Goal: Task Accomplishment & Management: Manage account settings

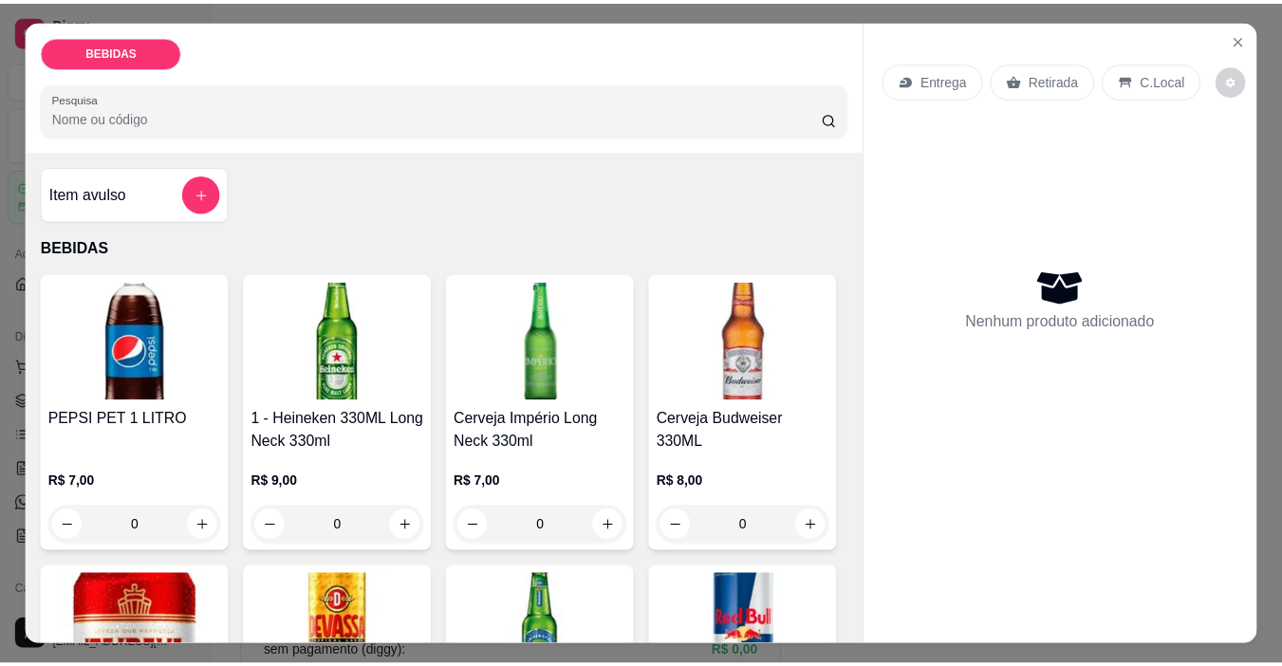
scroll to position [475, 0]
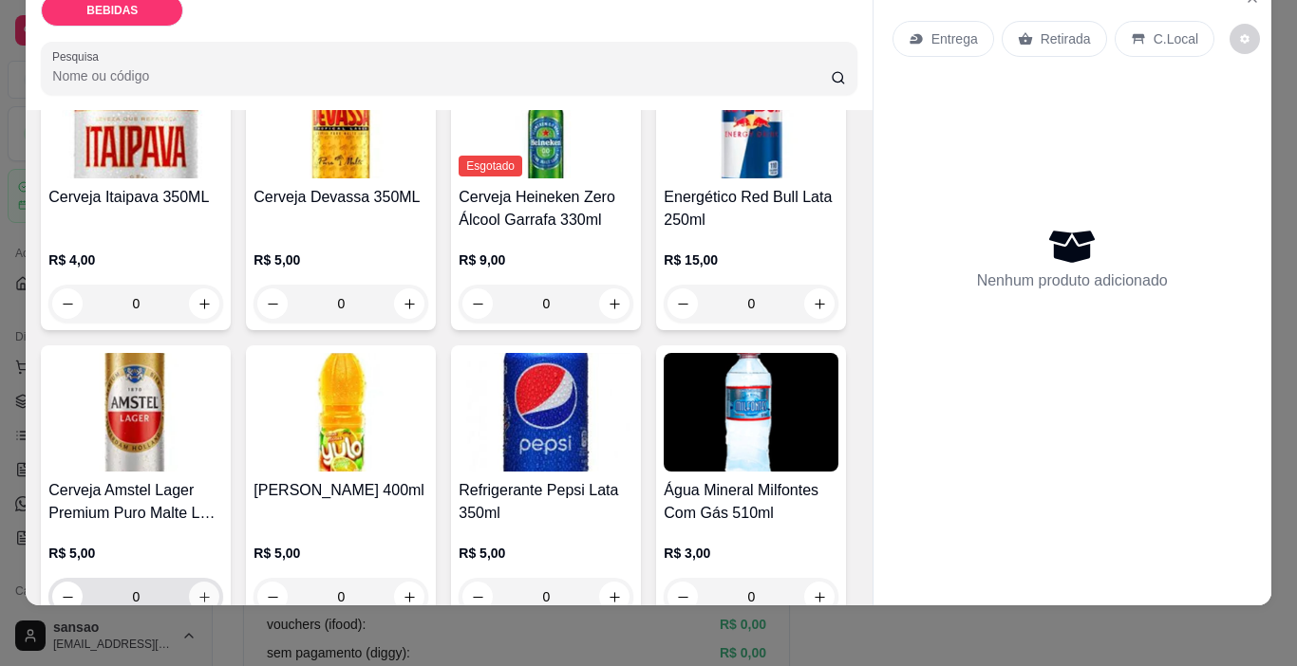
click at [219, 582] on button "increase-product-quantity" at bounding box center [204, 597] width 30 height 30
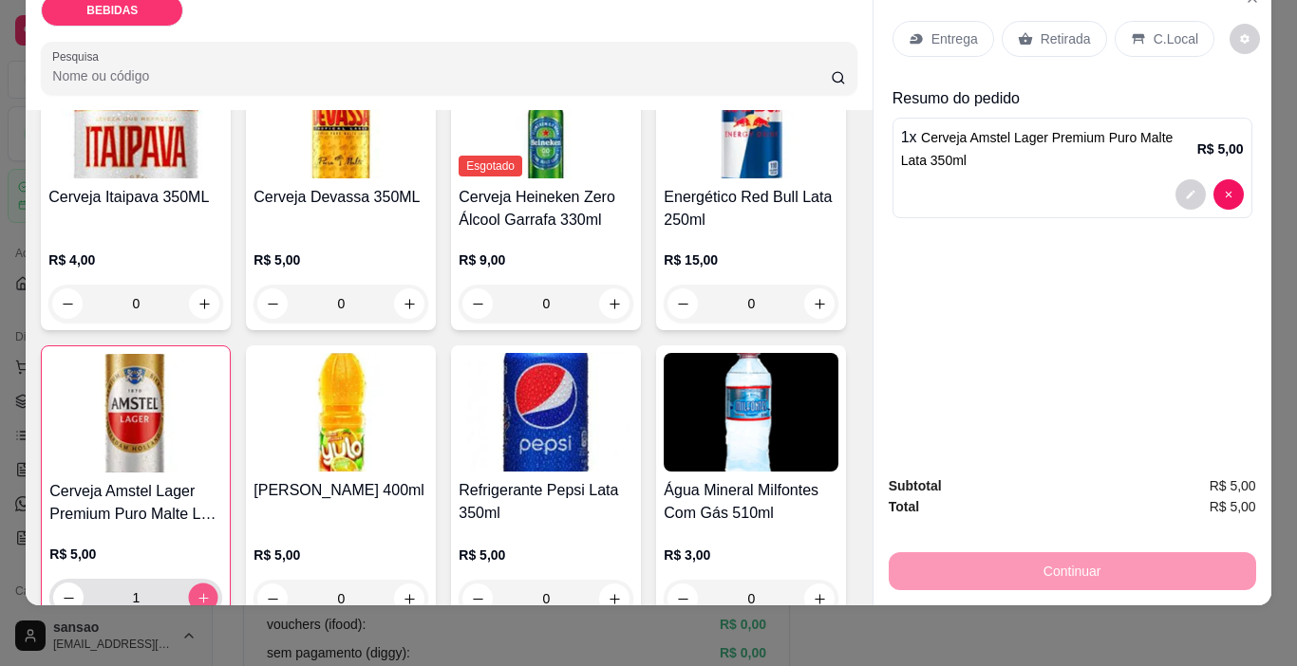
click at [218, 584] on button "increase-product-quantity" at bounding box center [203, 598] width 29 height 29
type input "3"
click at [1132, 34] on icon at bounding box center [1138, 39] width 12 height 10
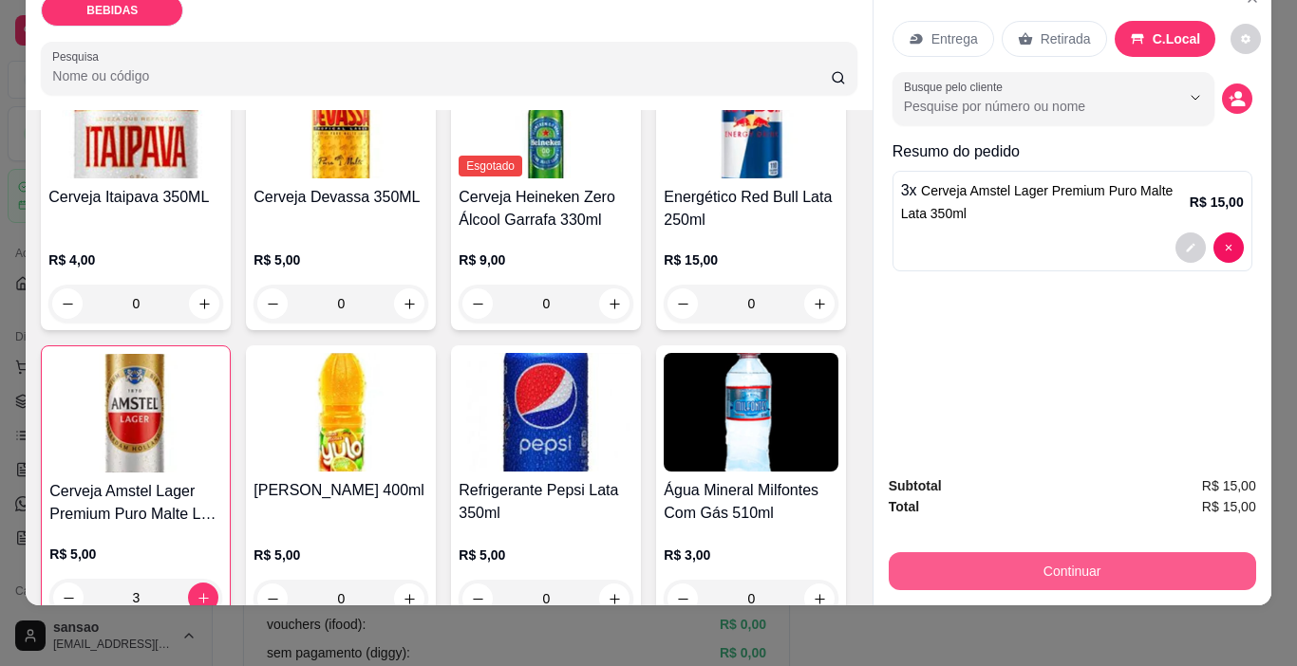
click at [1088, 552] on button "Continuar" at bounding box center [1072, 571] width 367 height 38
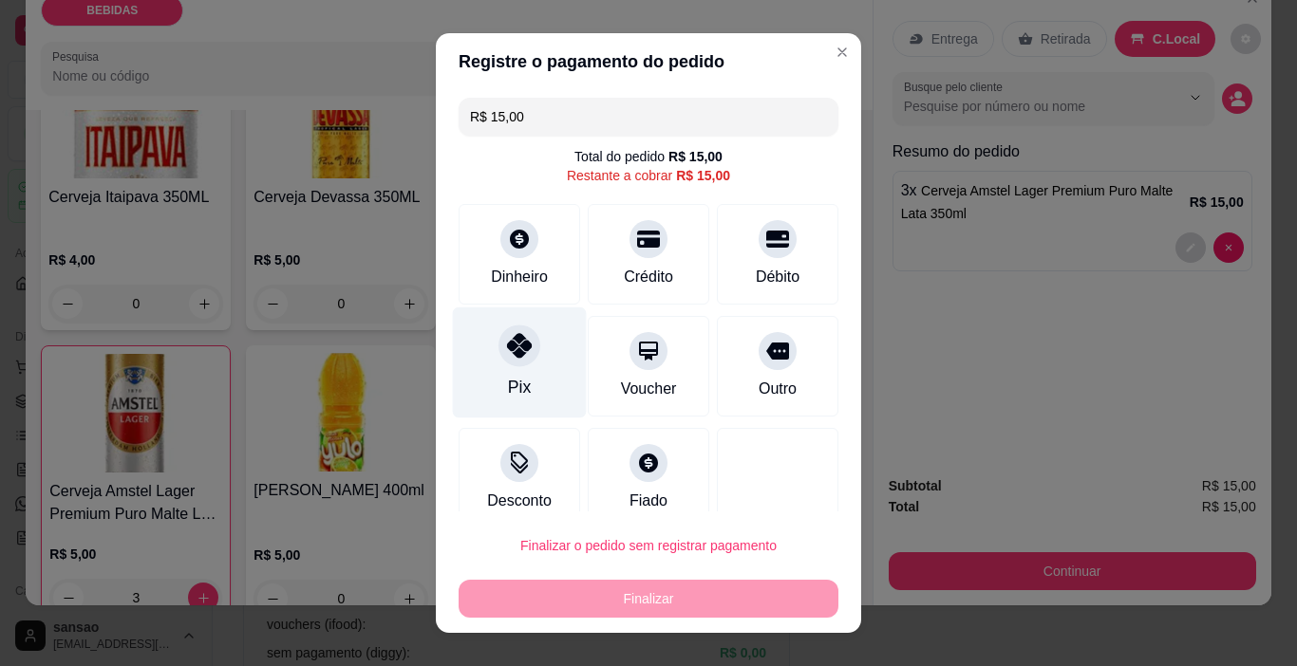
click at [507, 333] on icon at bounding box center [519, 345] width 25 height 25
type input "R$ 0,00"
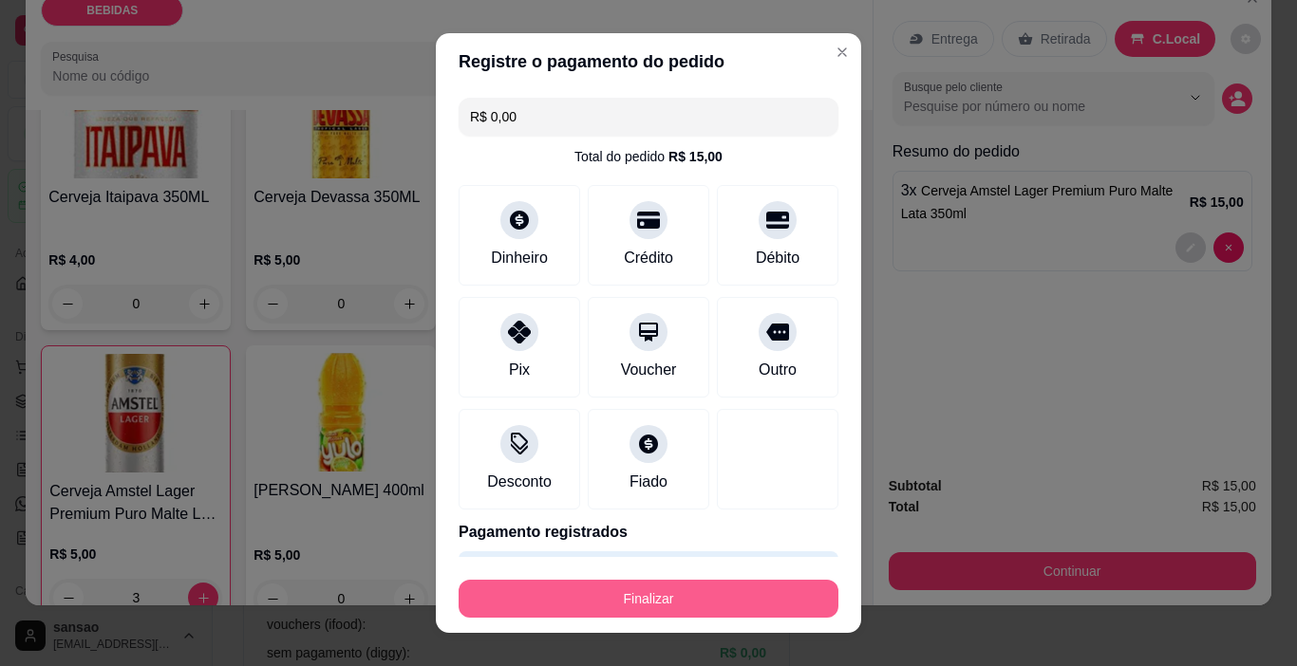
click at [645, 593] on button "Finalizar" at bounding box center [648, 599] width 380 height 38
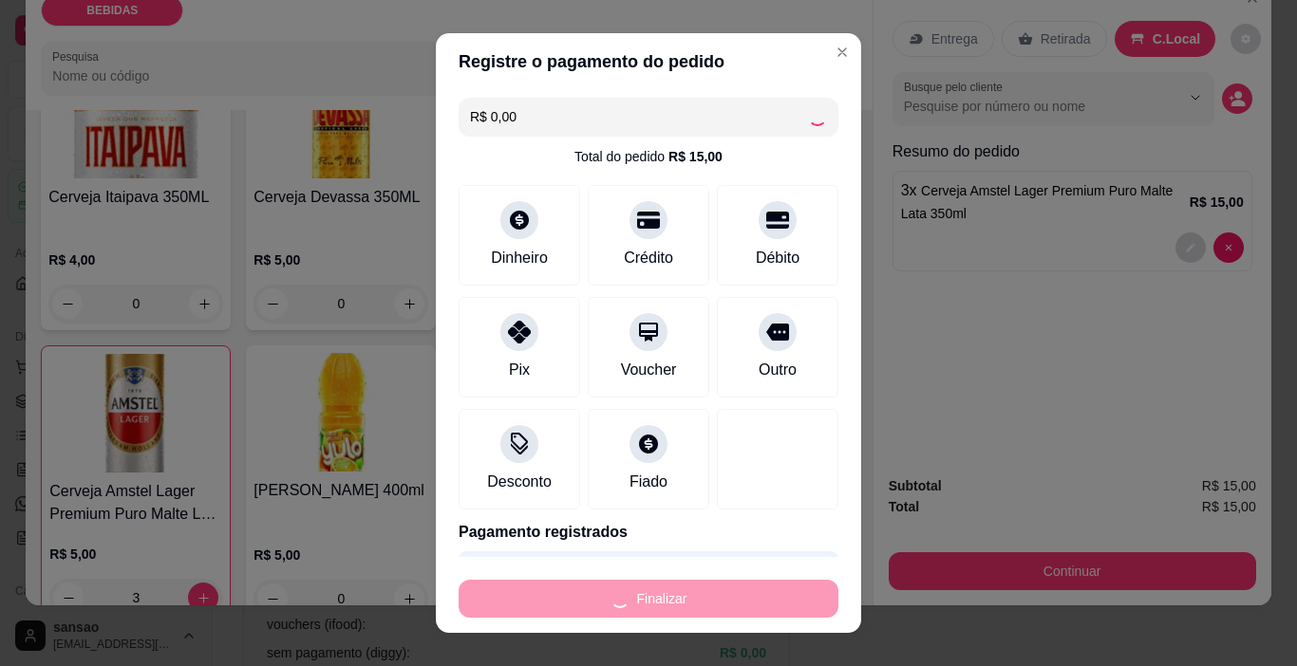
type input "0"
type input "-R$ 15,00"
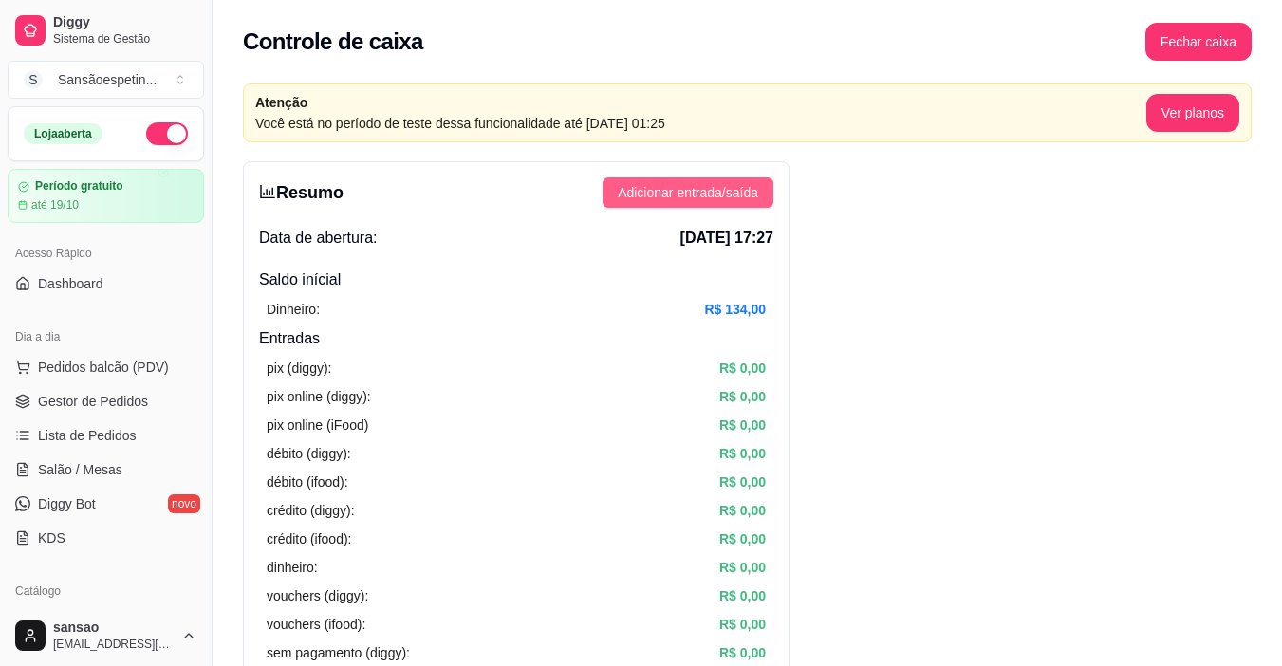
click at [722, 191] on span "Adicionar entrada/saída" at bounding box center [688, 192] width 140 height 21
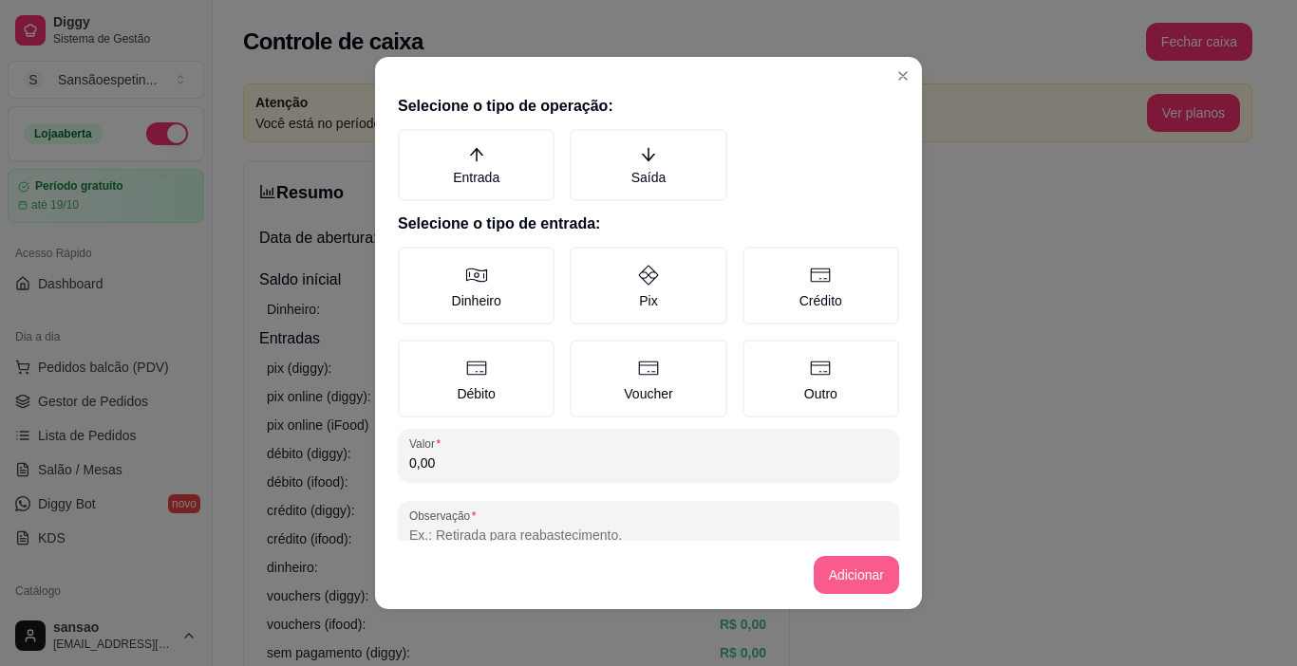
click at [843, 558] on button "Adicionar" at bounding box center [856, 575] width 85 height 38
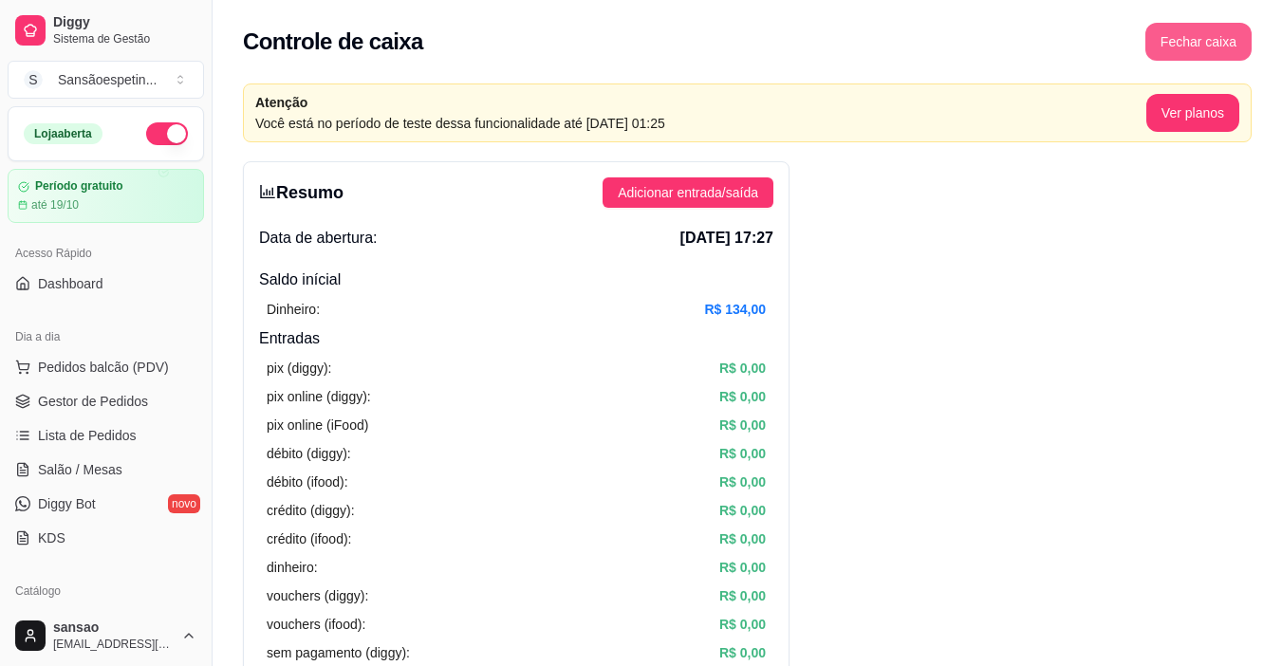
click at [1228, 29] on button "Fechar caixa" at bounding box center [1199, 42] width 106 height 38
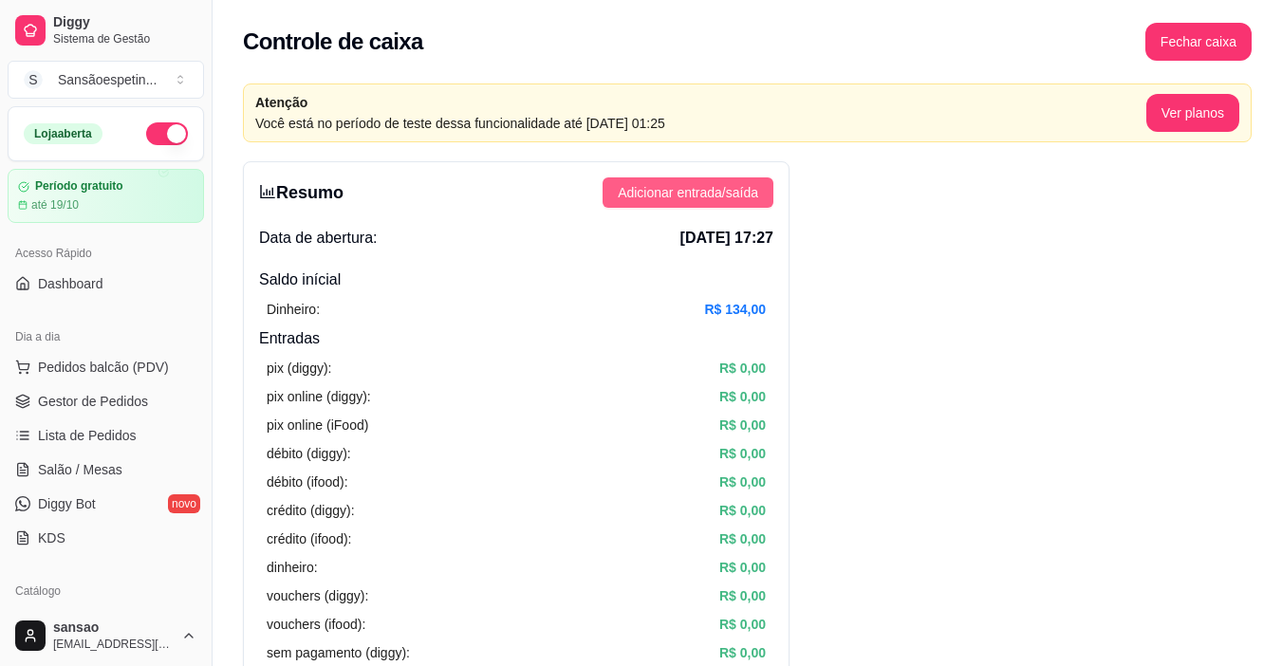
click at [676, 200] on span "Adicionar entrada/saída" at bounding box center [688, 192] width 140 height 21
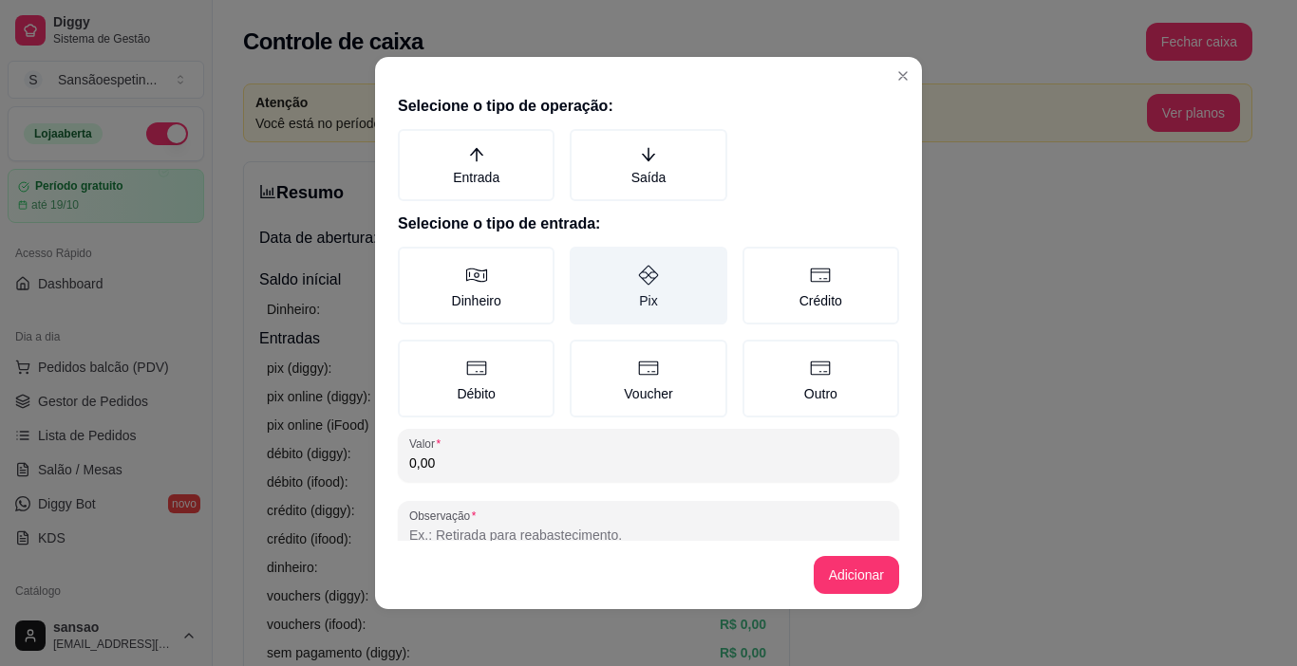
drag, startPoint x: 604, startPoint y: 277, endPoint x: 618, endPoint y: 283, distance: 15.3
click at [618, 283] on label "Pix" at bounding box center [648, 286] width 157 height 78
click at [584, 261] on button "Pix" at bounding box center [576, 253] width 15 height 15
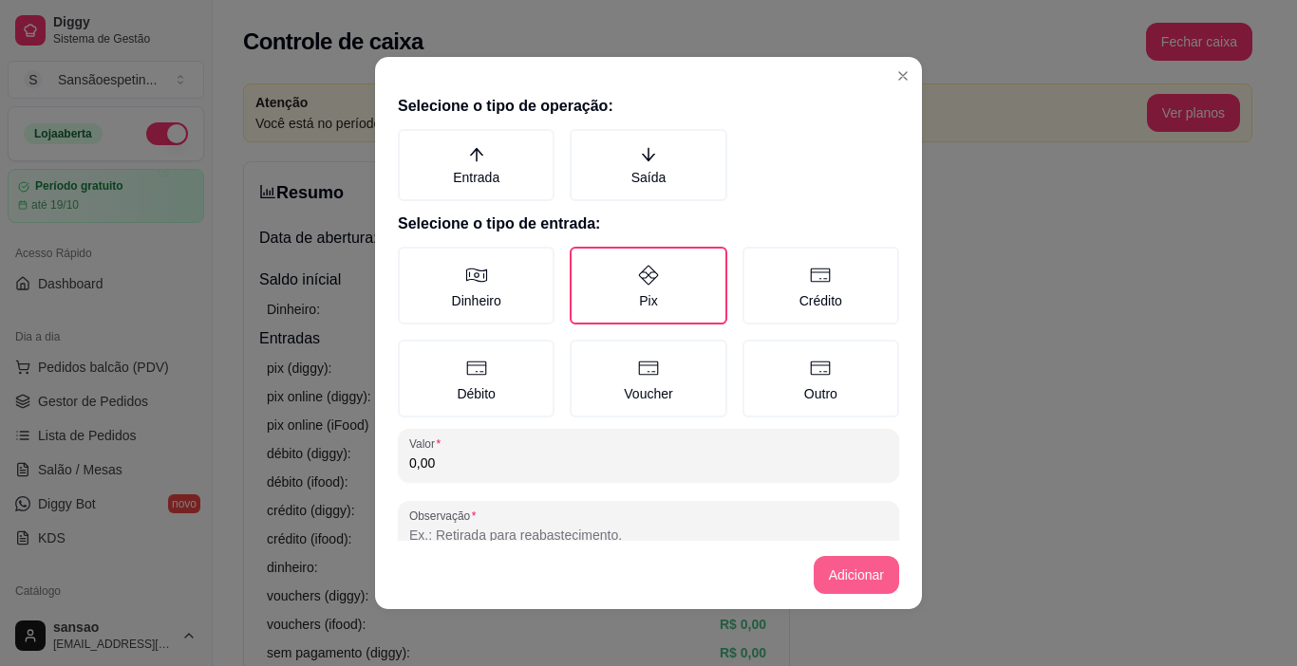
click at [831, 579] on button "Adicionar" at bounding box center [856, 575] width 85 height 38
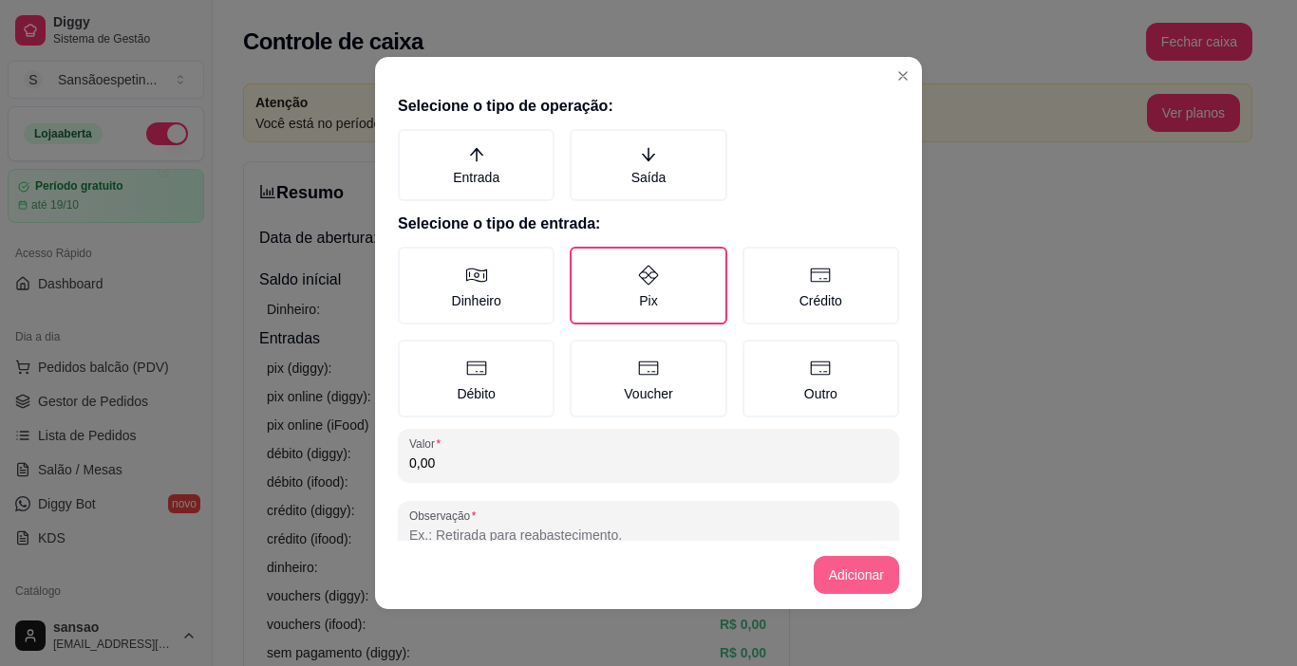
click at [831, 579] on button "Adicionar" at bounding box center [856, 575] width 85 height 38
click at [835, 579] on button "Adicionar" at bounding box center [856, 575] width 85 height 38
click at [837, 579] on button "Adicionar" at bounding box center [856, 575] width 85 height 38
click at [837, 579] on button "Adicionar" at bounding box center [856, 575] width 84 height 37
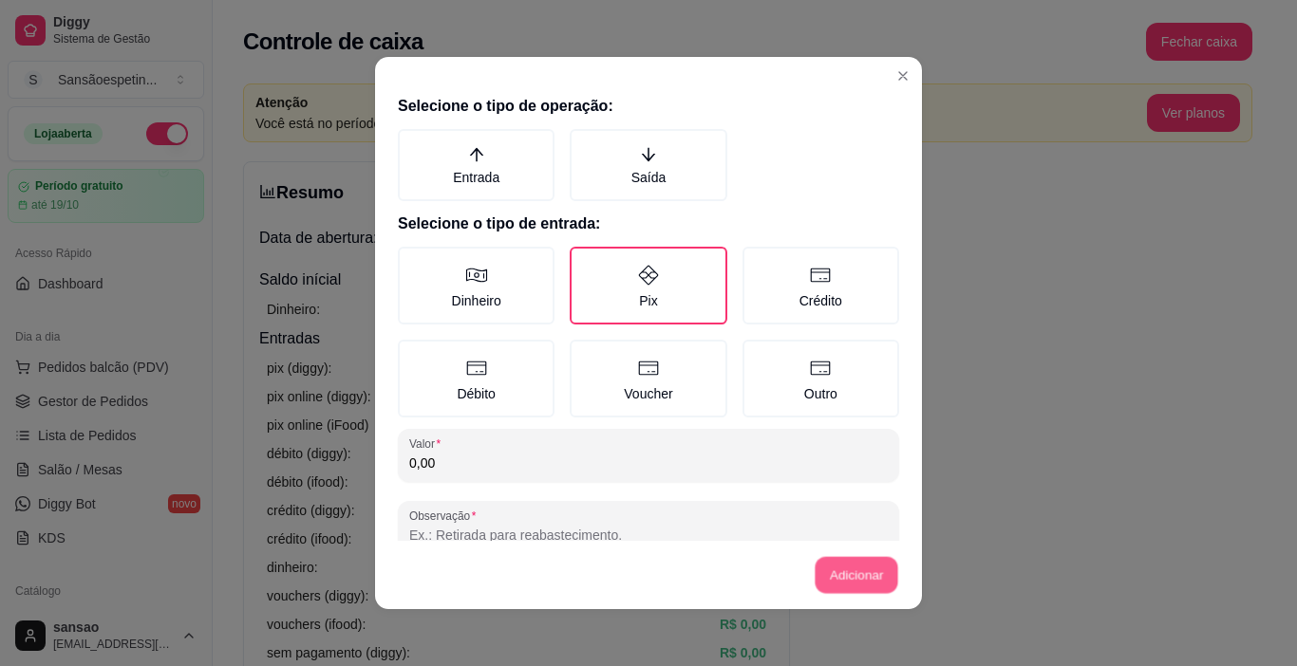
click at [837, 579] on button "Adicionar" at bounding box center [856, 575] width 84 height 37
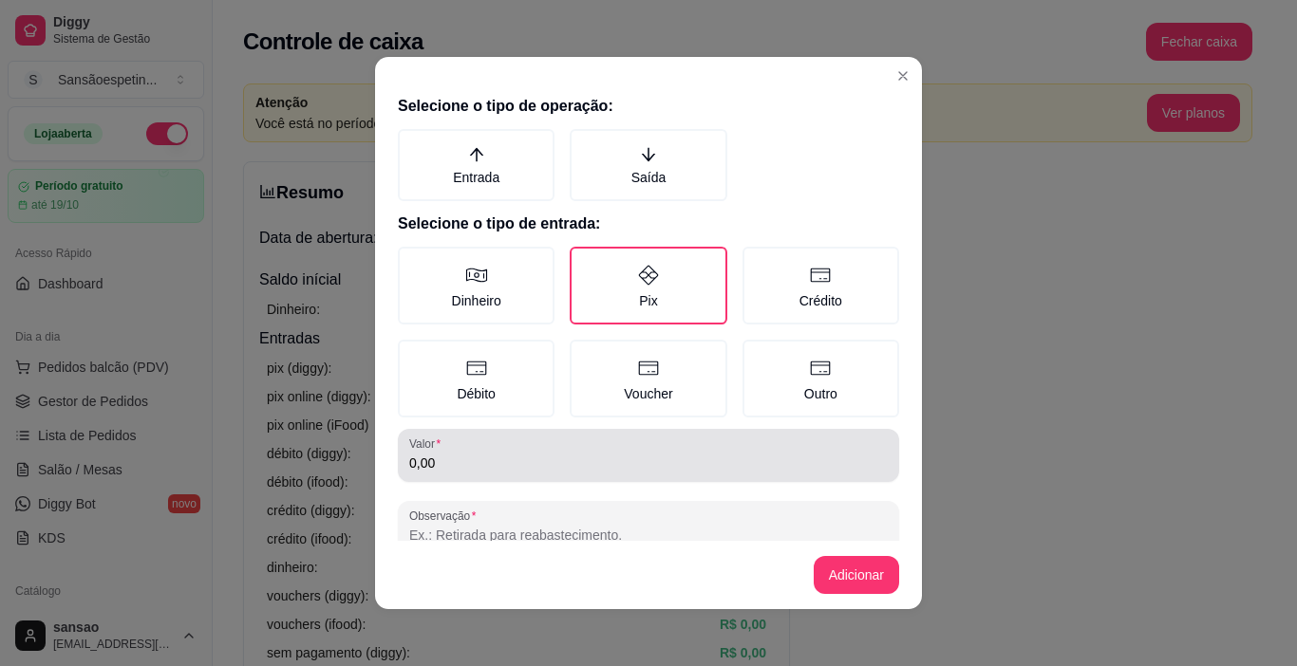
click at [632, 444] on div "0,00" at bounding box center [648, 456] width 478 height 38
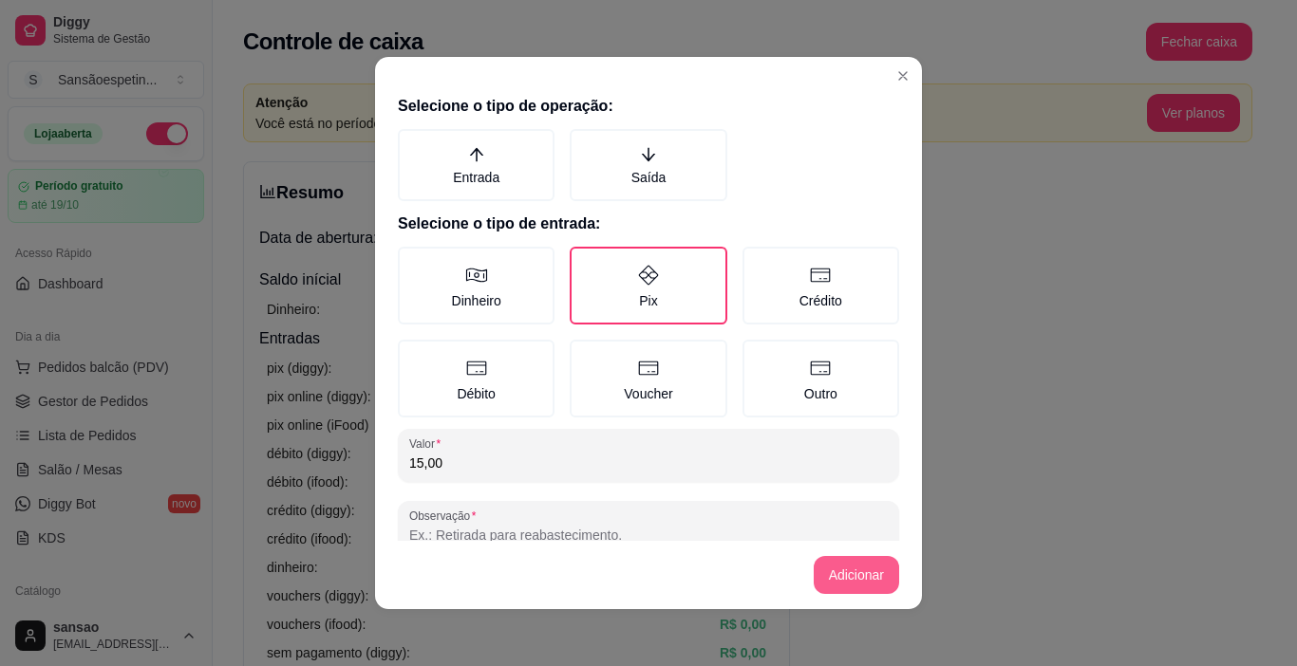
type input "15,00"
click at [857, 564] on button "Adicionar" at bounding box center [856, 575] width 85 height 38
click at [855, 577] on button "Adicionar" at bounding box center [856, 575] width 84 height 37
click at [855, 577] on button "Adicionar" at bounding box center [856, 575] width 85 height 38
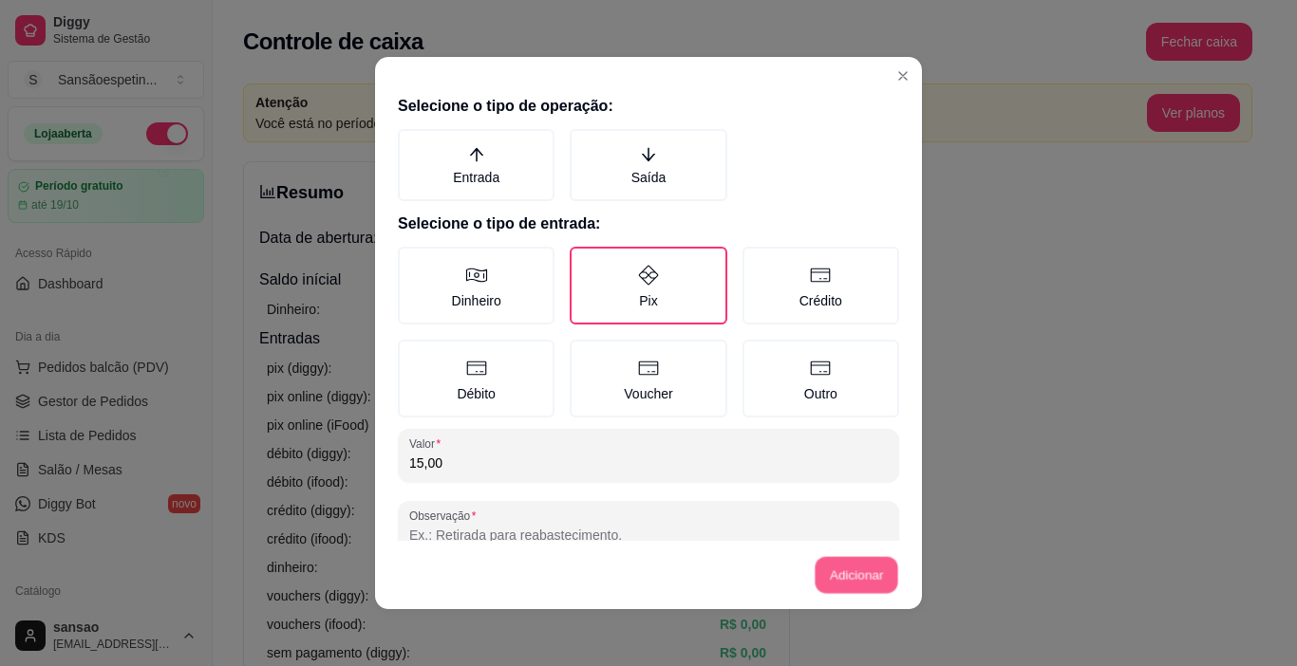
click at [855, 577] on button "Adicionar" at bounding box center [856, 575] width 84 height 37
click at [855, 577] on button "Adicionar" at bounding box center [856, 575] width 85 height 38
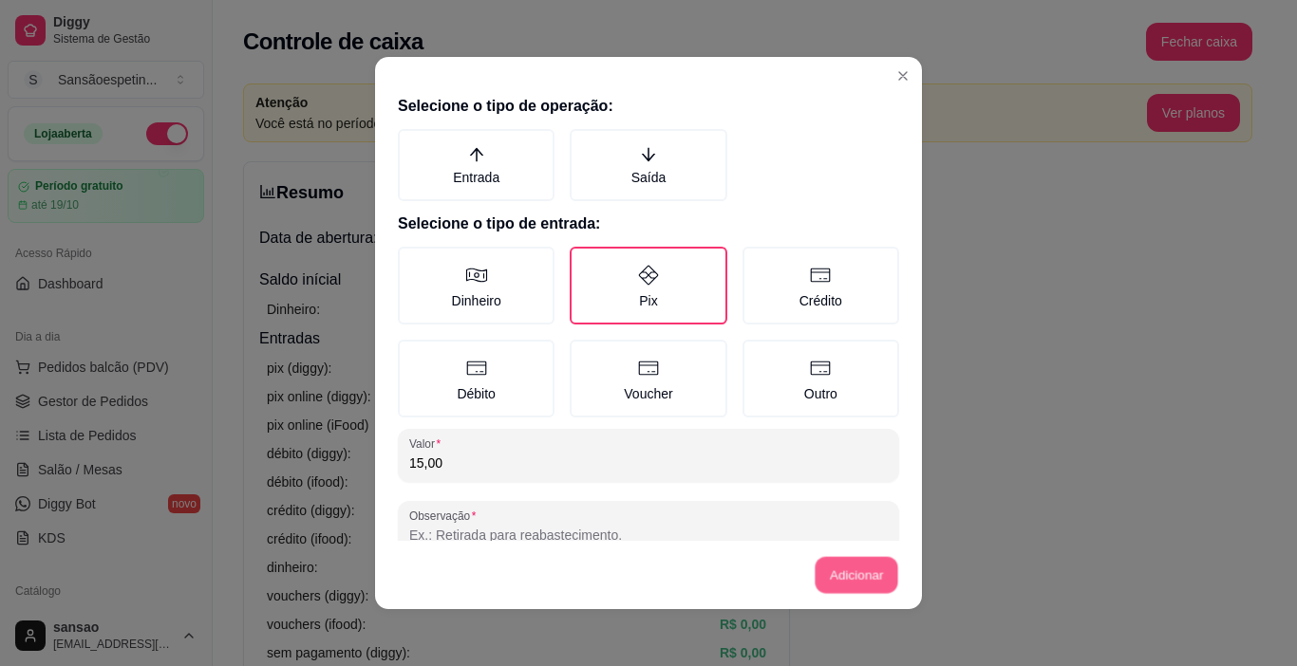
click at [855, 577] on button "Adicionar" at bounding box center [856, 575] width 84 height 37
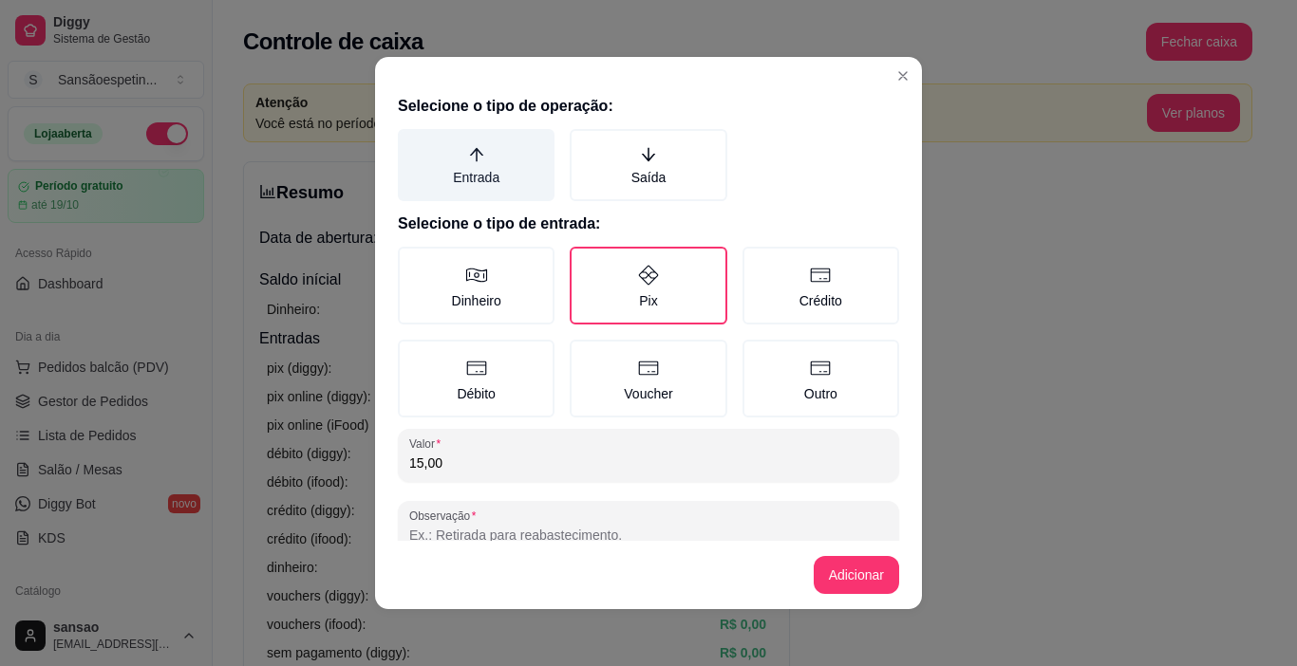
click at [507, 181] on label "Entrada" at bounding box center [476, 165] width 157 height 72
click at [412, 143] on button "Entrada" at bounding box center [404, 135] width 15 height 15
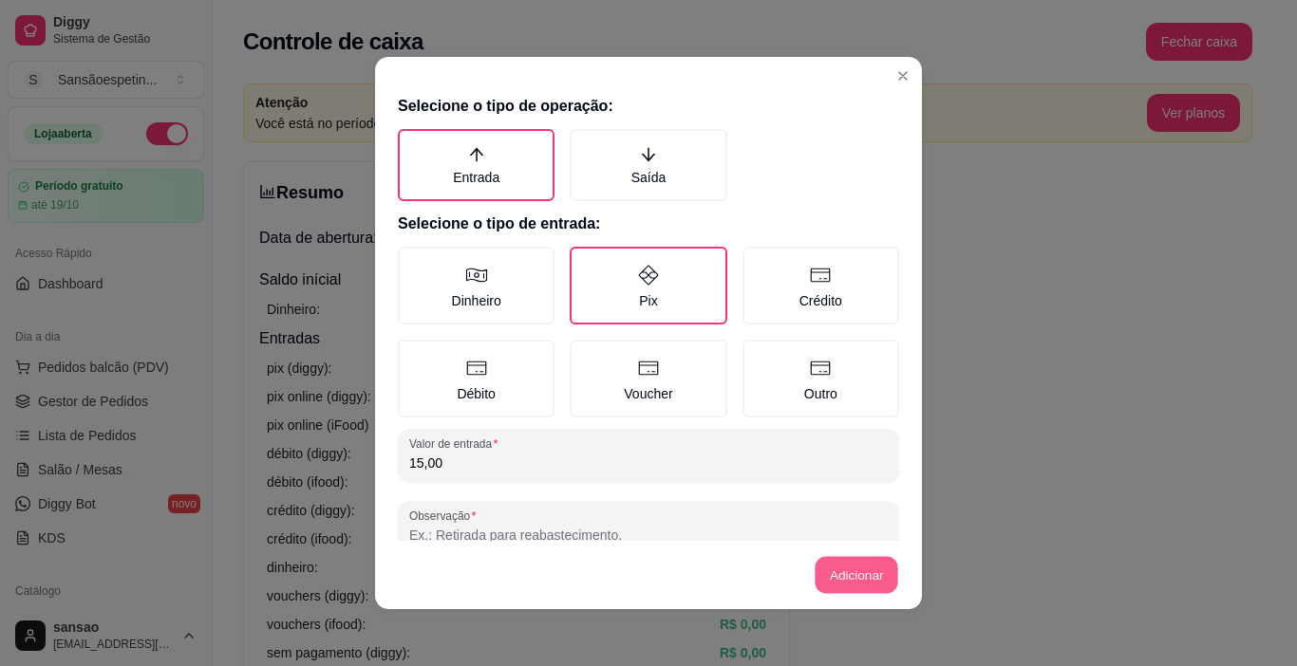
click at [833, 561] on button "Adicionar" at bounding box center [856, 575] width 84 height 37
click at [833, 561] on button "Adicionar" at bounding box center [856, 575] width 85 height 38
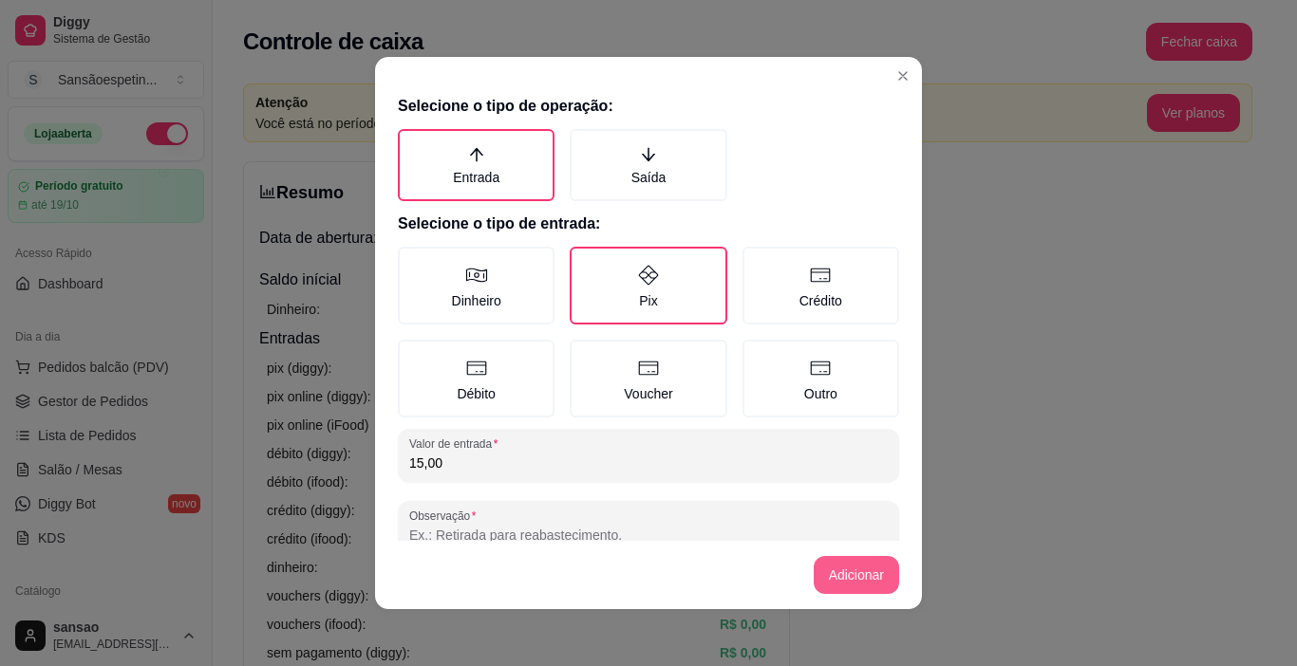
click at [835, 562] on button "Adicionar" at bounding box center [856, 575] width 85 height 38
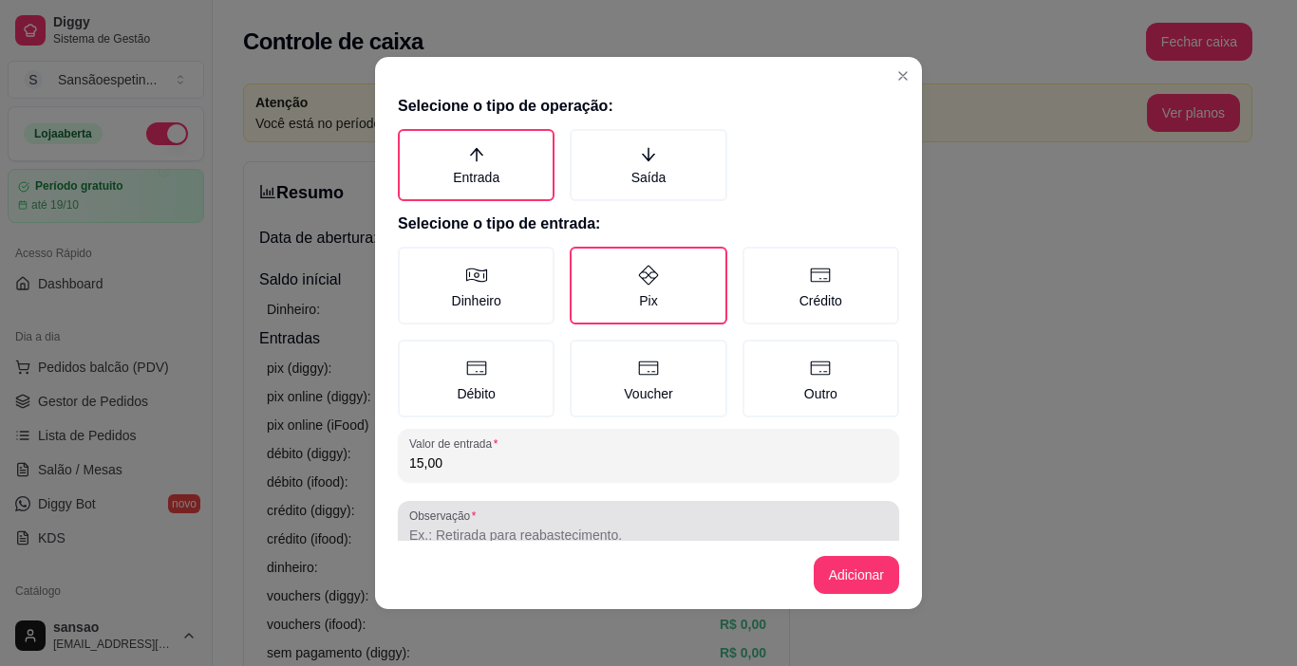
click at [621, 521] on div at bounding box center [648, 528] width 478 height 38
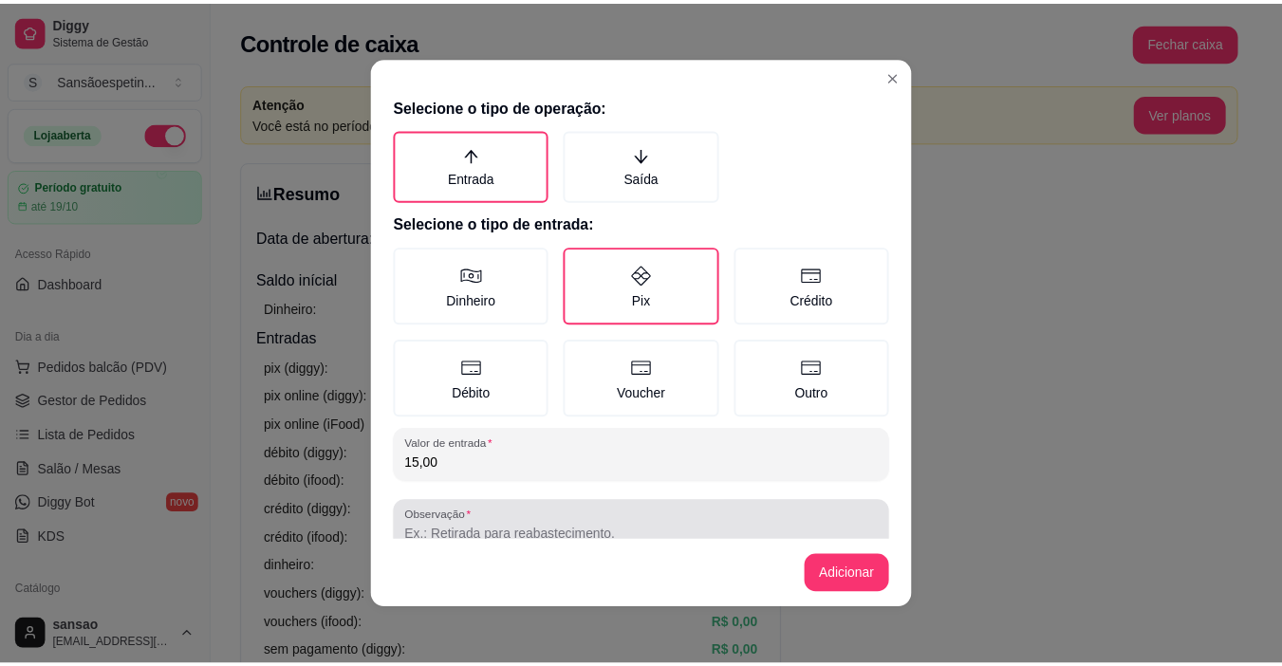
scroll to position [4, 0]
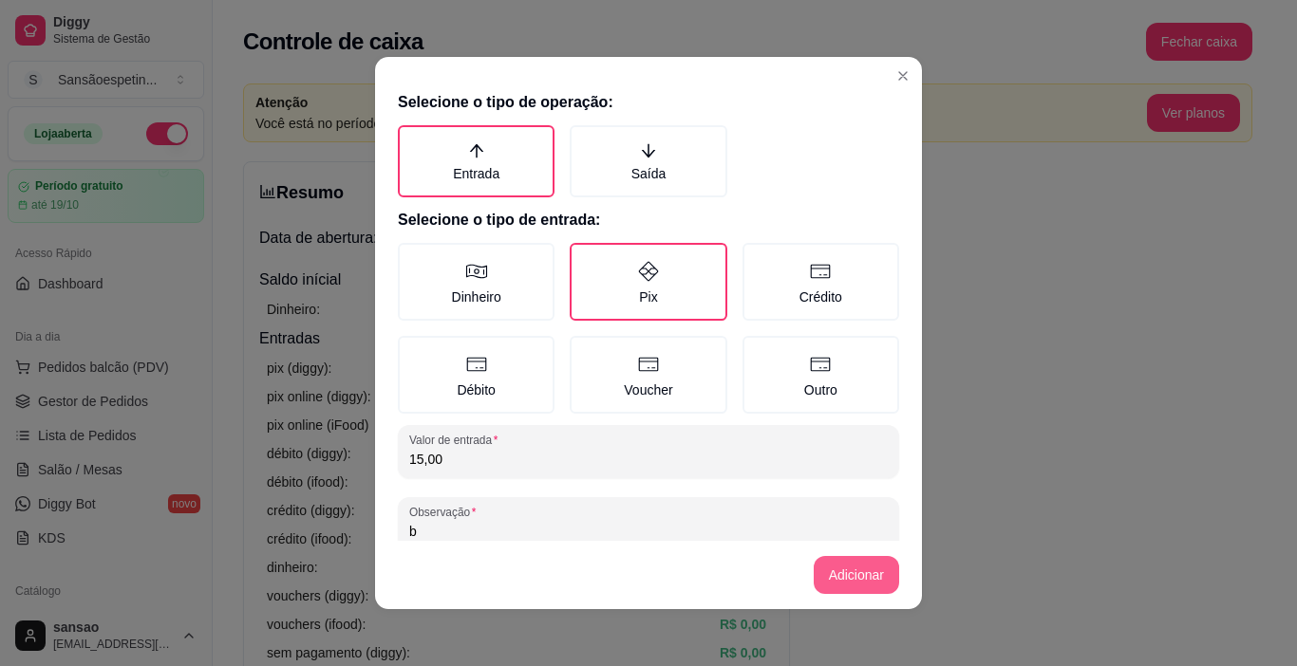
type input "b"
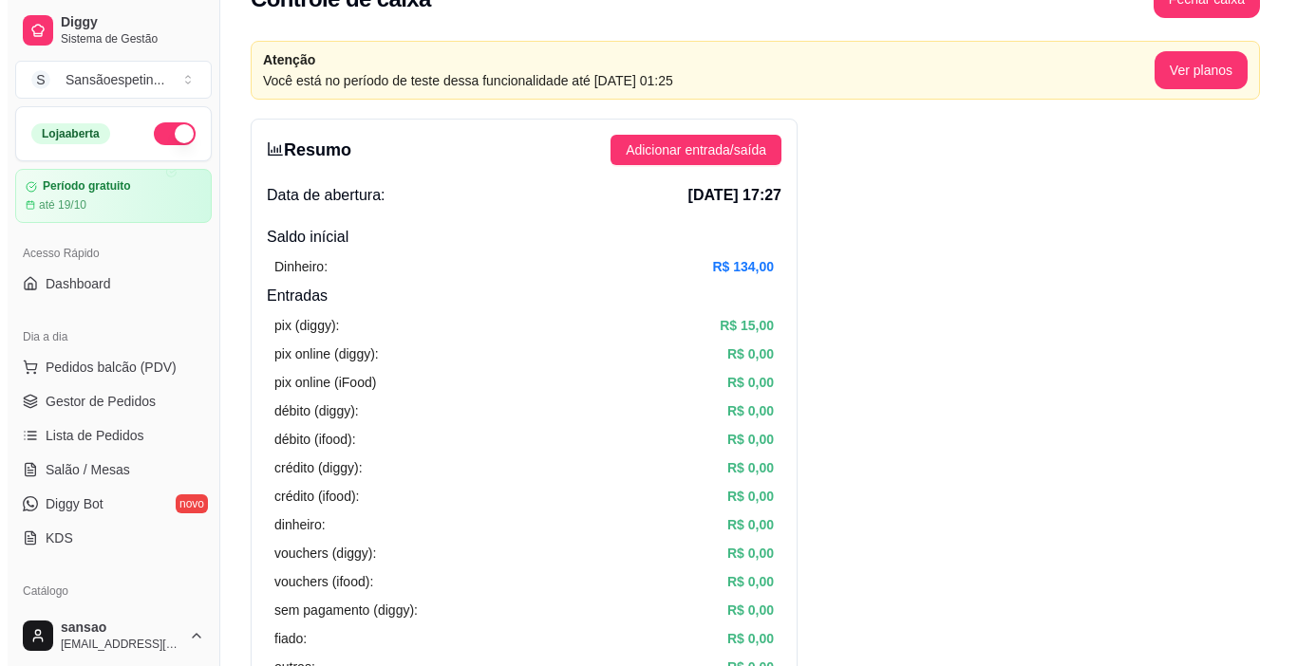
scroll to position [0, 0]
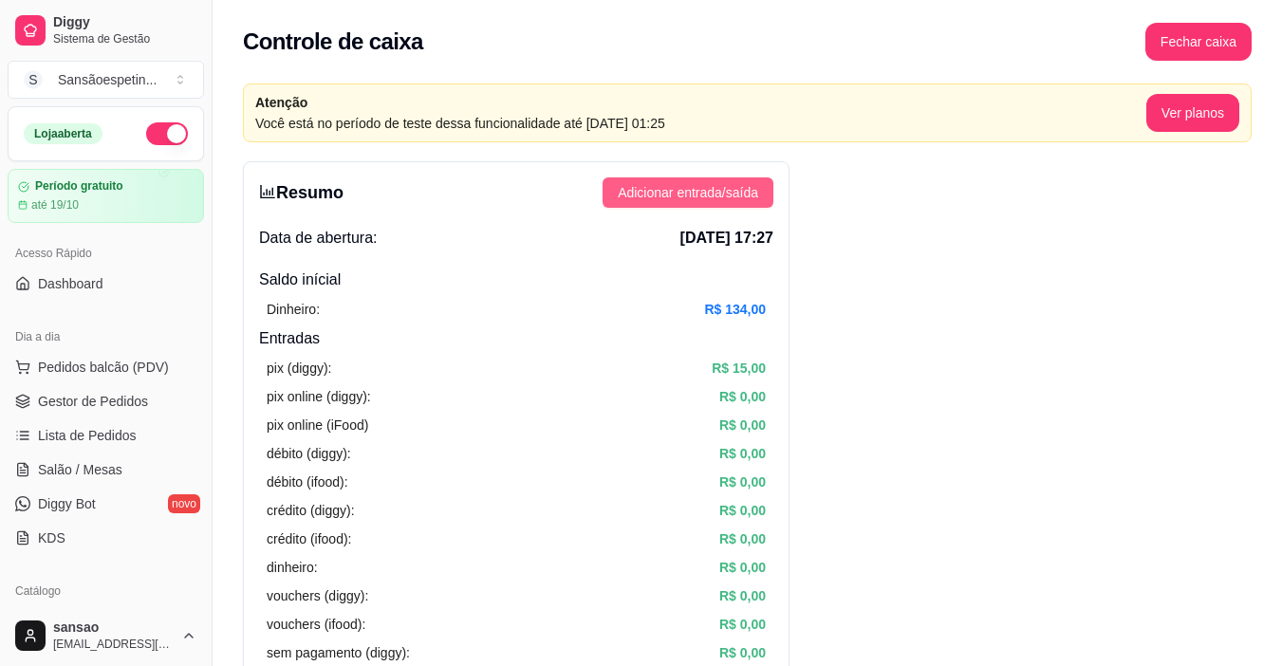
click at [639, 192] on span "Adicionar entrada/saída" at bounding box center [688, 192] width 140 height 21
click at [122, 394] on span "Gestor de Pedidos" at bounding box center [93, 401] width 110 height 19
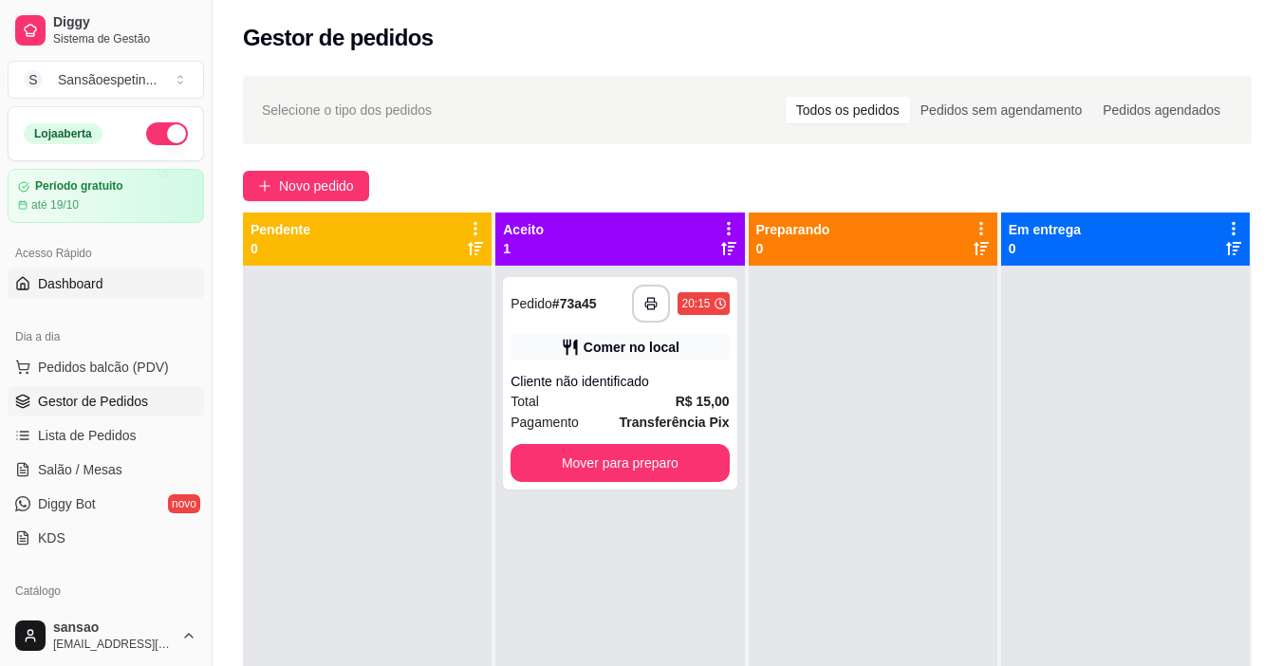
click at [88, 269] on link "Dashboard" at bounding box center [106, 284] width 196 height 30
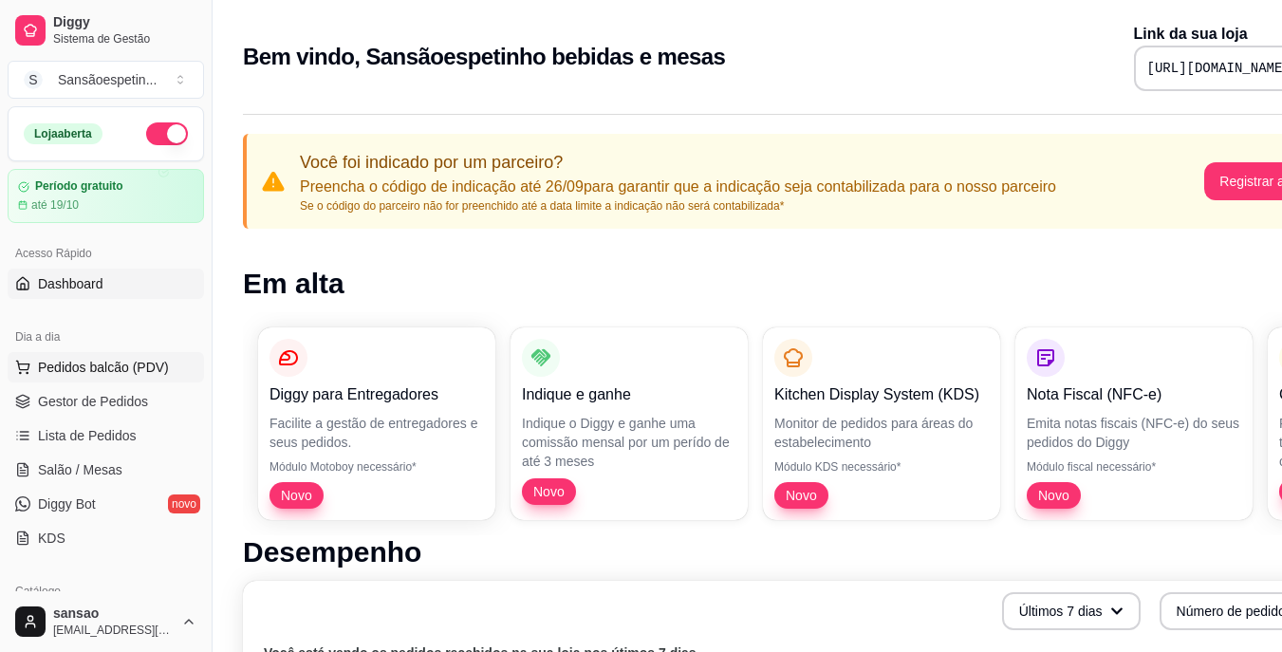
click at [122, 372] on span "Pedidos balcão (PDV)" at bounding box center [103, 367] width 131 height 19
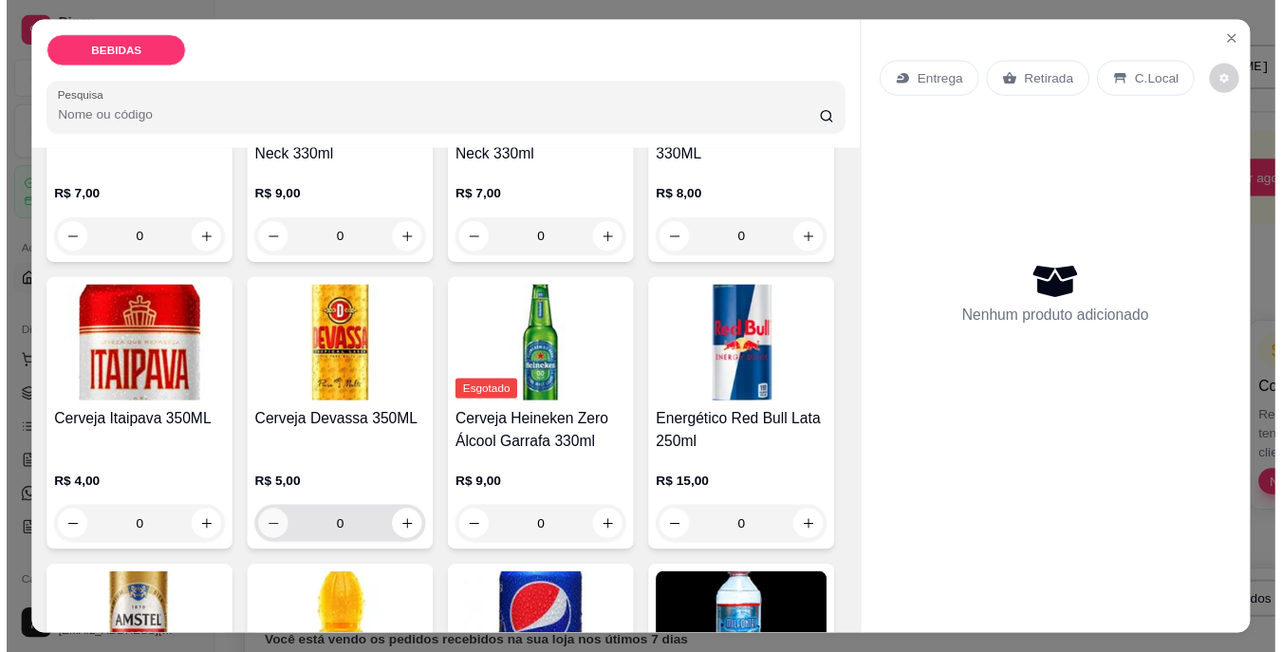
scroll to position [475, 0]
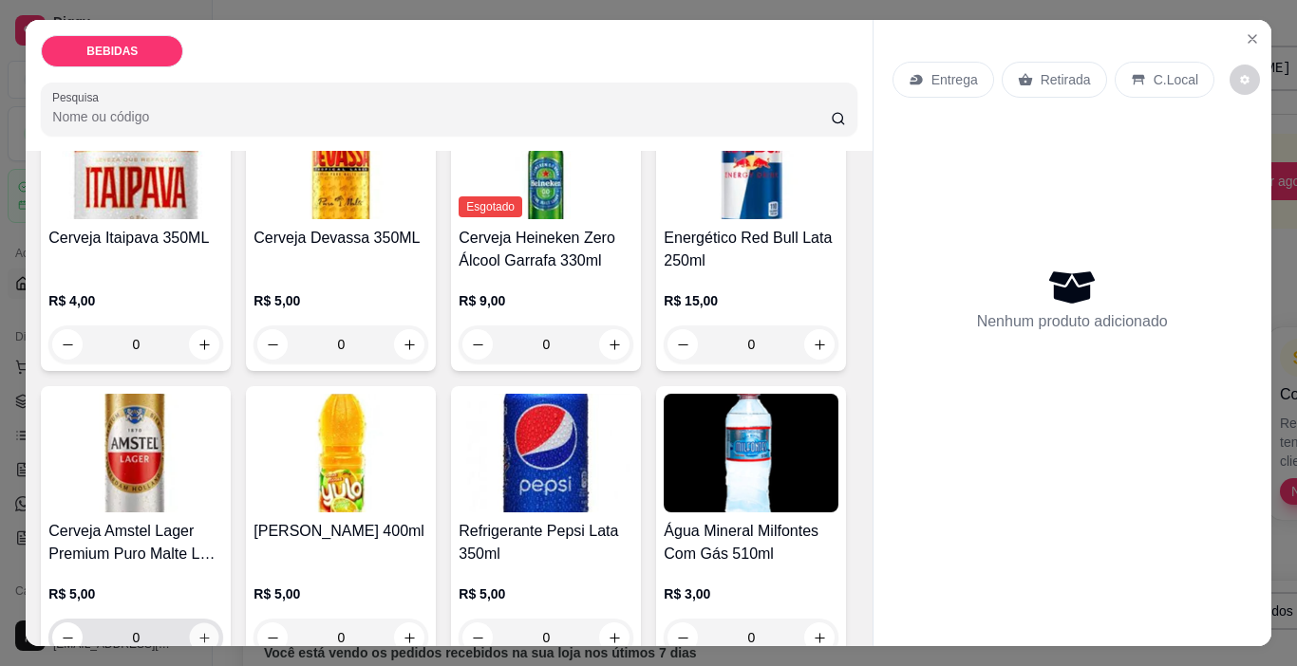
click at [219, 624] on button "increase-product-quantity" at bounding box center [204, 638] width 29 height 29
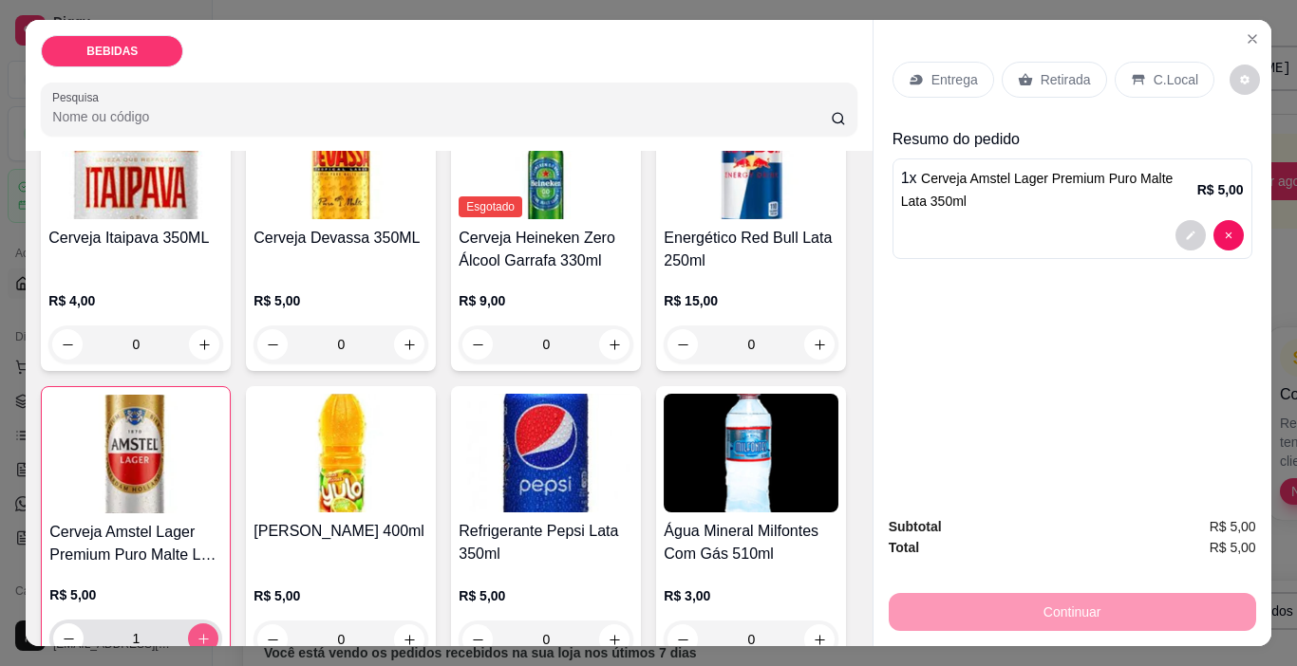
click at [211, 632] on icon "increase-product-quantity" at bounding box center [203, 639] width 14 height 14
type input "2"
click at [1131, 77] on icon at bounding box center [1138, 79] width 15 height 15
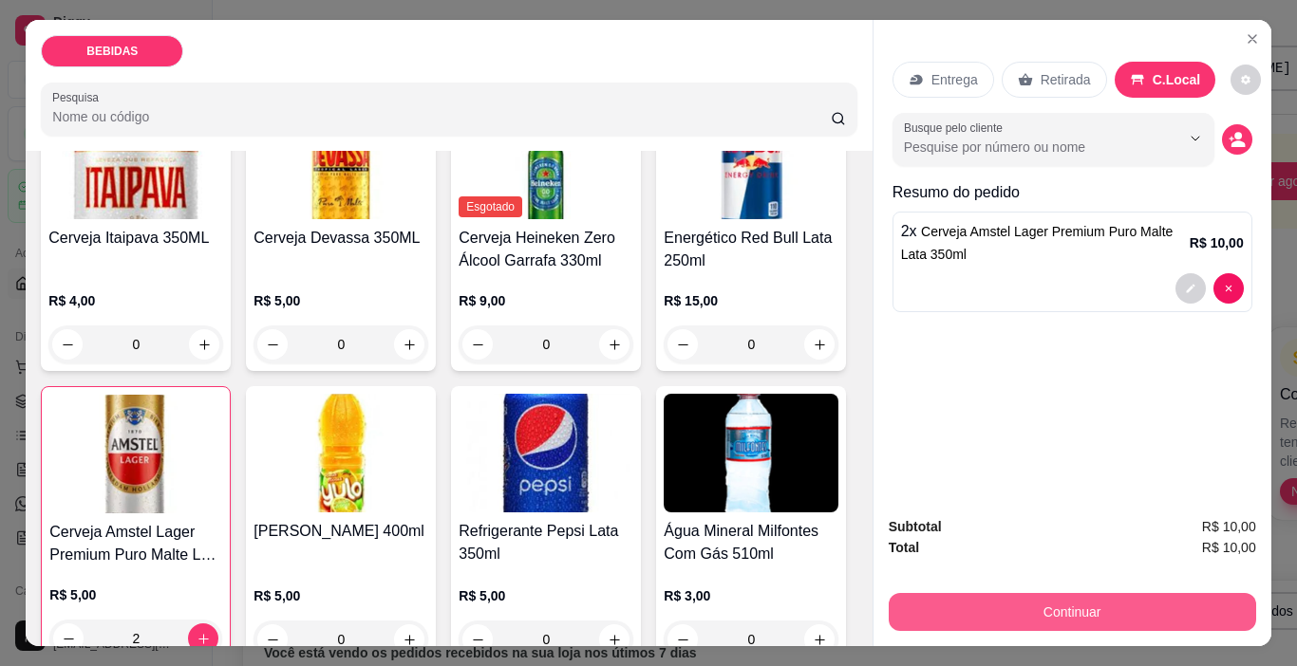
click at [1135, 608] on button "Continuar" at bounding box center [1072, 612] width 367 height 38
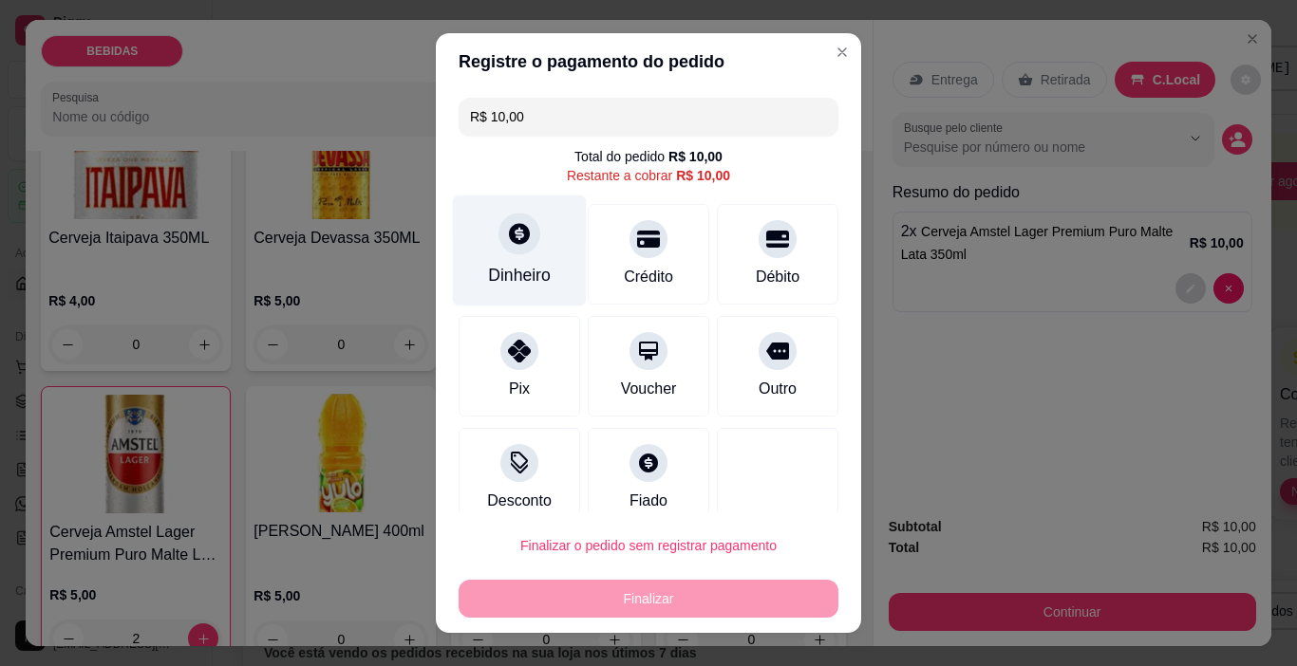
click at [498, 234] on div at bounding box center [519, 235] width 42 height 42
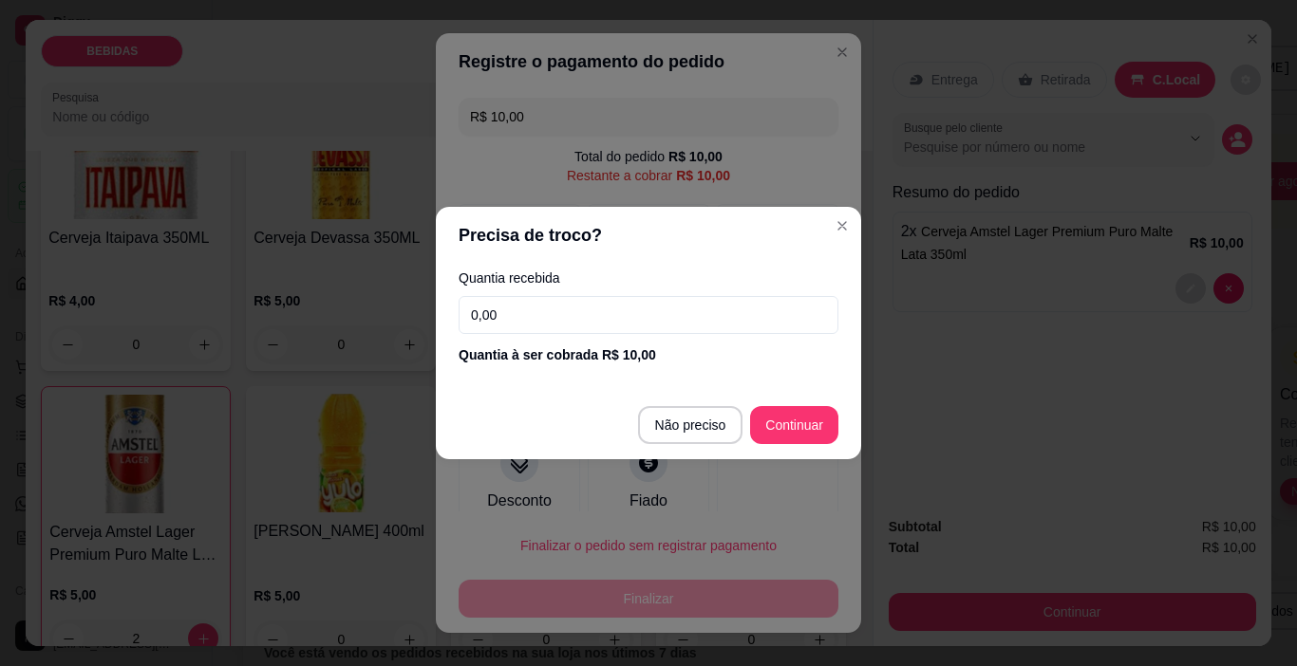
click at [645, 308] on input "0,00" at bounding box center [648, 315] width 380 height 38
type input "10,00"
type input "R$ 0,00"
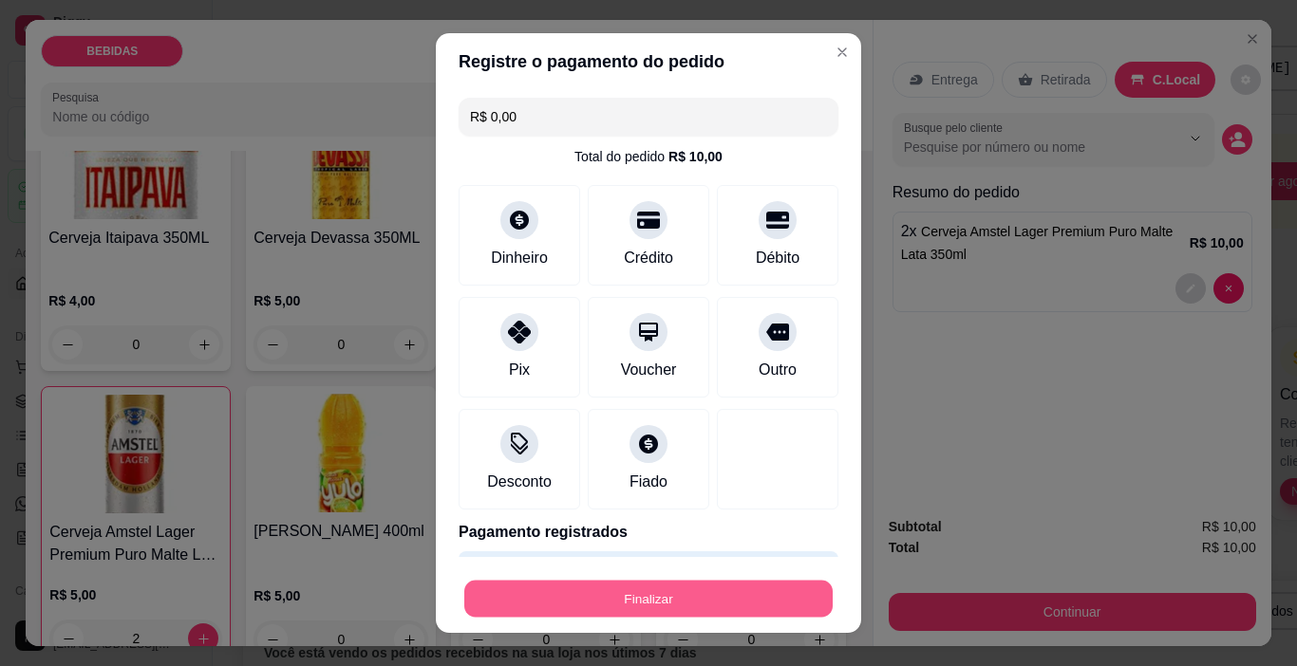
click at [736, 589] on button "Finalizar" at bounding box center [648, 599] width 368 height 37
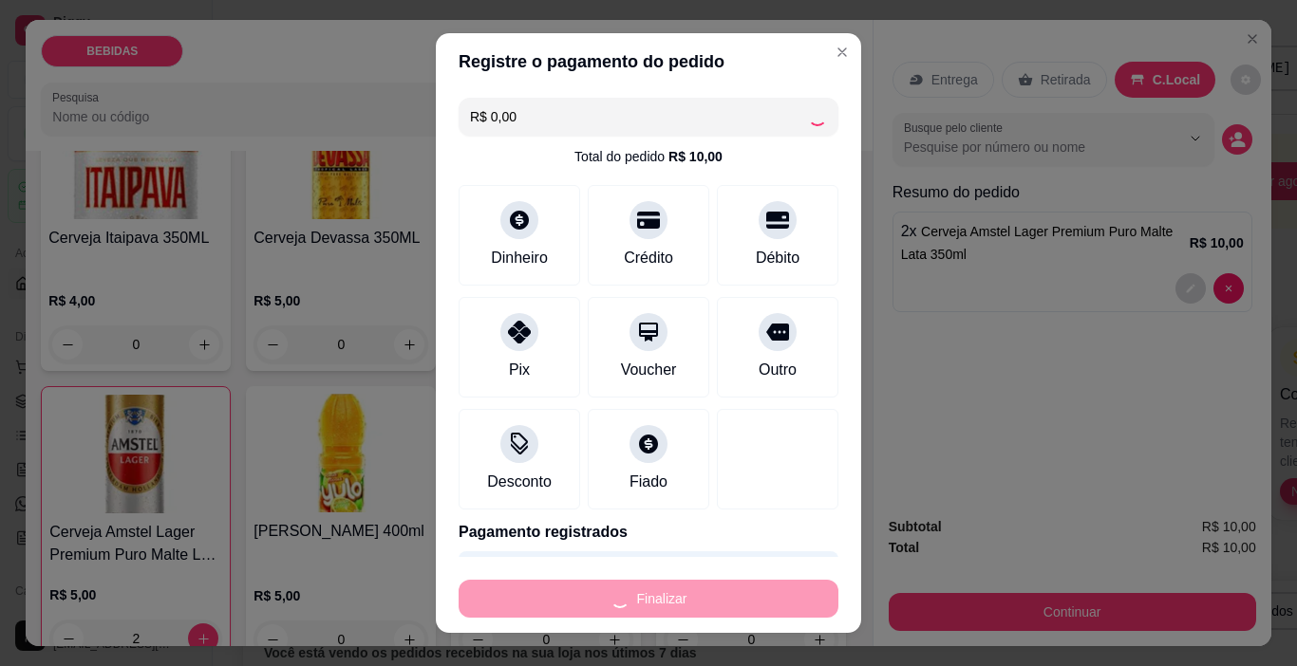
type input "0"
type input "-R$ 10,00"
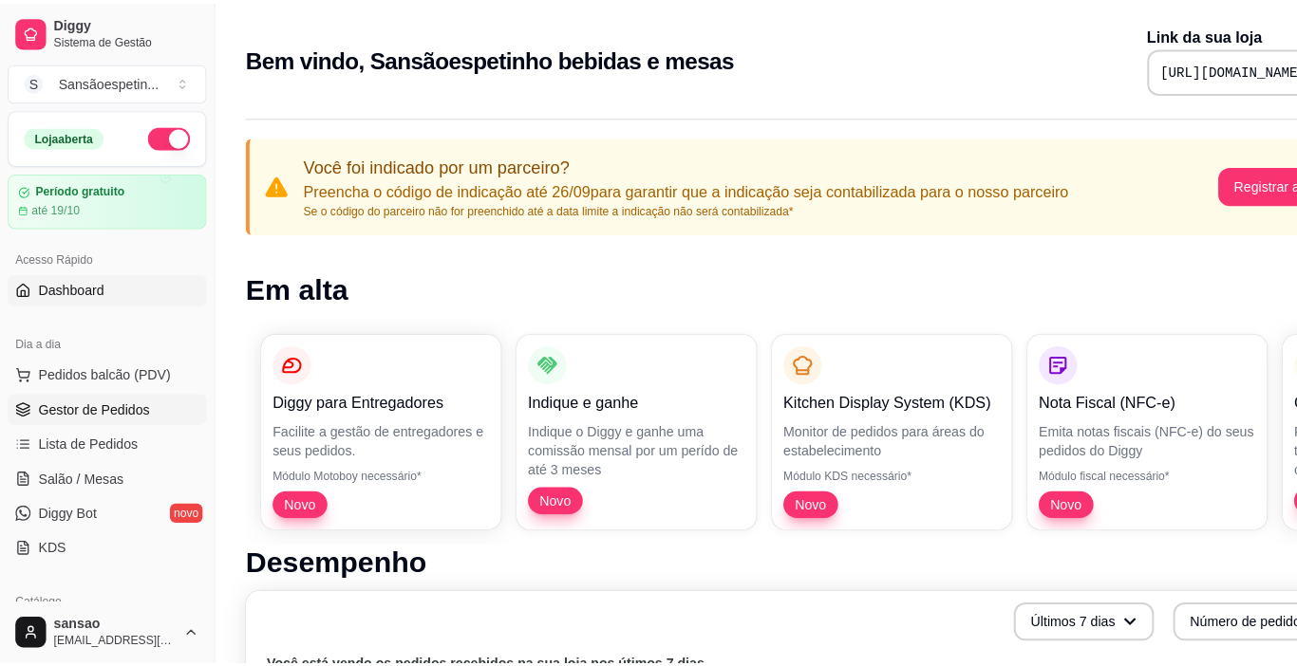
scroll to position [95, 0]
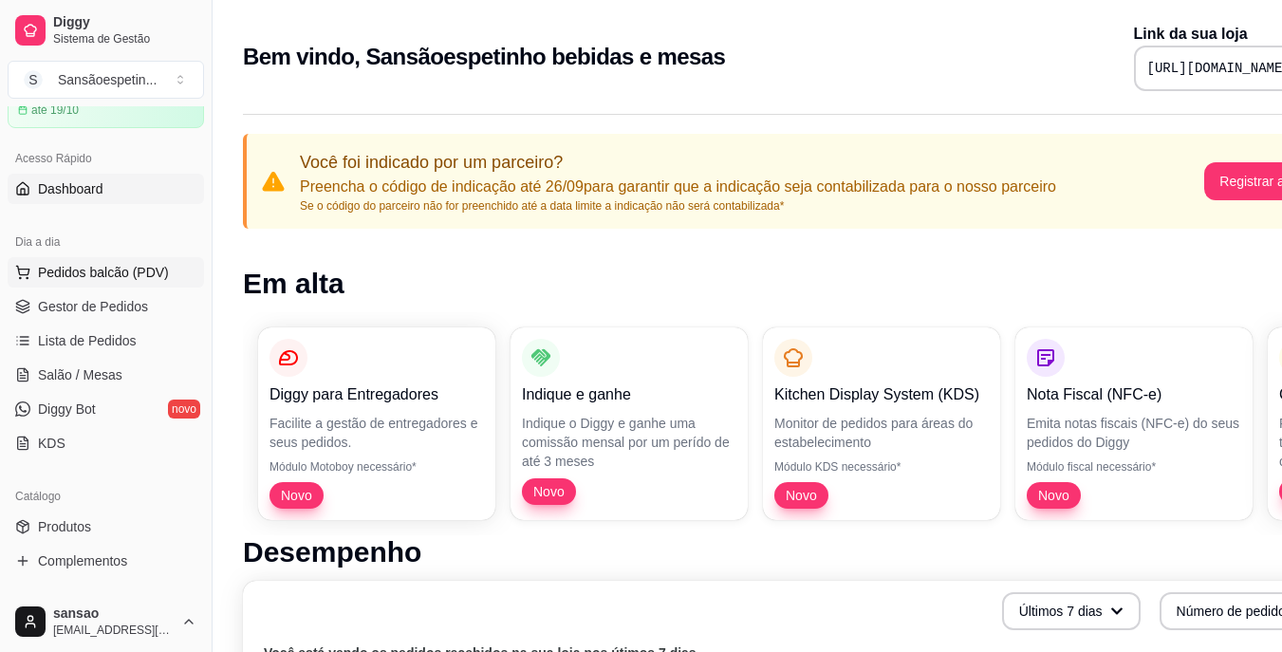
click at [29, 263] on button "Pedidos balcão (PDV)" at bounding box center [106, 272] width 196 height 30
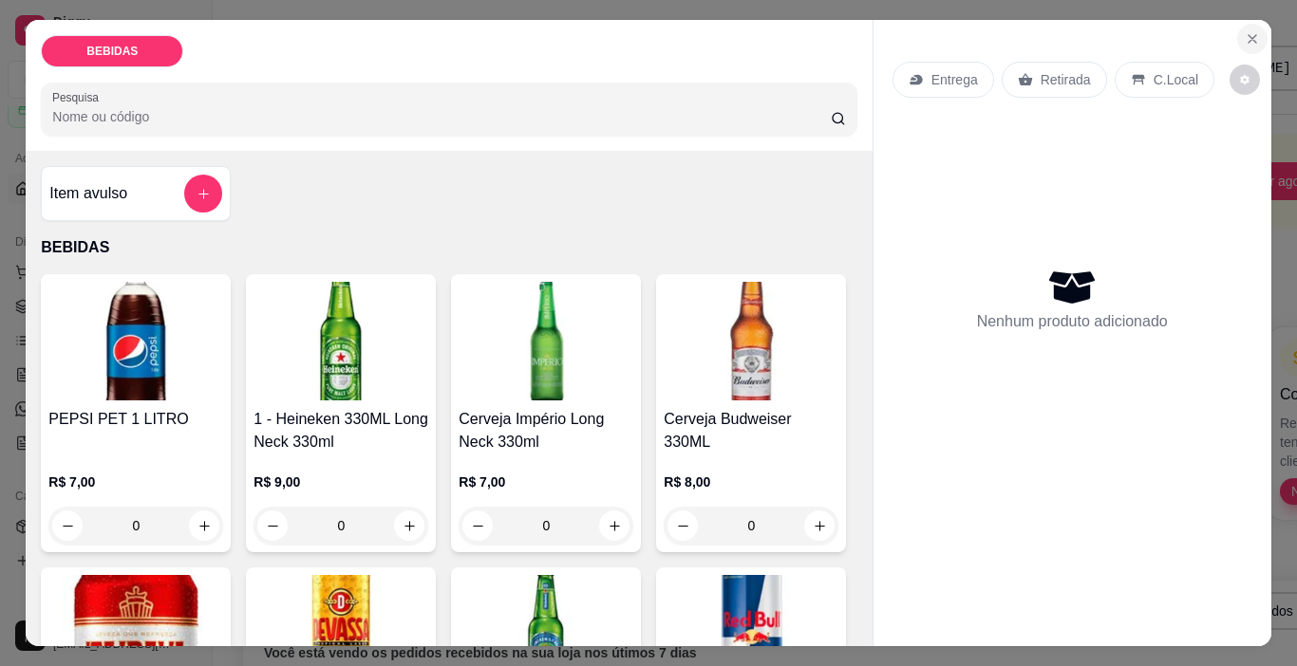
click at [1258, 34] on button "Close" at bounding box center [1252, 39] width 30 height 30
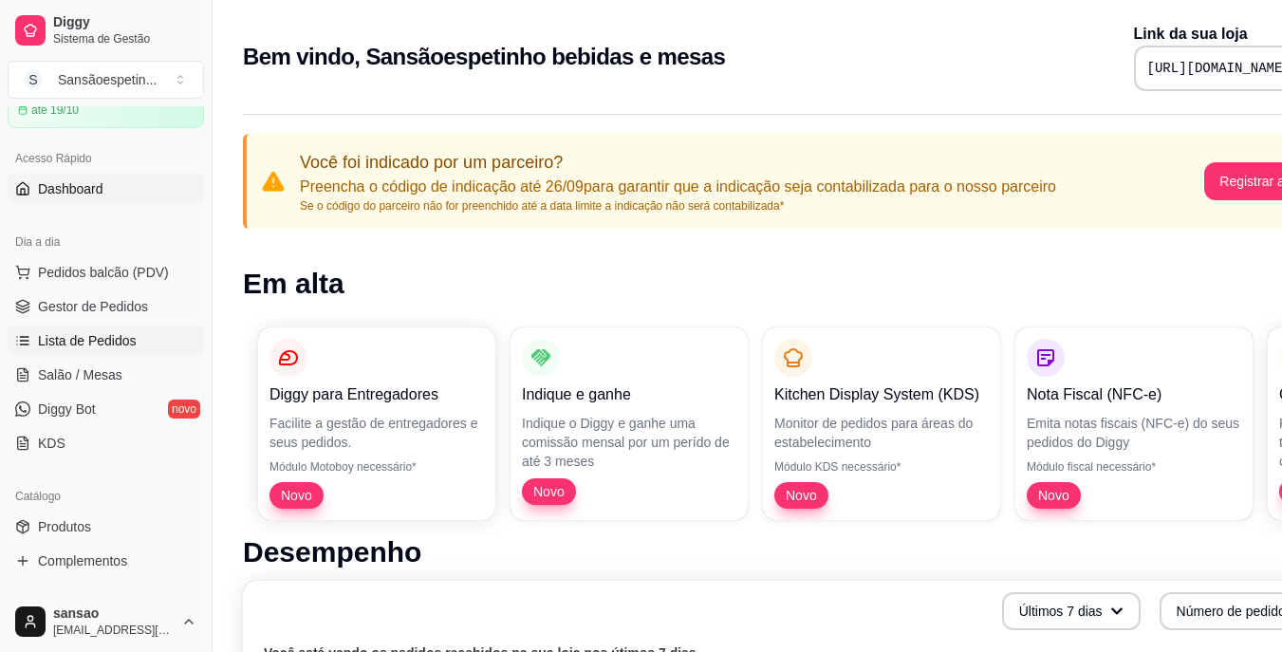
click at [121, 326] on link "Lista de Pedidos" at bounding box center [106, 341] width 196 height 30
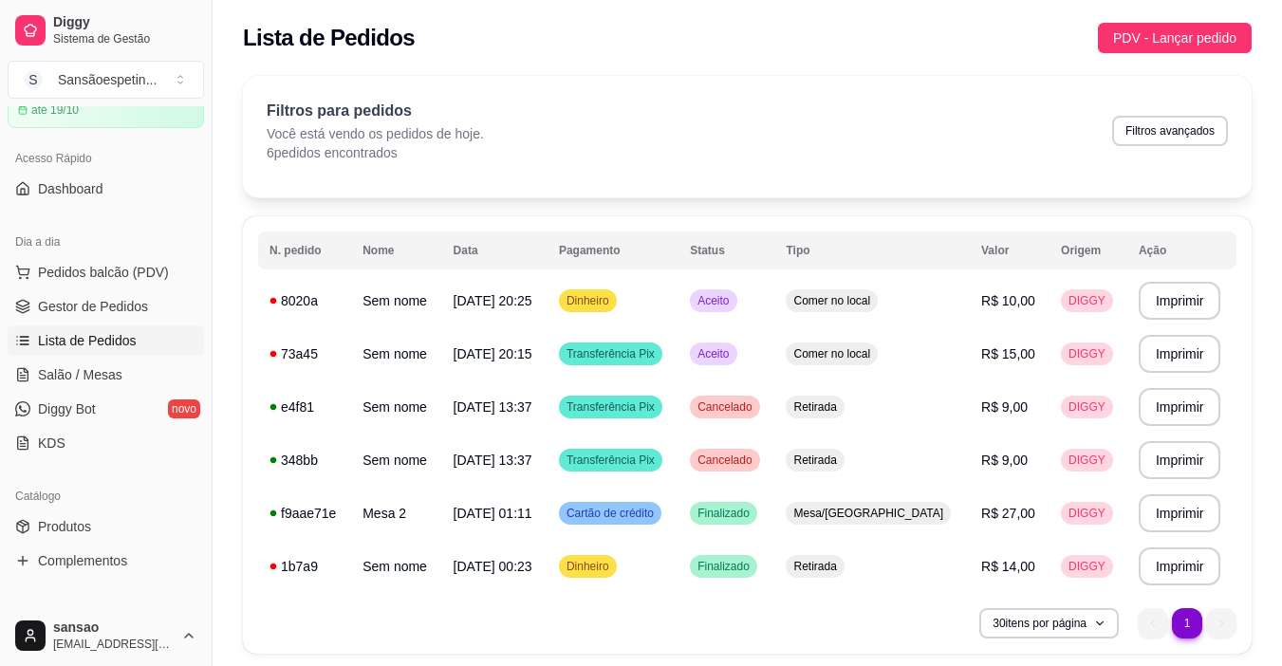
click at [120, 357] on ul "Pedidos balcão (PDV) Gestor de Pedidos Lista de Pedidos Salão / Mesas Diggy Bot…" at bounding box center [106, 357] width 196 height 201
click at [109, 376] on span "Salão / Mesas" at bounding box center [80, 374] width 84 height 19
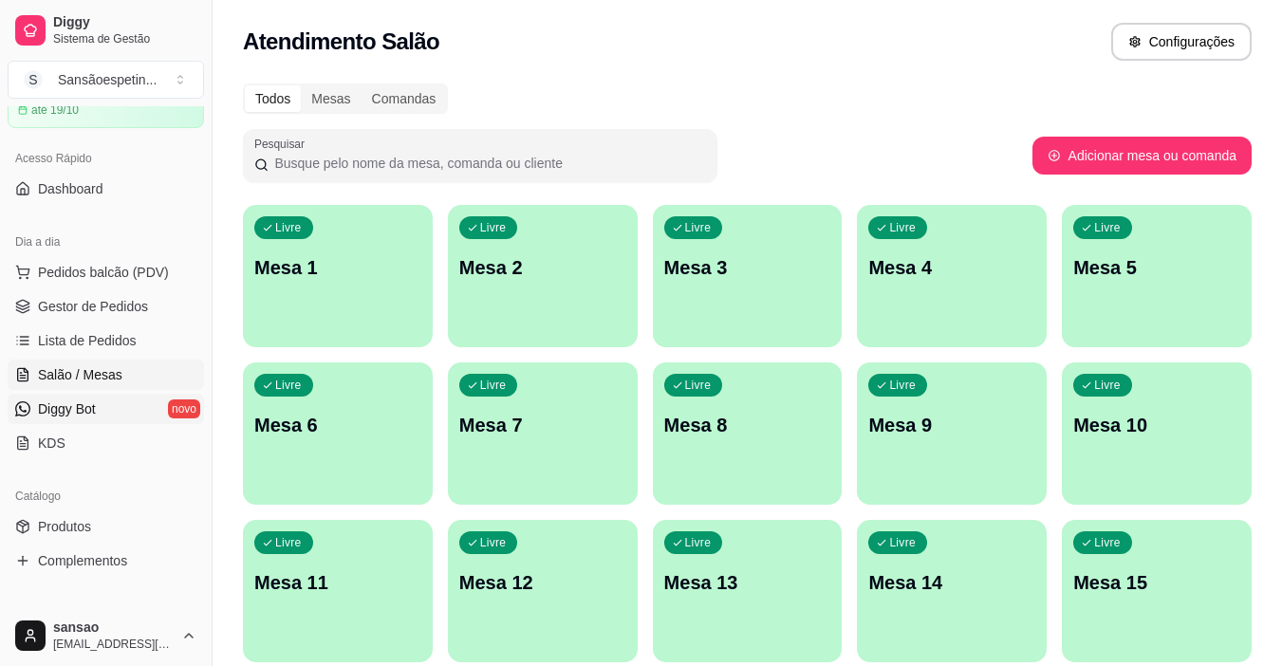
click at [88, 396] on link "Diggy Bot novo" at bounding box center [106, 409] width 196 height 30
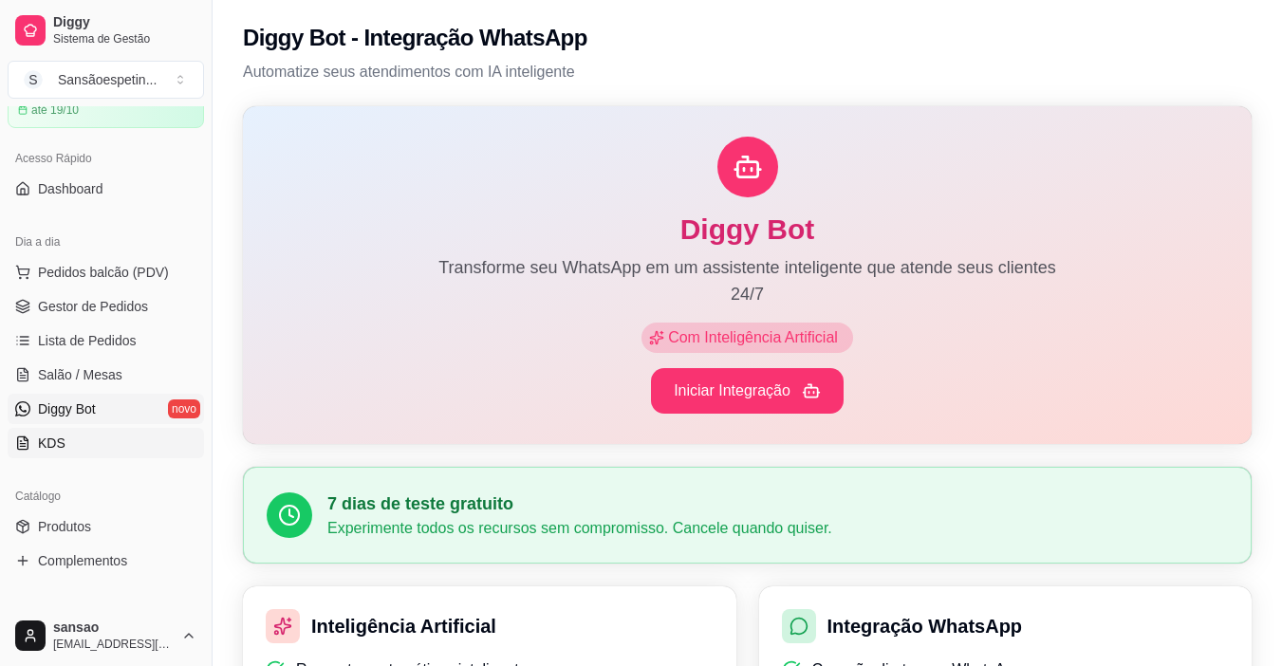
click at [89, 449] on link "KDS" at bounding box center [106, 443] width 196 height 30
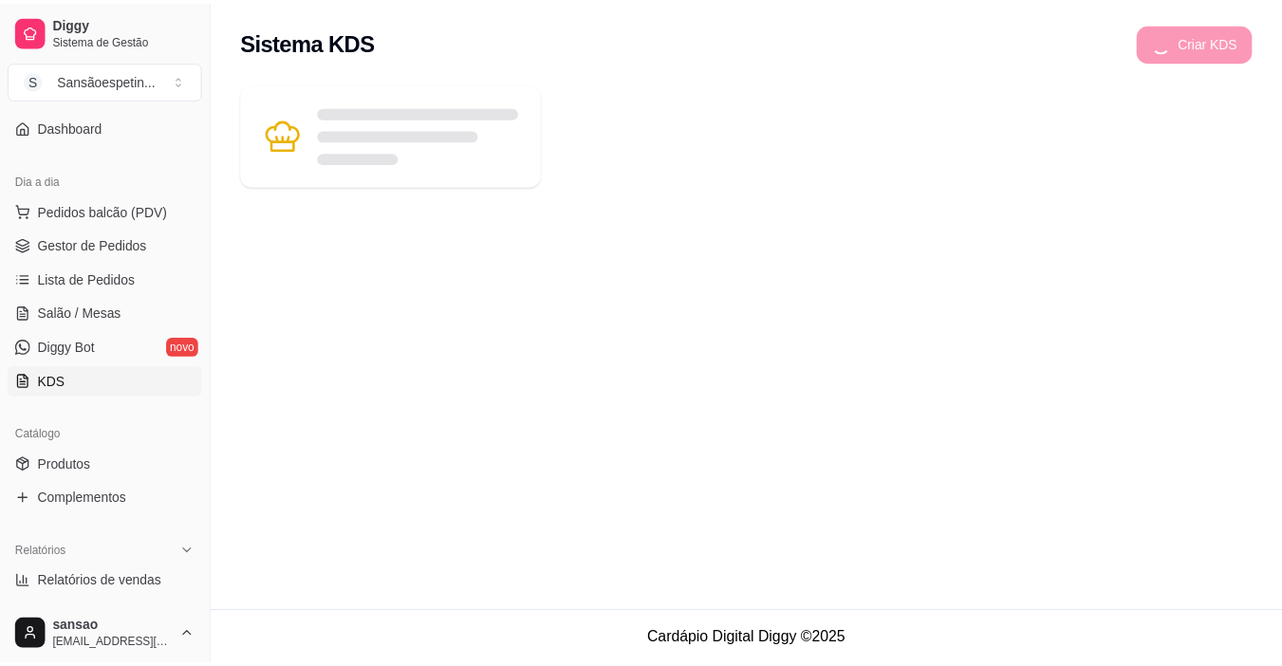
scroll to position [190, 0]
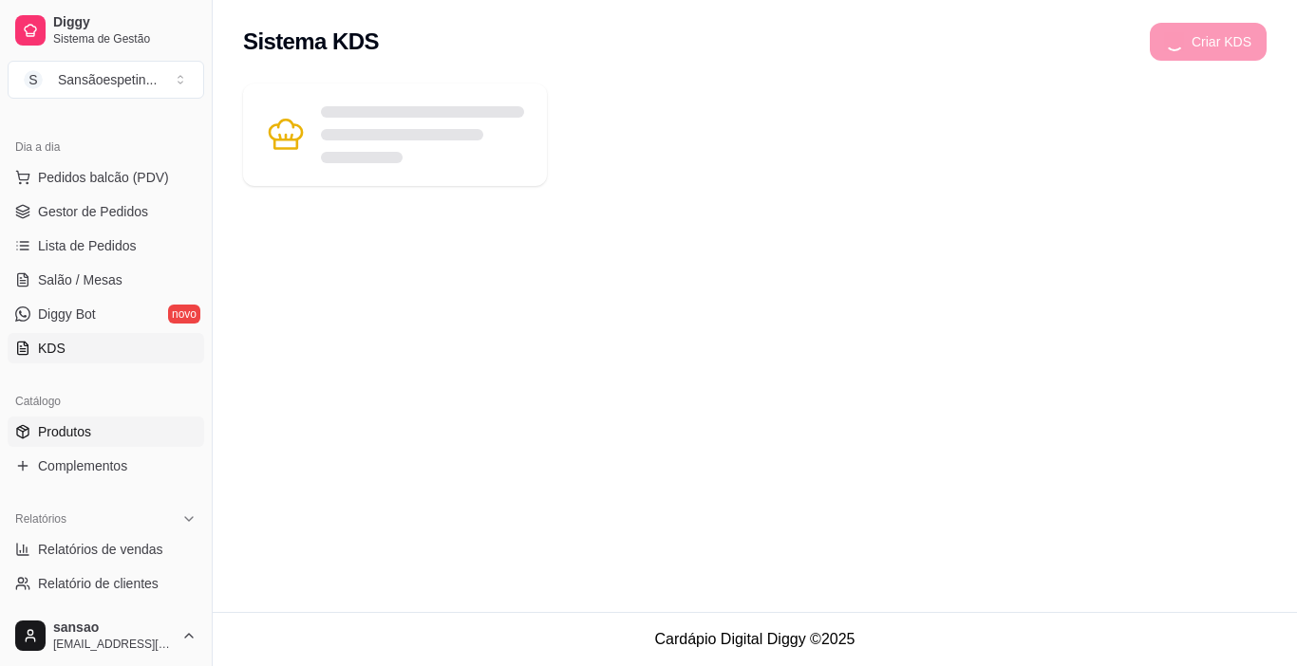
click at [89, 440] on span "Produtos" at bounding box center [64, 431] width 53 height 19
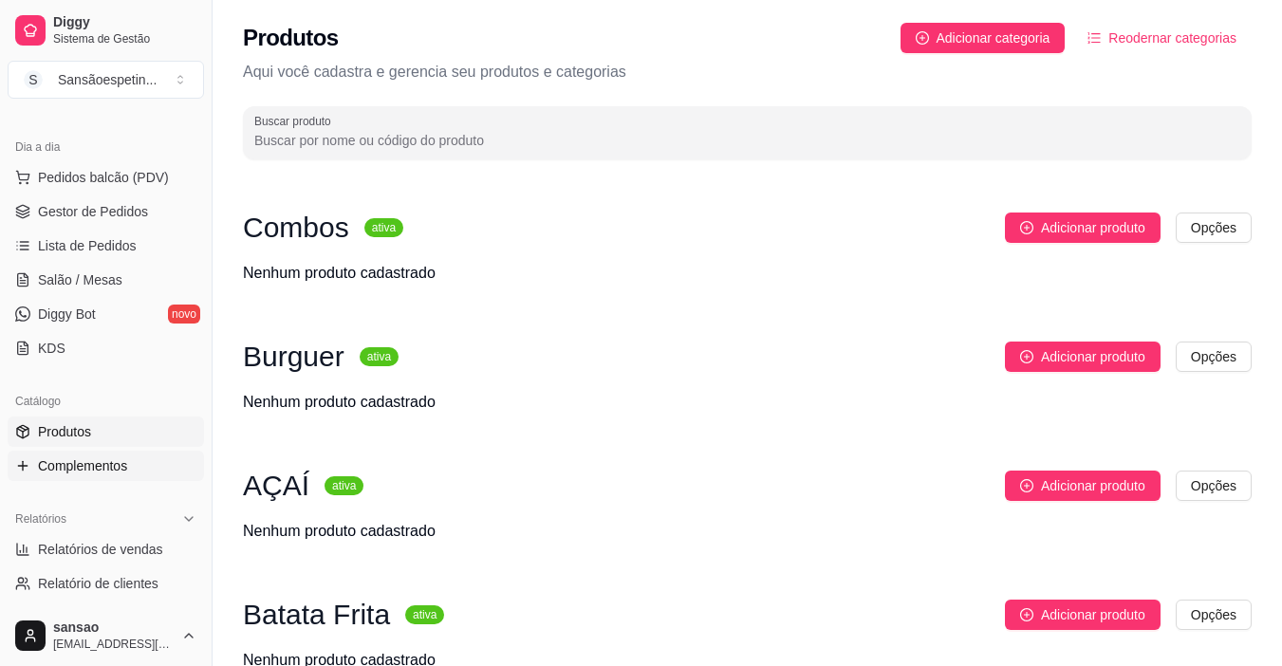
click at [105, 457] on span "Complementos" at bounding box center [82, 466] width 89 height 19
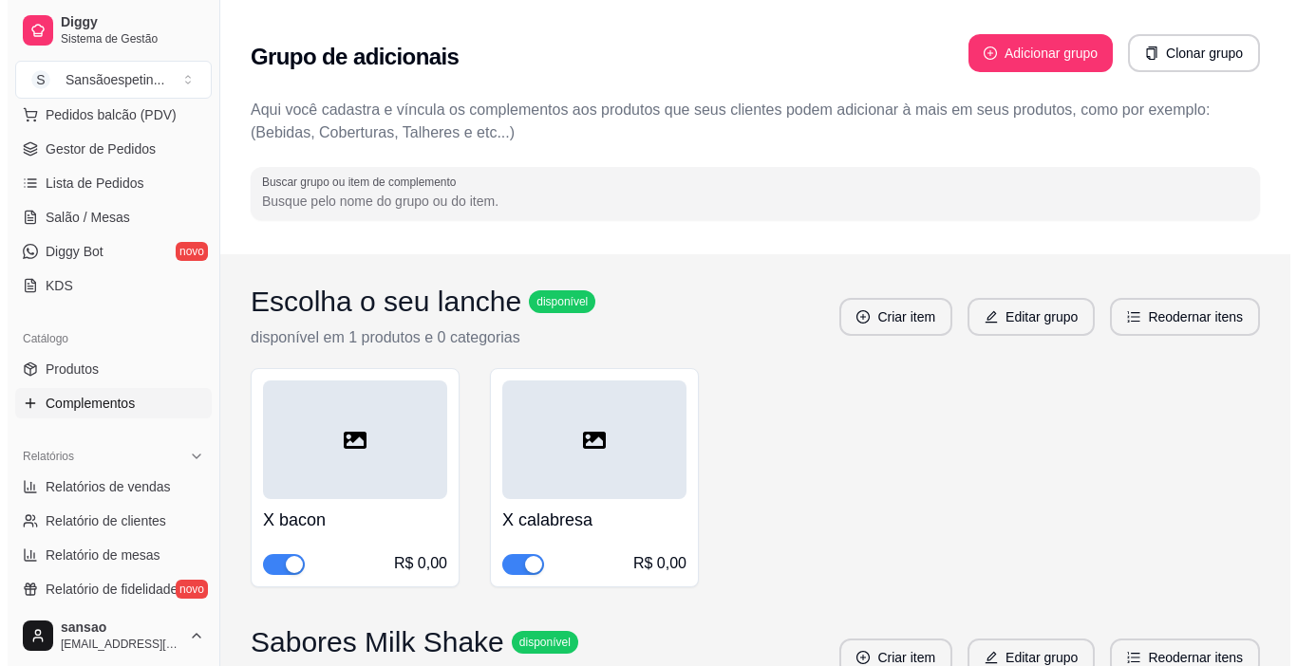
scroll to position [285, 0]
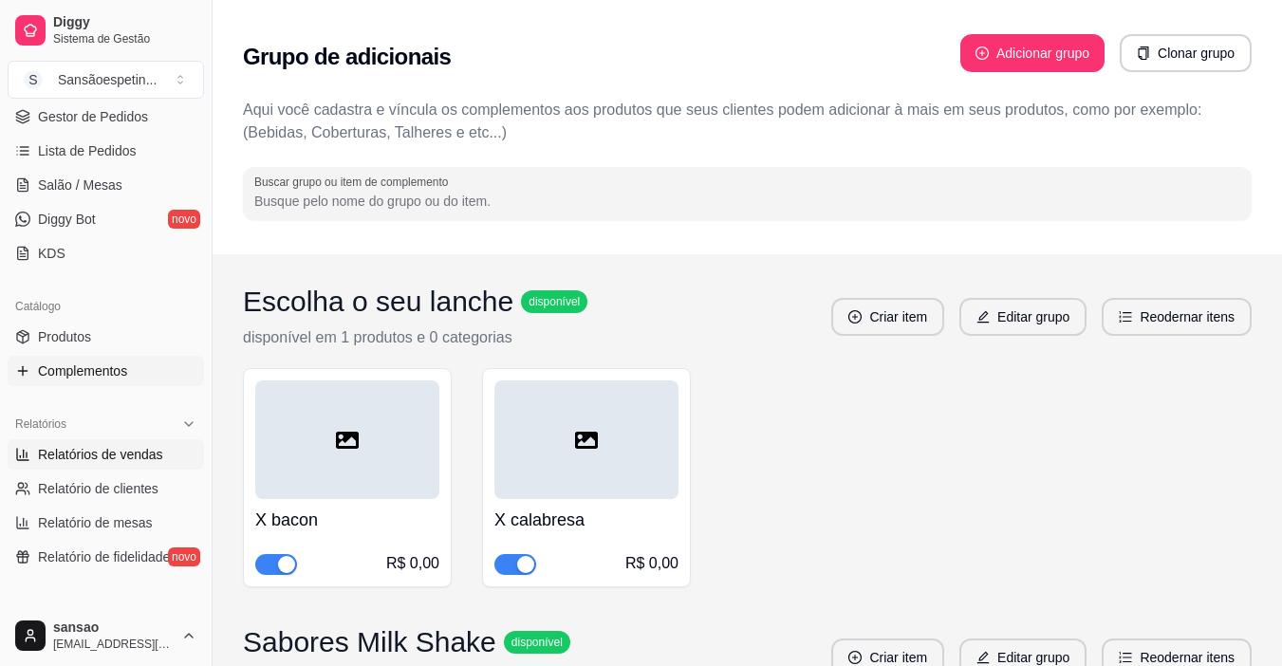
click at [115, 456] on span "Relatórios de vendas" at bounding box center [100, 454] width 125 height 19
select select "ALL"
select select "0"
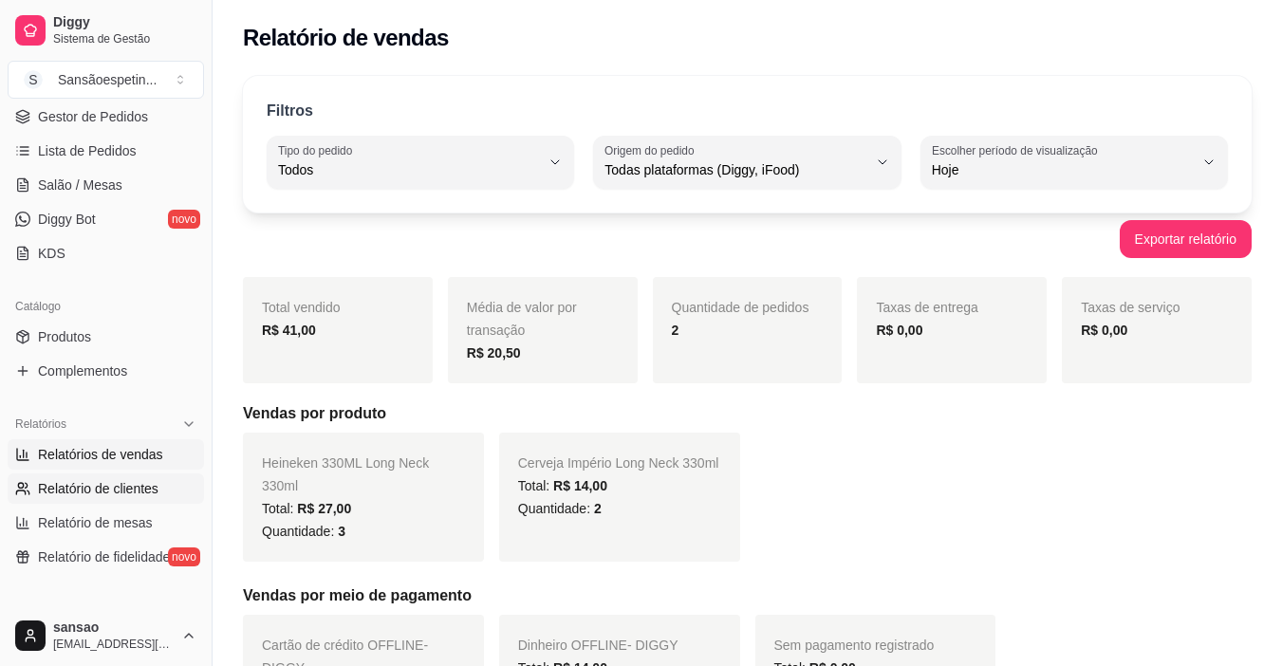
click at [101, 478] on link "Relatório de clientes" at bounding box center [106, 489] width 196 height 30
select select "30"
select select "HIGHEST_TOTAL_SPENT_WITH_ORDERS"
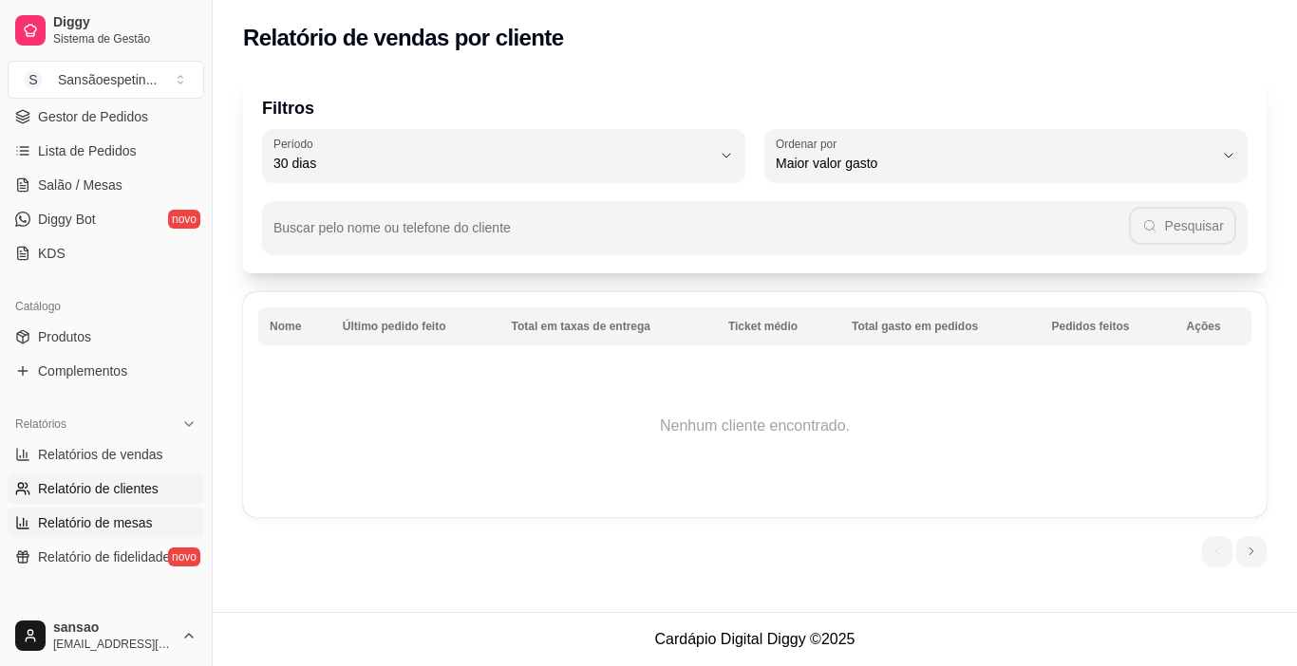
click at [146, 530] on span "Relatório de mesas" at bounding box center [95, 523] width 115 height 19
select select "TOTAL_OF_ORDERS"
select select "7"
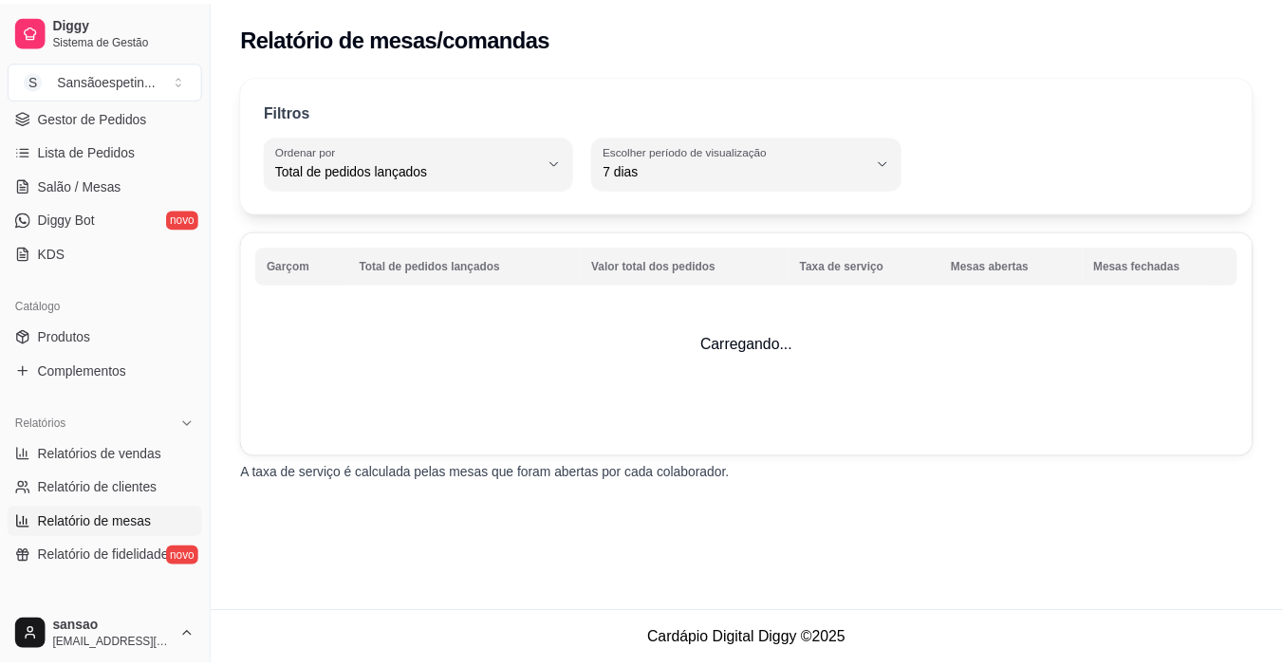
scroll to position [380, 0]
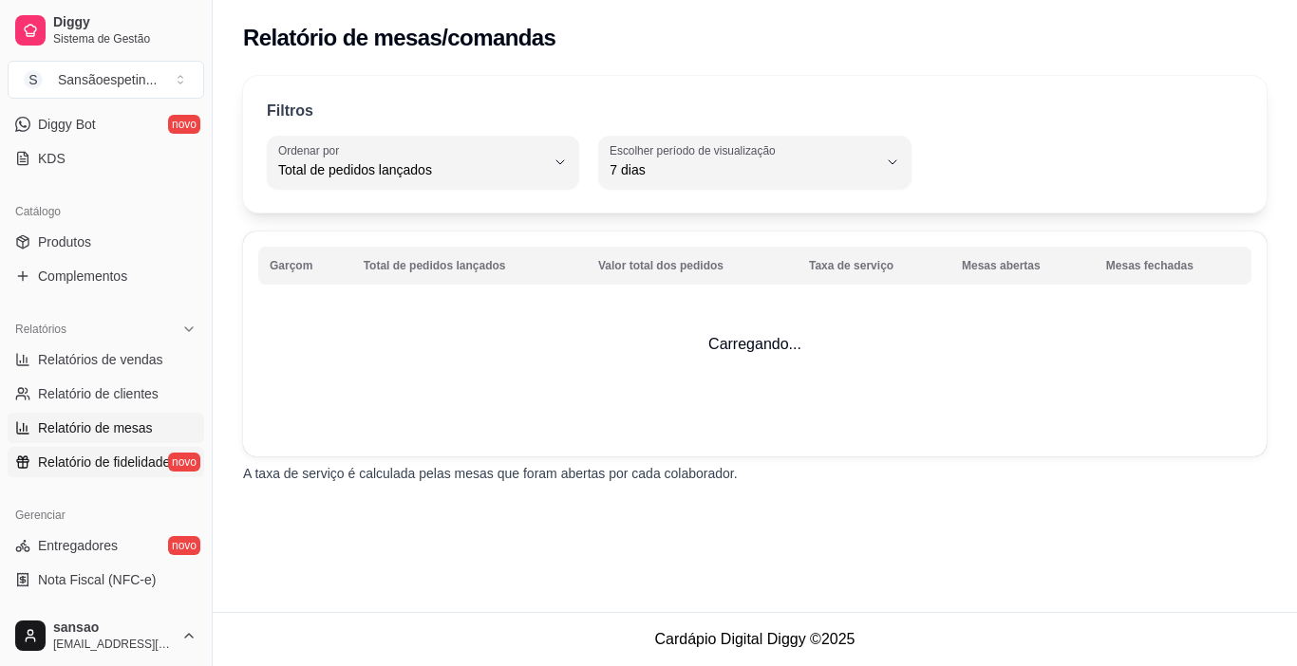
click at [35, 453] on link "Relatório de fidelidade novo" at bounding box center [106, 462] width 196 height 30
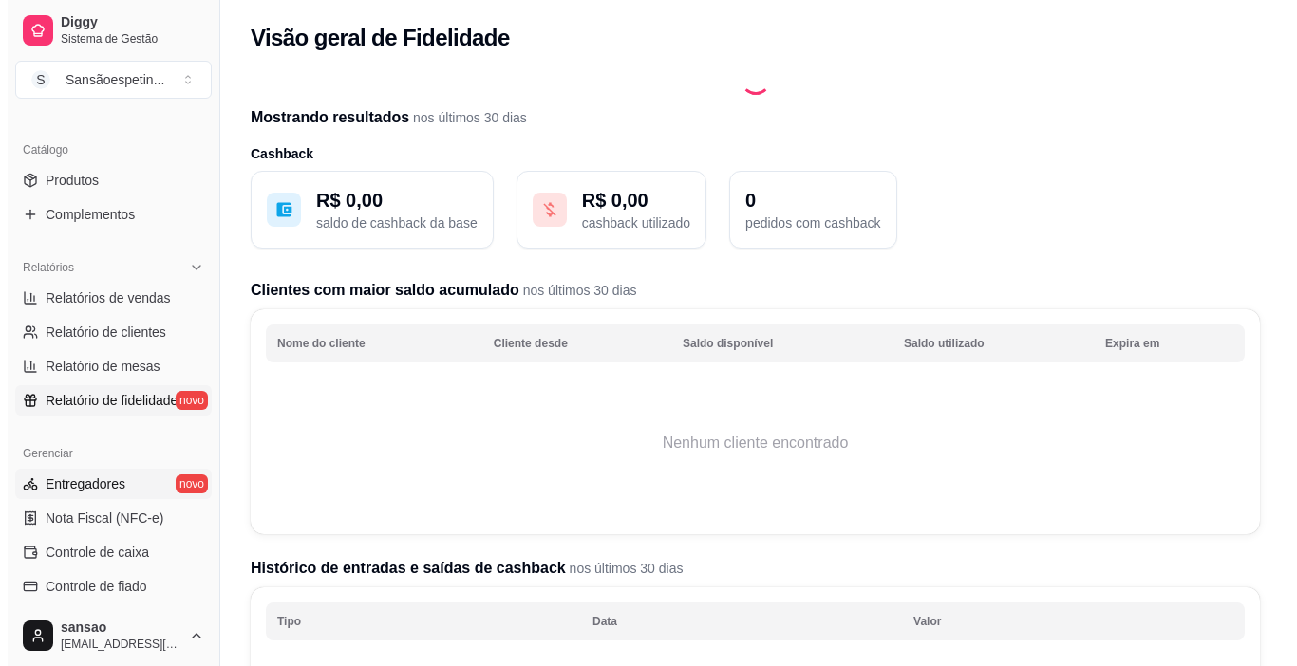
scroll to position [475, 0]
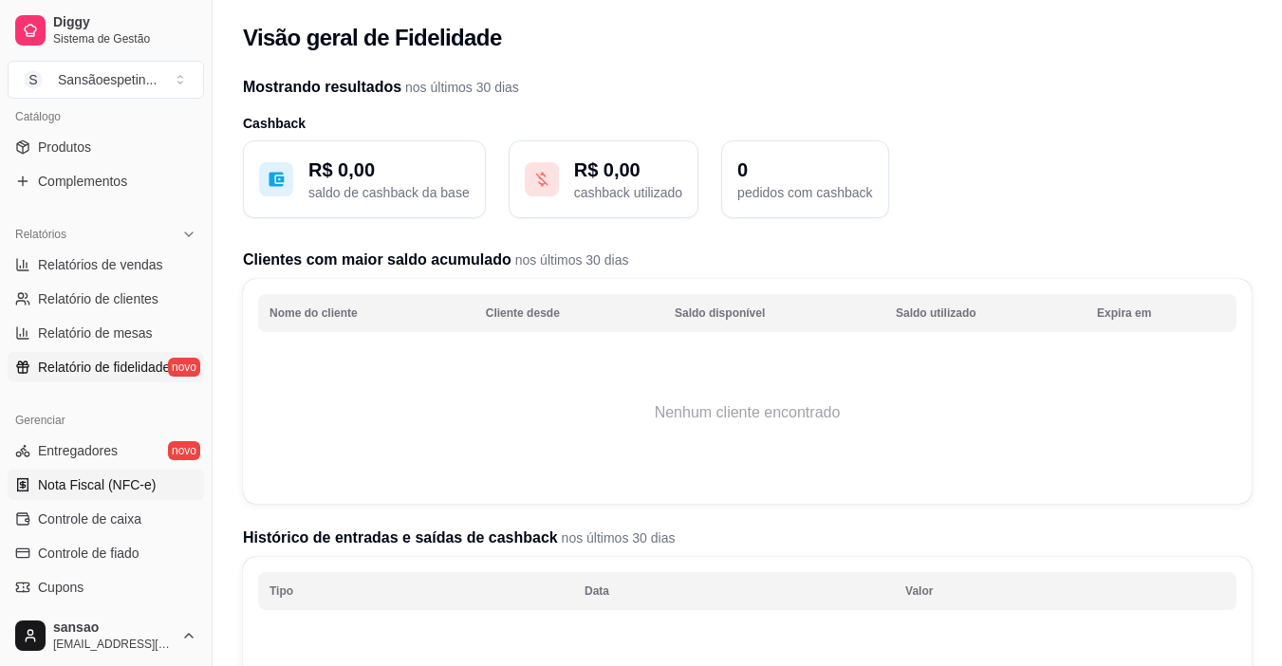
click at [170, 481] on link "Nota Fiscal (NFC-e)" at bounding box center [106, 485] width 196 height 30
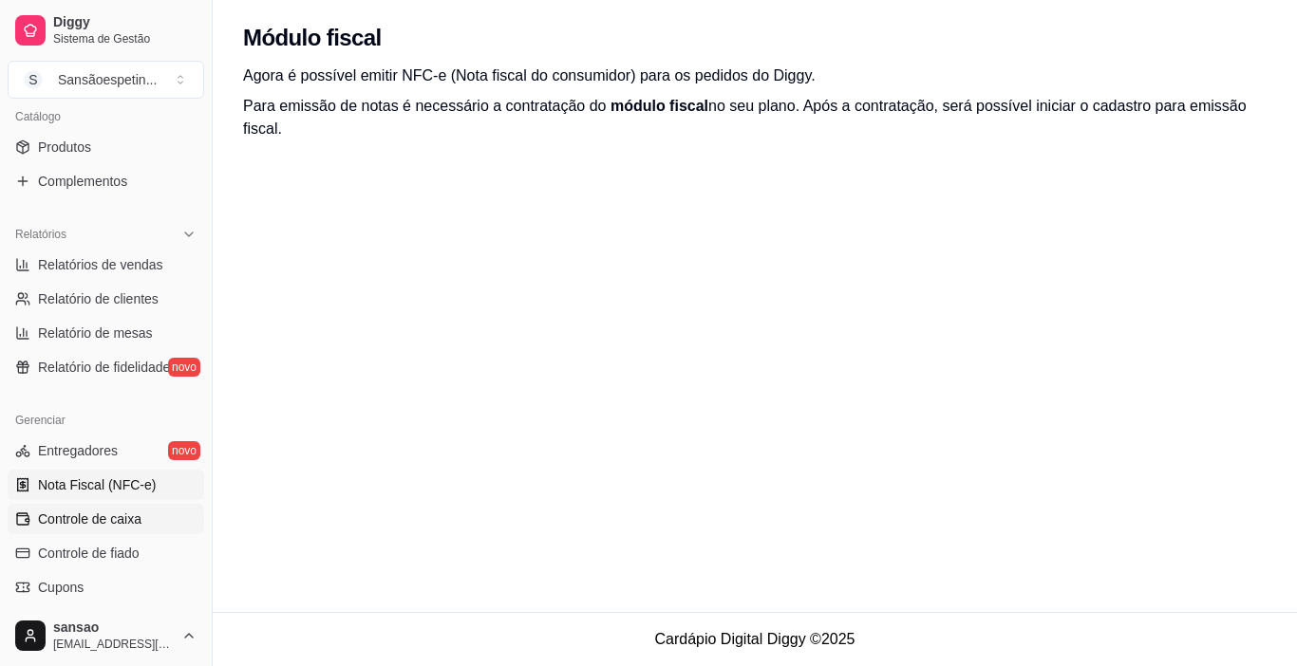
click at [122, 511] on span "Controle de caixa" at bounding box center [89, 519] width 103 height 19
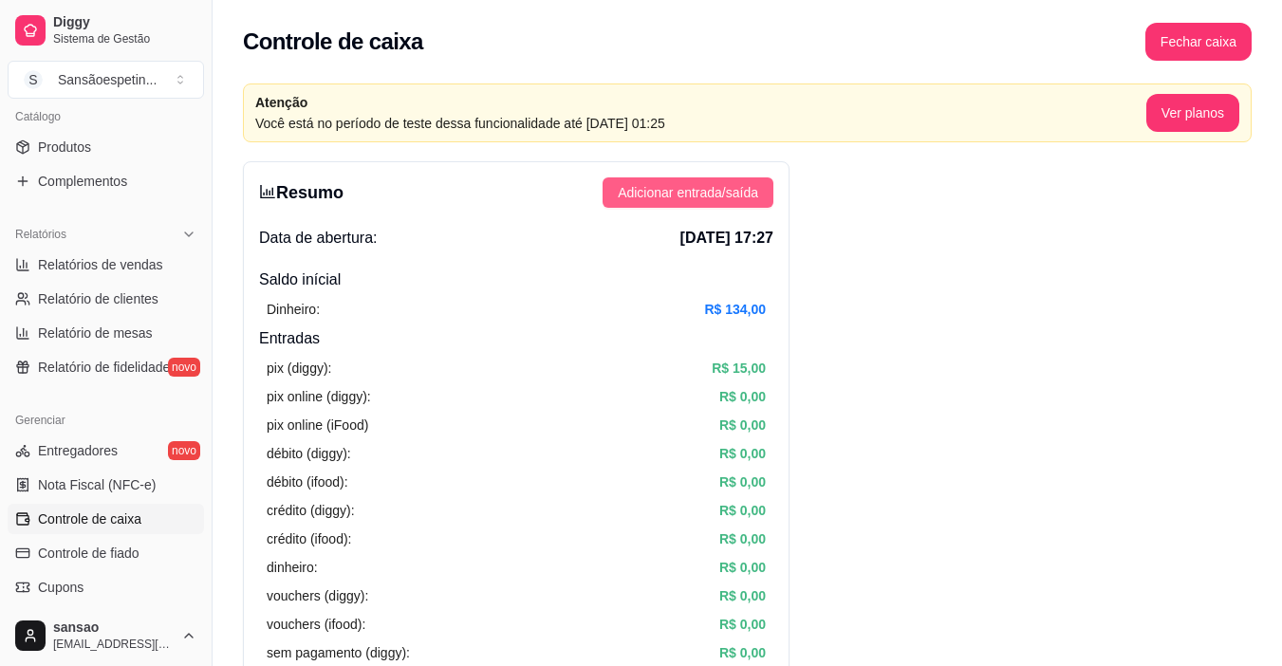
click at [740, 196] on span "Adicionar entrada/saída" at bounding box center [688, 192] width 140 height 21
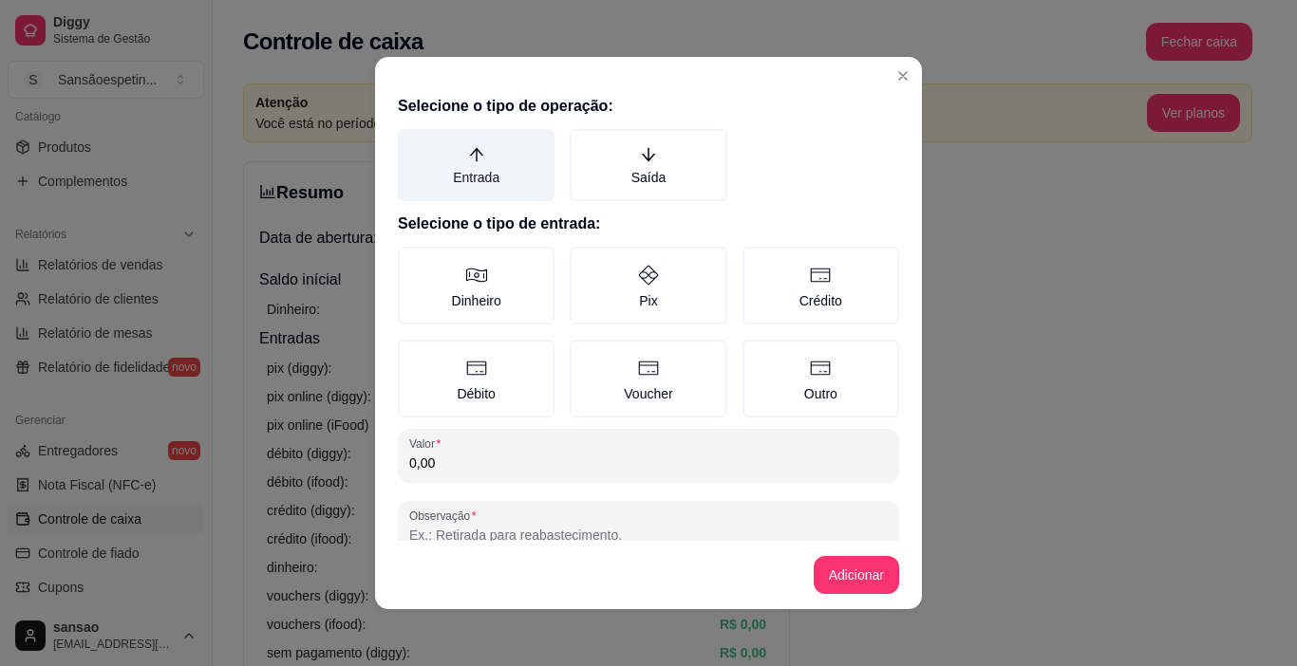
click at [468, 155] on icon "arrow-up" at bounding box center [476, 154] width 17 height 17
click at [412, 143] on button "Entrada" at bounding box center [404, 135] width 15 height 15
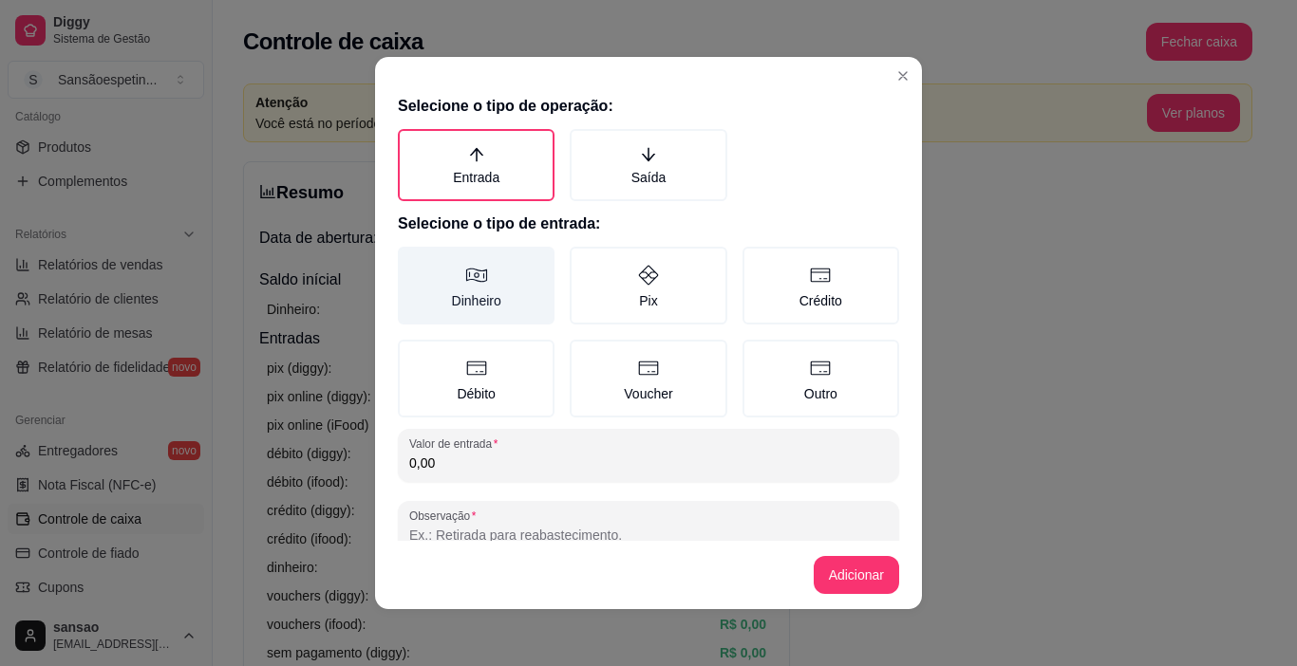
click at [527, 309] on label "Dinheiro" at bounding box center [476, 286] width 157 height 78
click at [412, 261] on button "Dinheiro" at bounding box center [404, 253] width 15 height 15
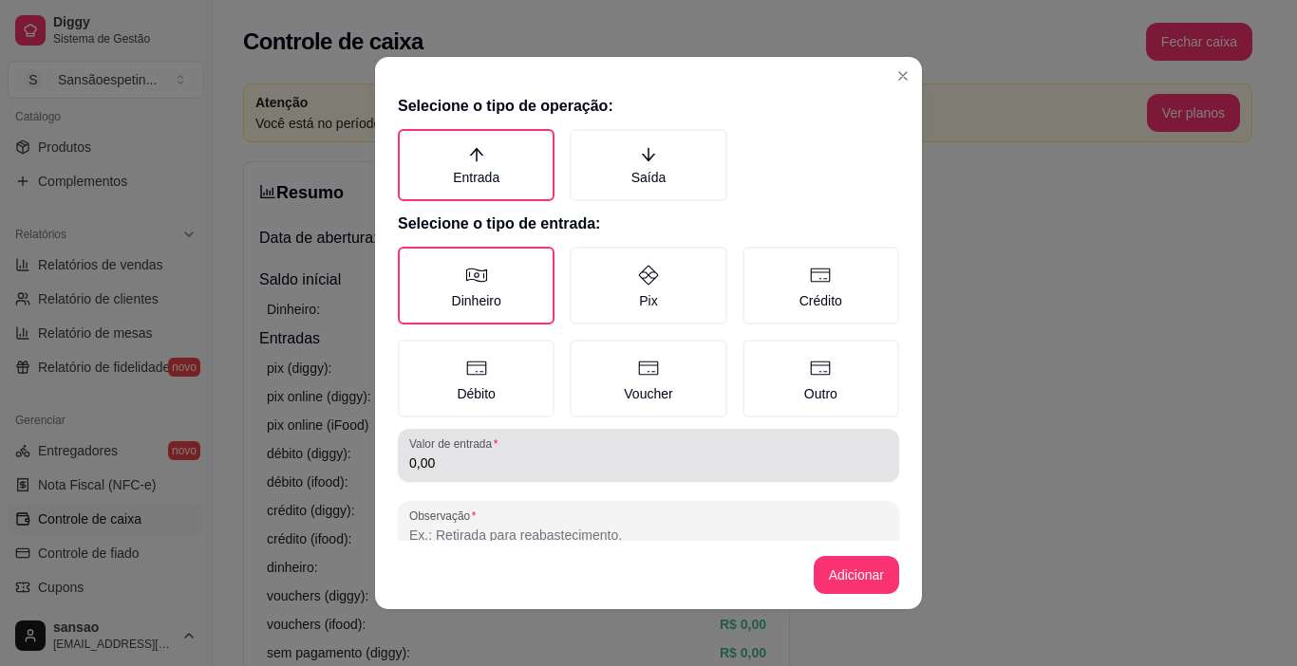
click at [476, 445] on label "Valor de entrada" at bounding box center [456, 444] width 95 height 16
click at [476, 454] on input "0,00" at bounding box center [648, 463] width 478 height 19
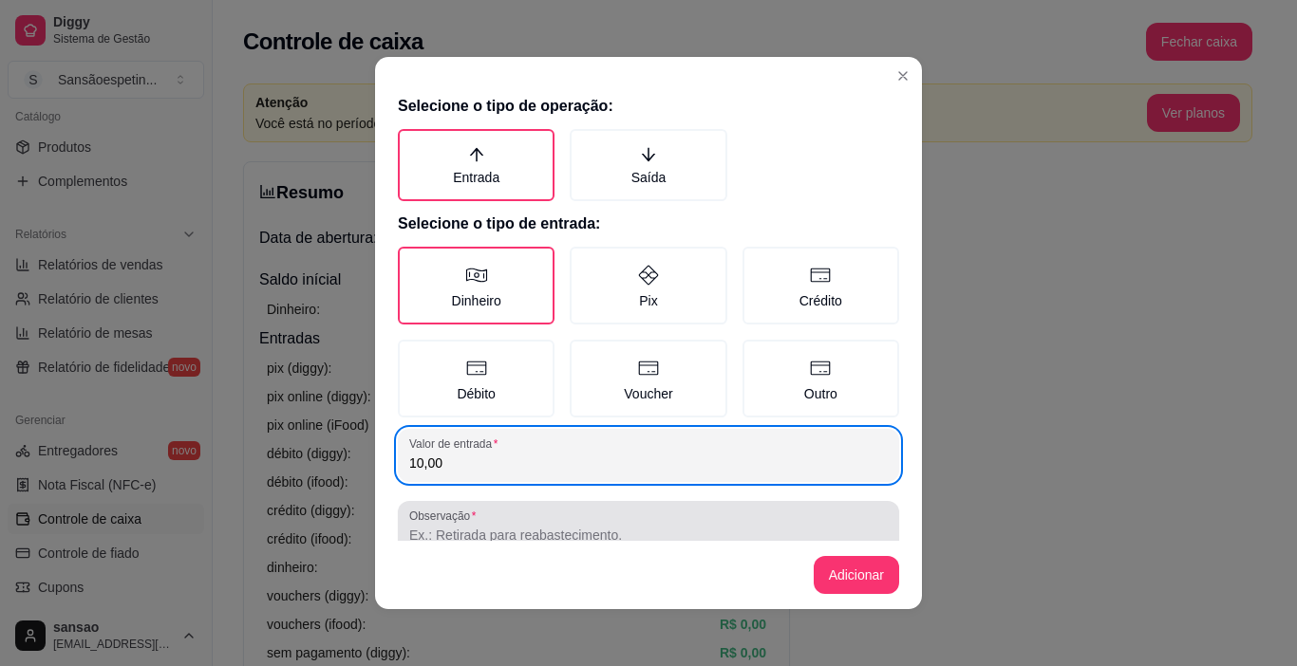
type input "10,00"
click at [747, 527] on input "Observação" at bounding box center [648, 535] width 478 height 19
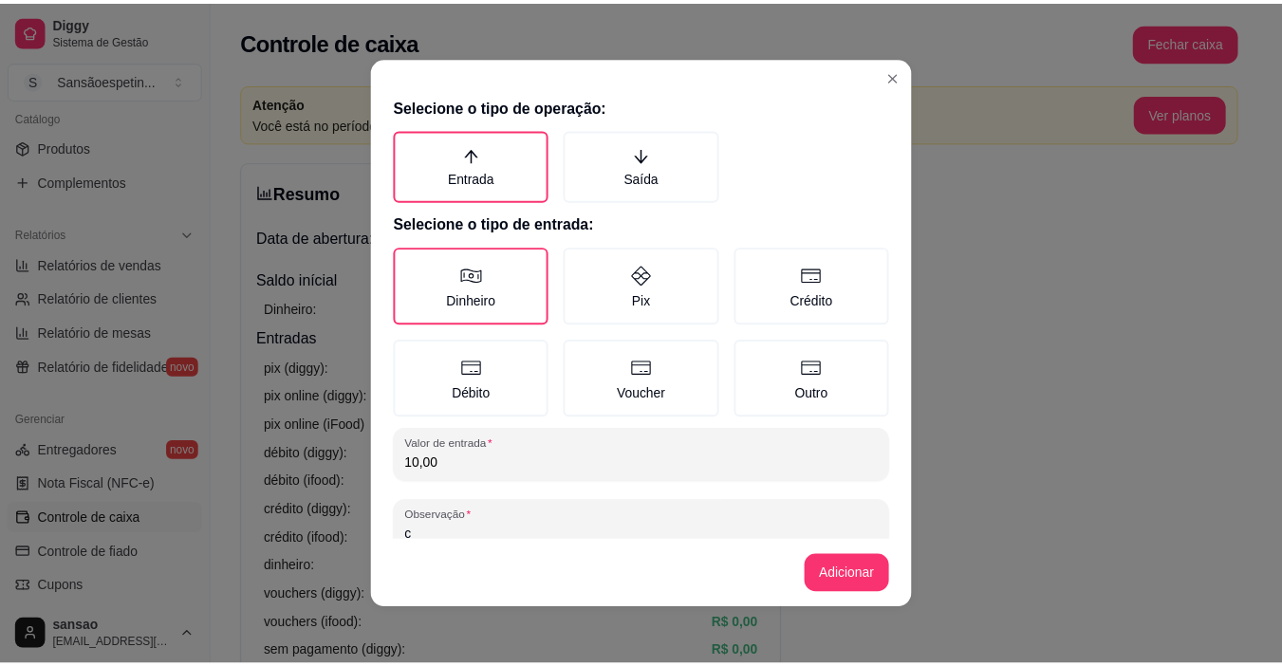
scroll to position [3, 0]
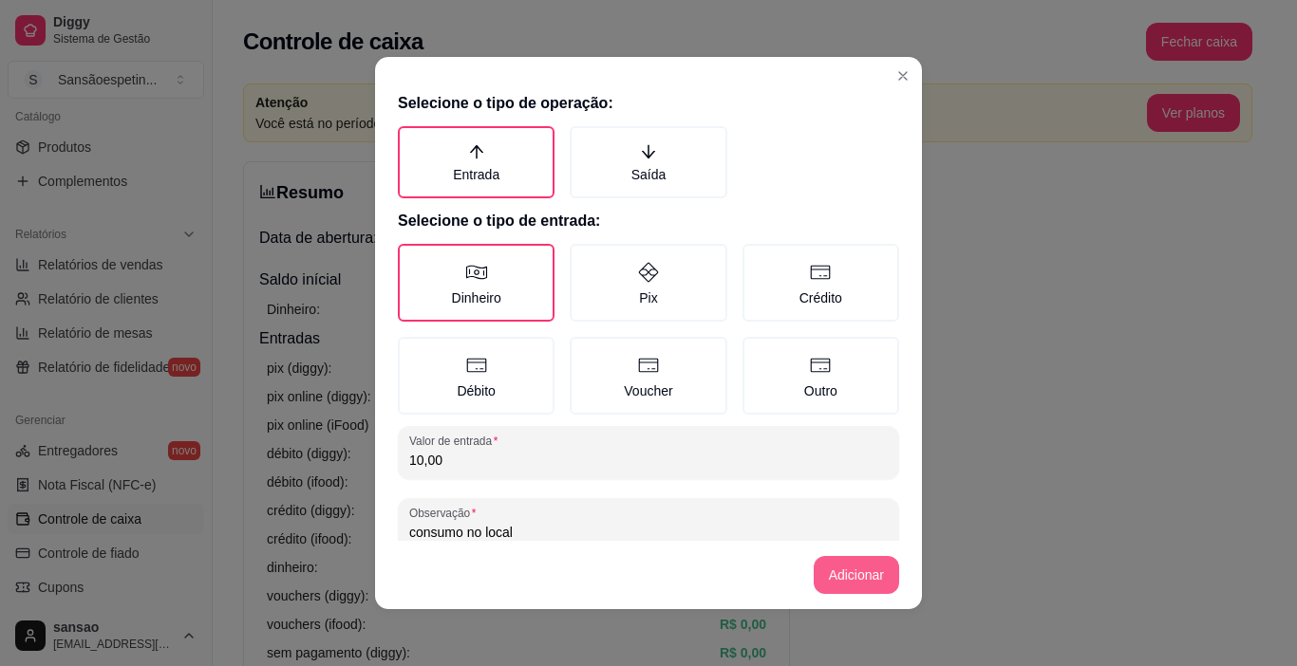
type input "consumo no local"
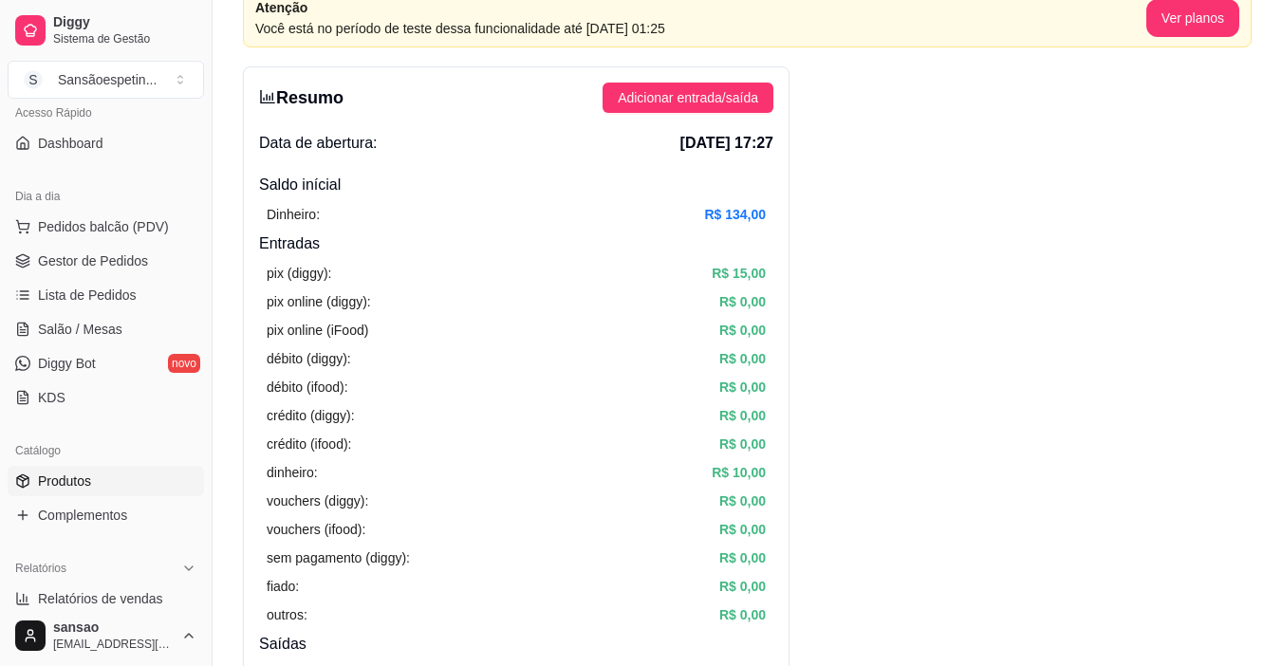
scroll to position [95, 0]
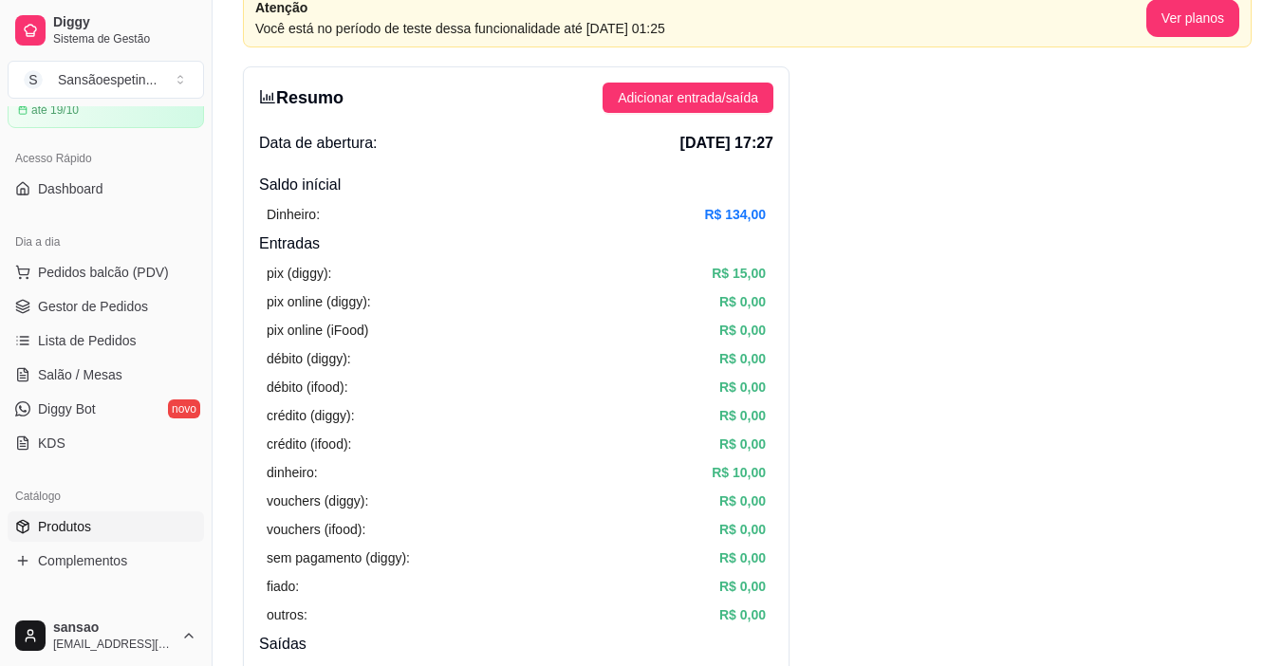
click at [54, 531] on span "Produtos" at bounding box center [64, 526] width 53 height 19
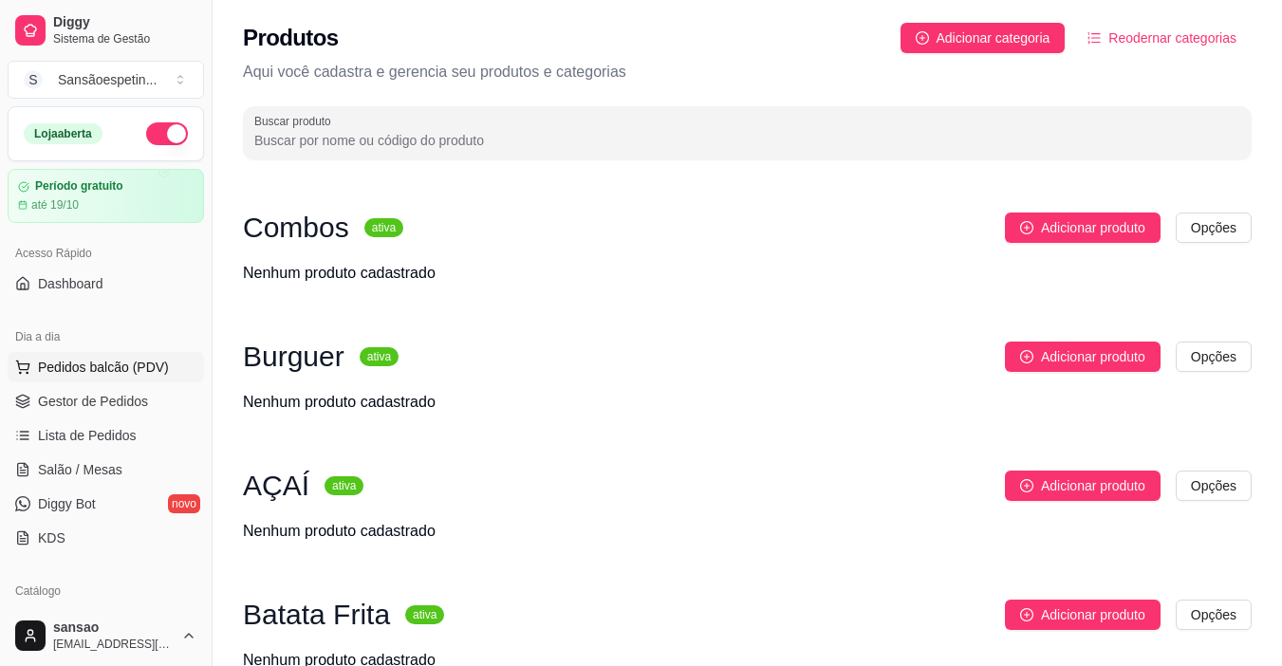
click at [104, 363] on span "Pedidos balcão (PDV)" at bounding box center [103, 367] width 131 height 19
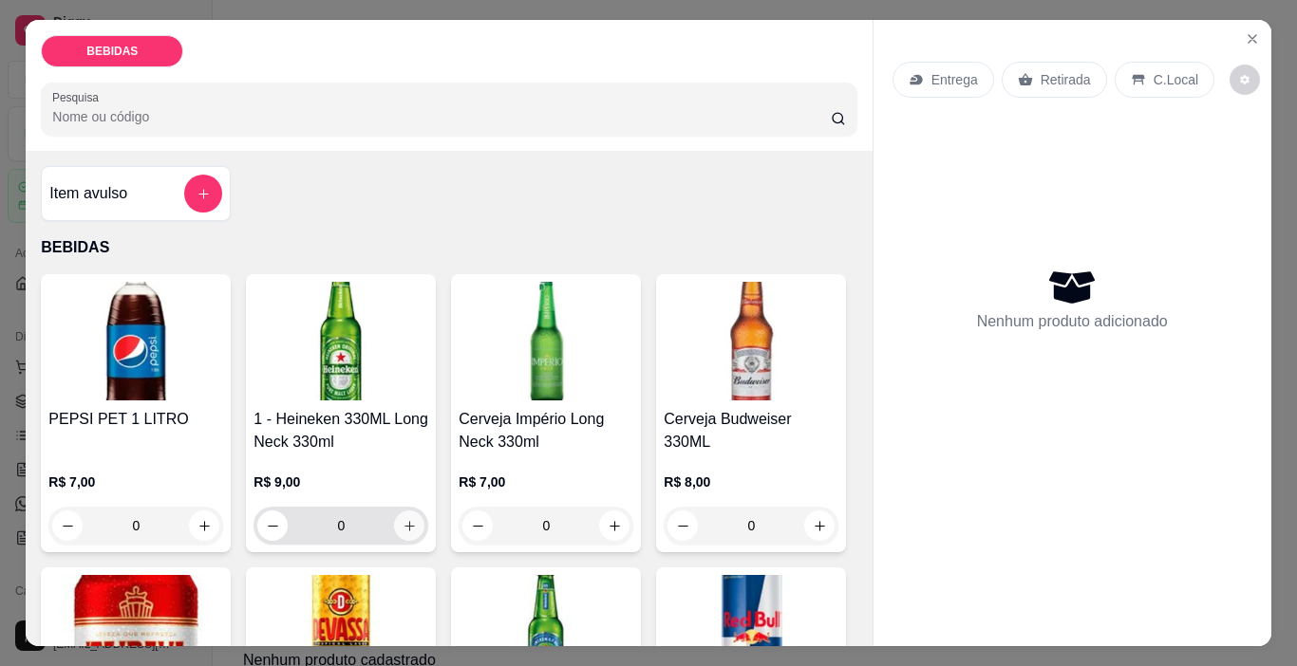
click at [404, 521] on icon "increase-product-quantity" at bounding box center [409, 526] width 10 height 10
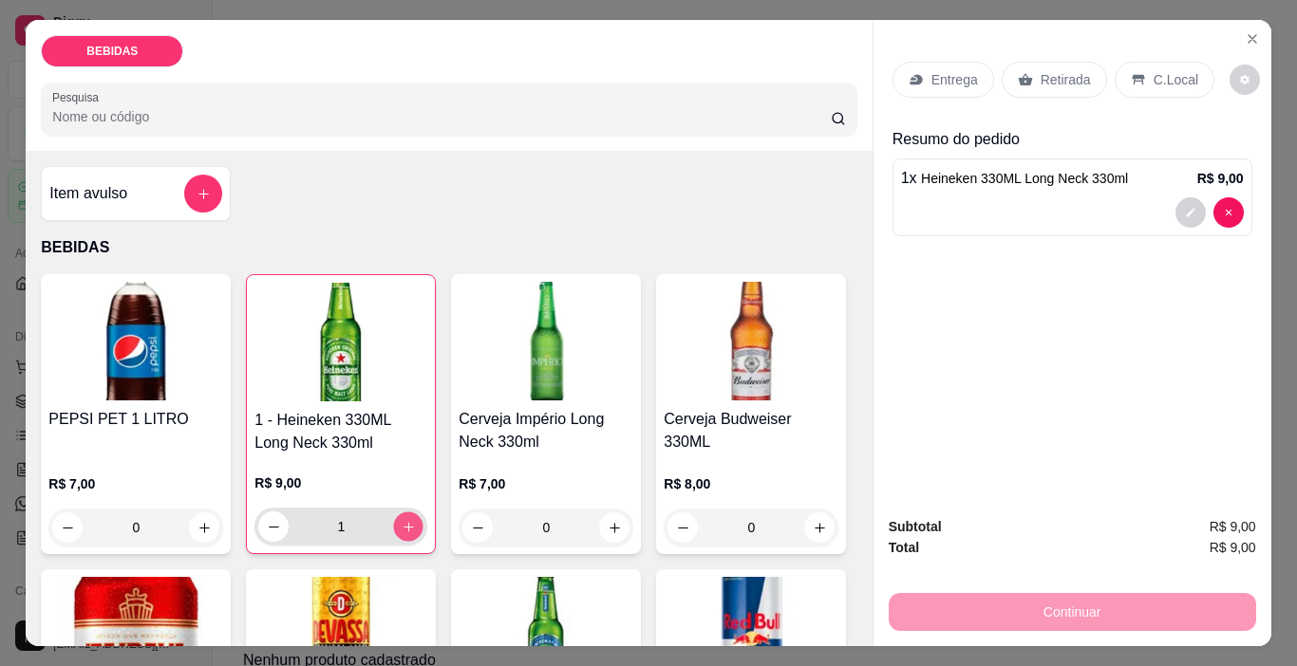
click at [403, 520] on icon "increase-product-quantity" at bounding box center [409, 527] width 14 height 14
type input "2"
click at [1158, 74] on p "C.Local" at bounding box center [1175, 79] width 45 height 19
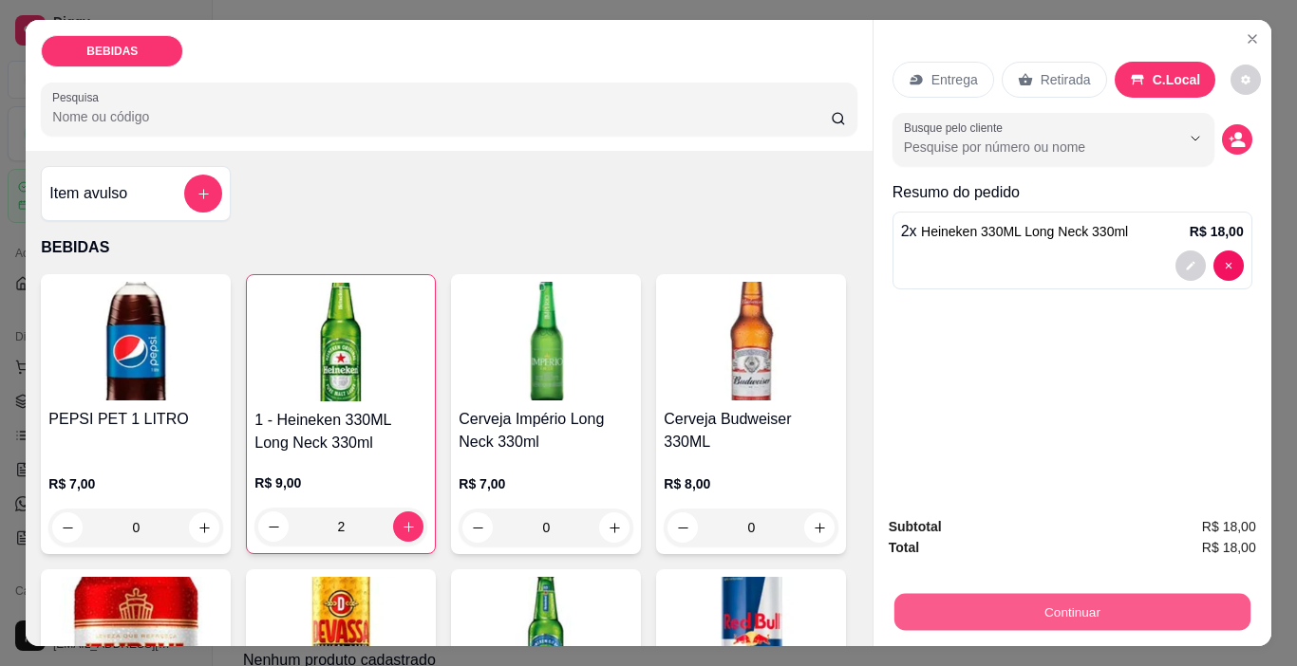
click at [1138, 594] on button "Continuar" at bounding box center [1071, 612] width 356 height 37
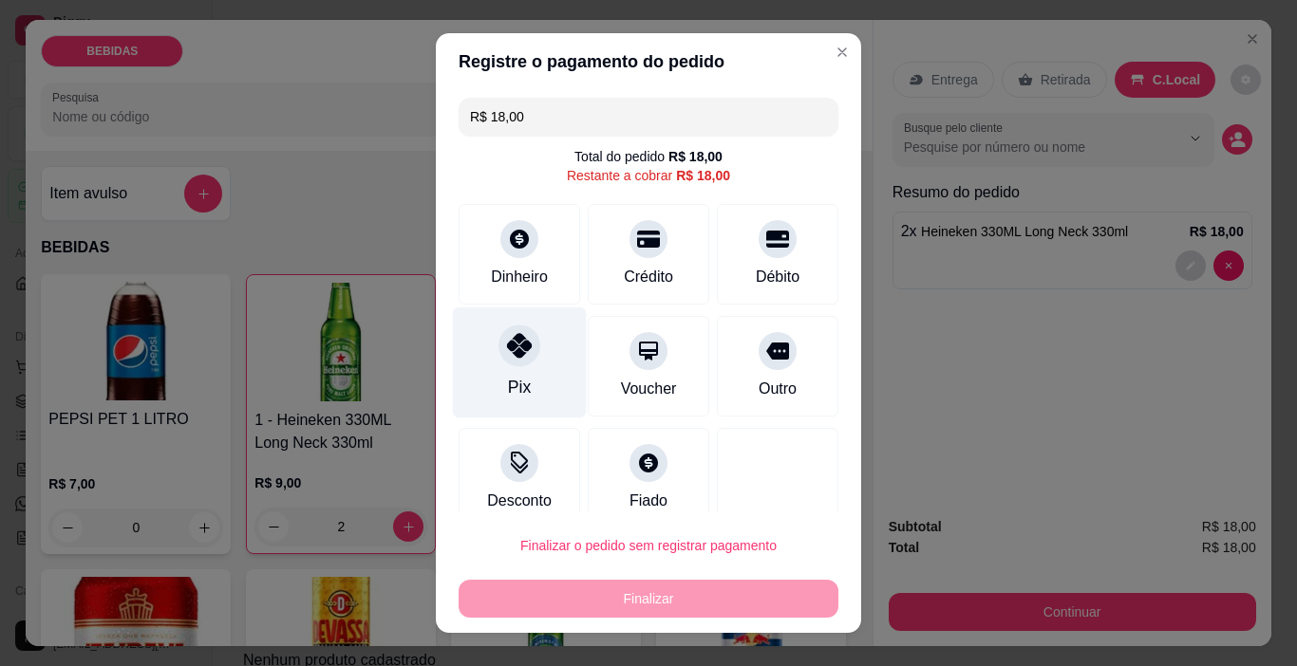
click at [507, 346] on icon at bounding box center [519, 345] width 25 height 25
type input "R$ 0,00"
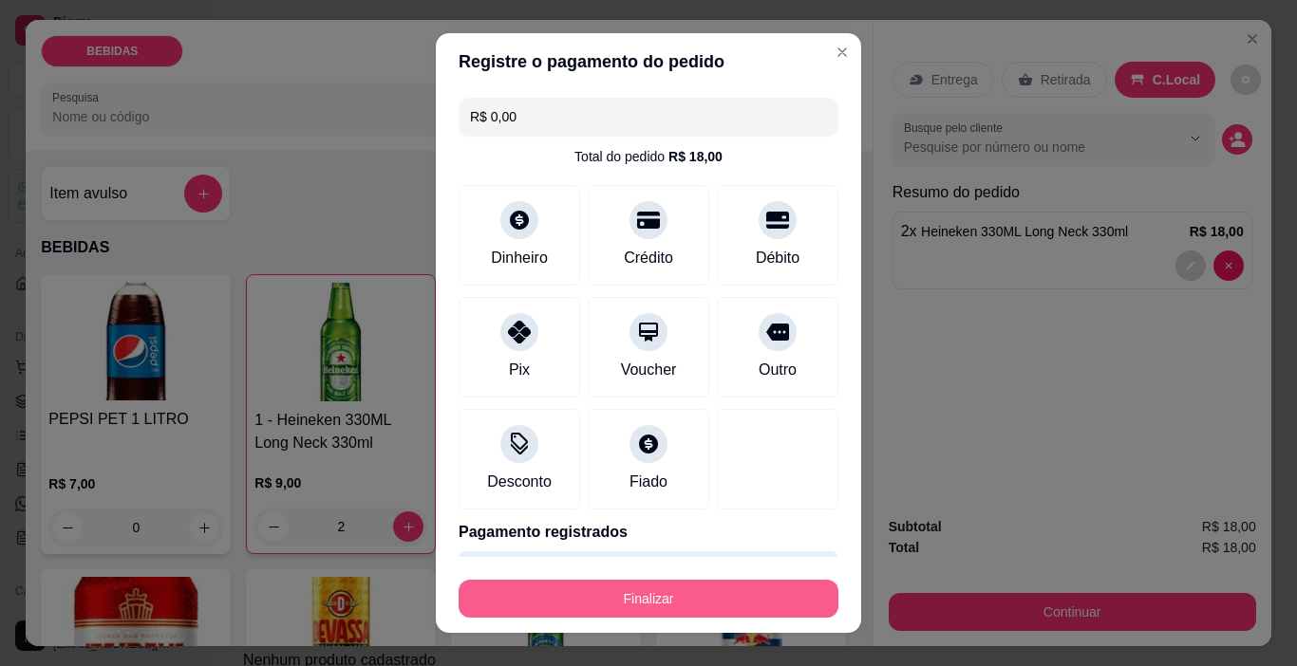
click at [706, 597] on button "Finalizar" at bounding box center [648, 599] width 380 height 38
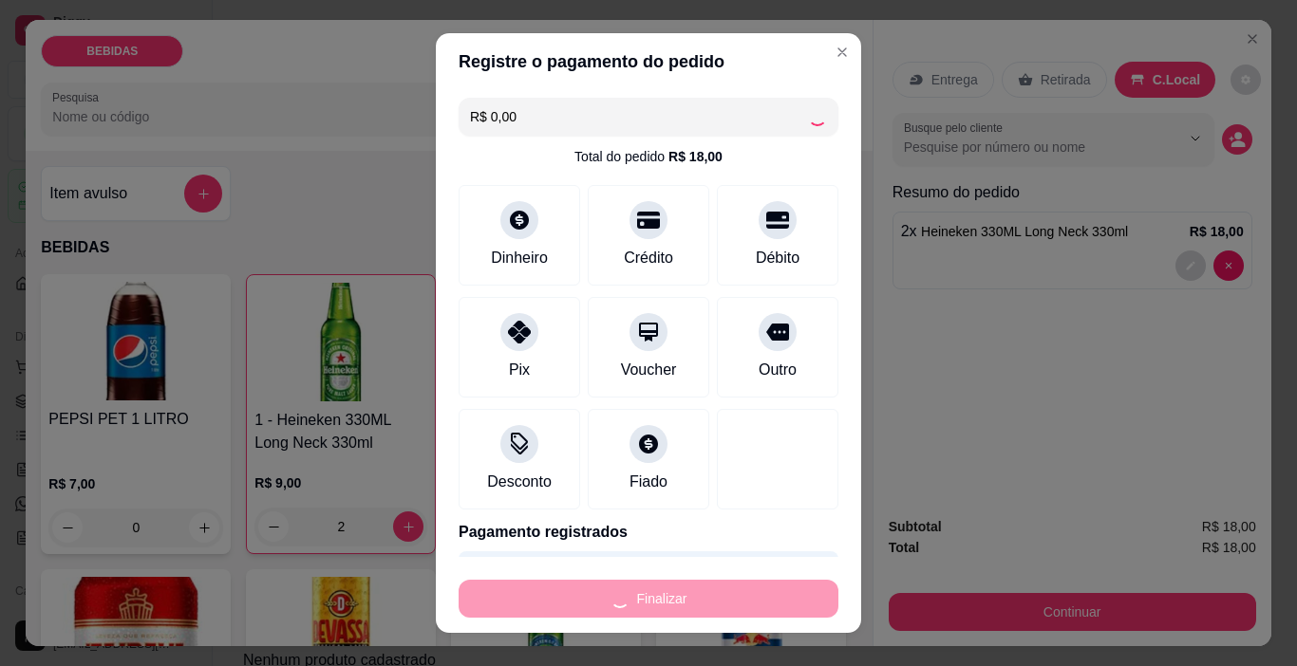
type input "0"
type input "-R$ 18,00"
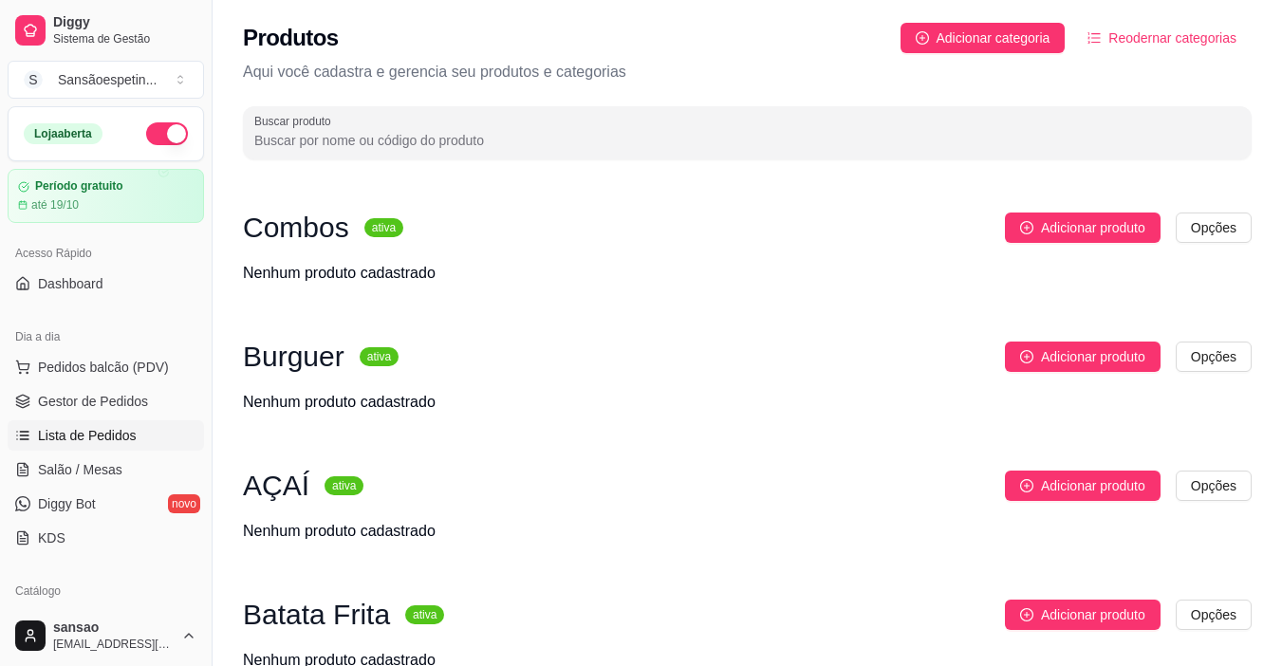
click at [138, 440] on link "Lista de Pedidos" at bounding box center [106, 436] width 196 height 30
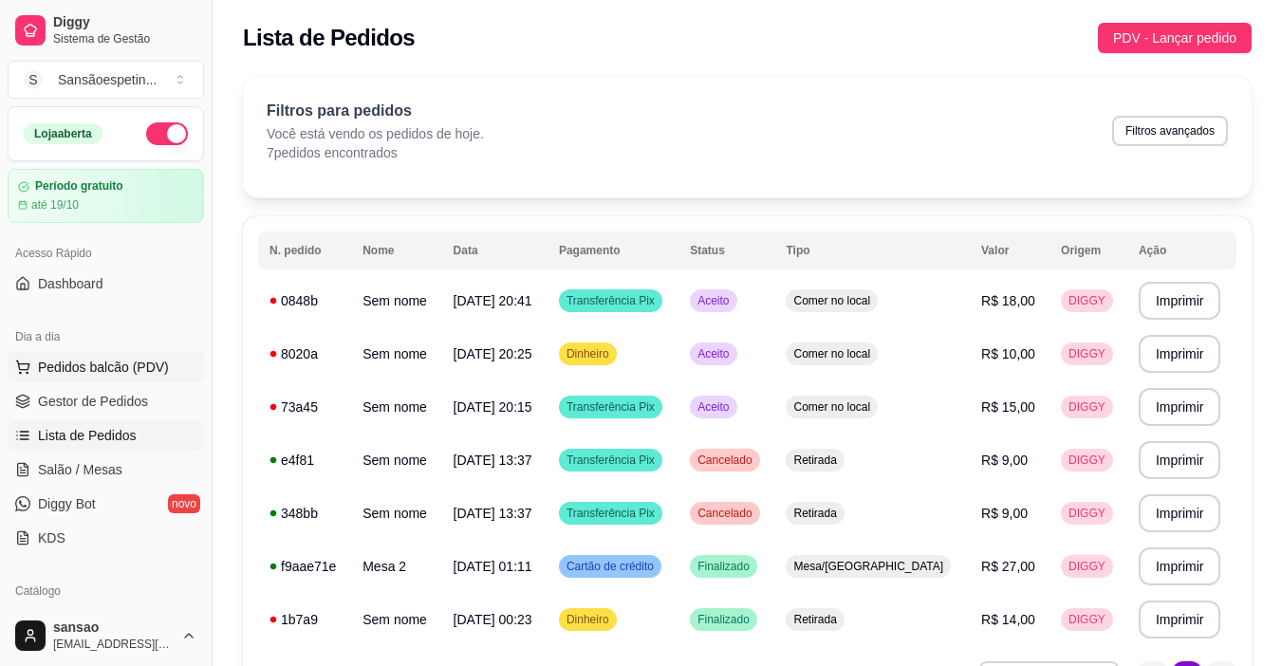
click at [91, 357] on button "Pedidos balcão (PDV)" at bounding box center [106, 367] width 196 height 30
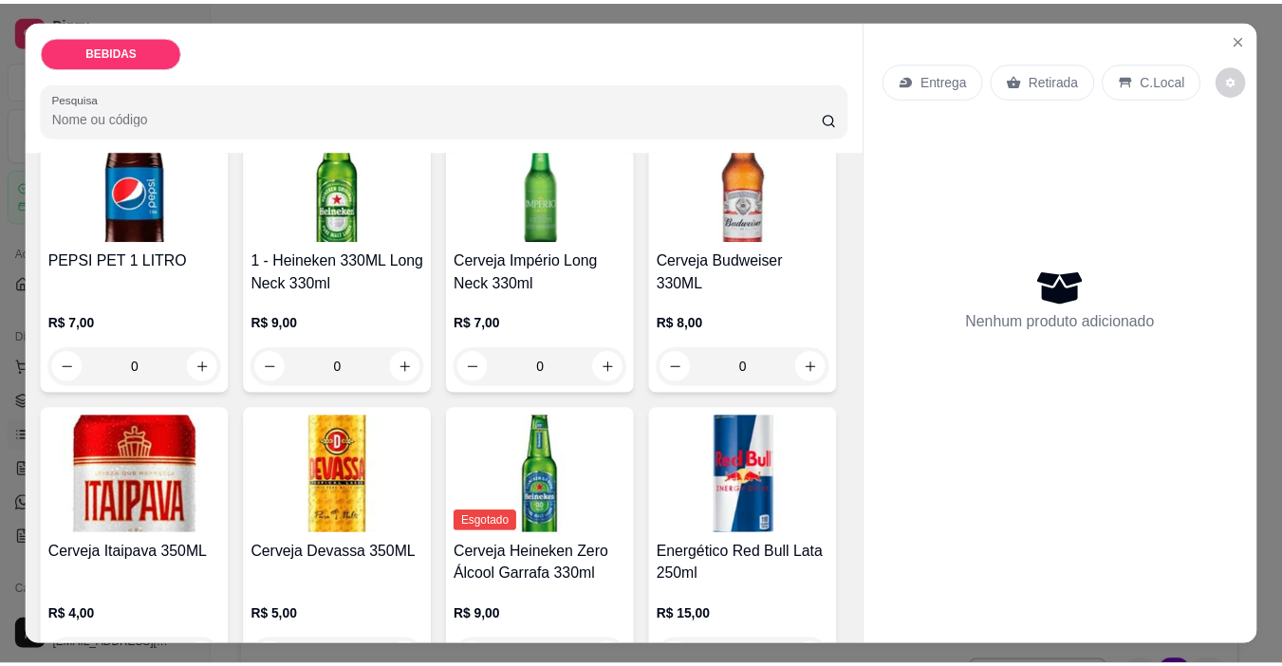
scroll to position [190, 0]
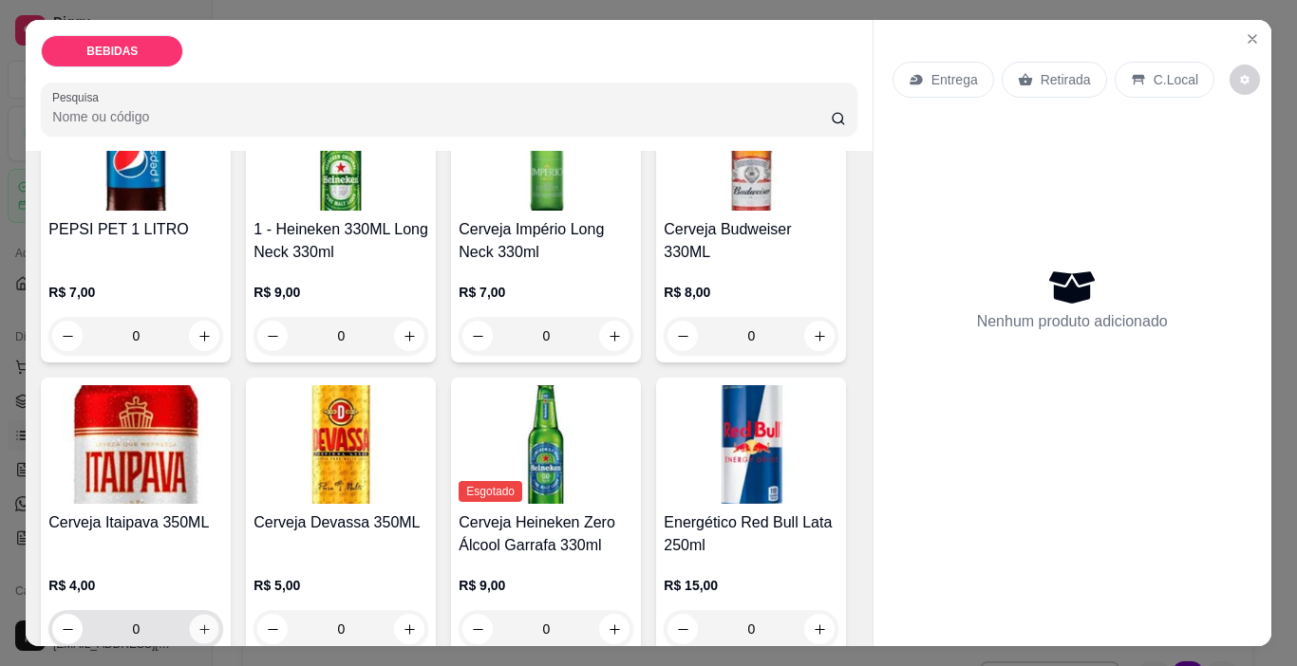
click at [219, 615] on button "increase-product-quantity" at bounding box center [204, 629] width 29 height 29
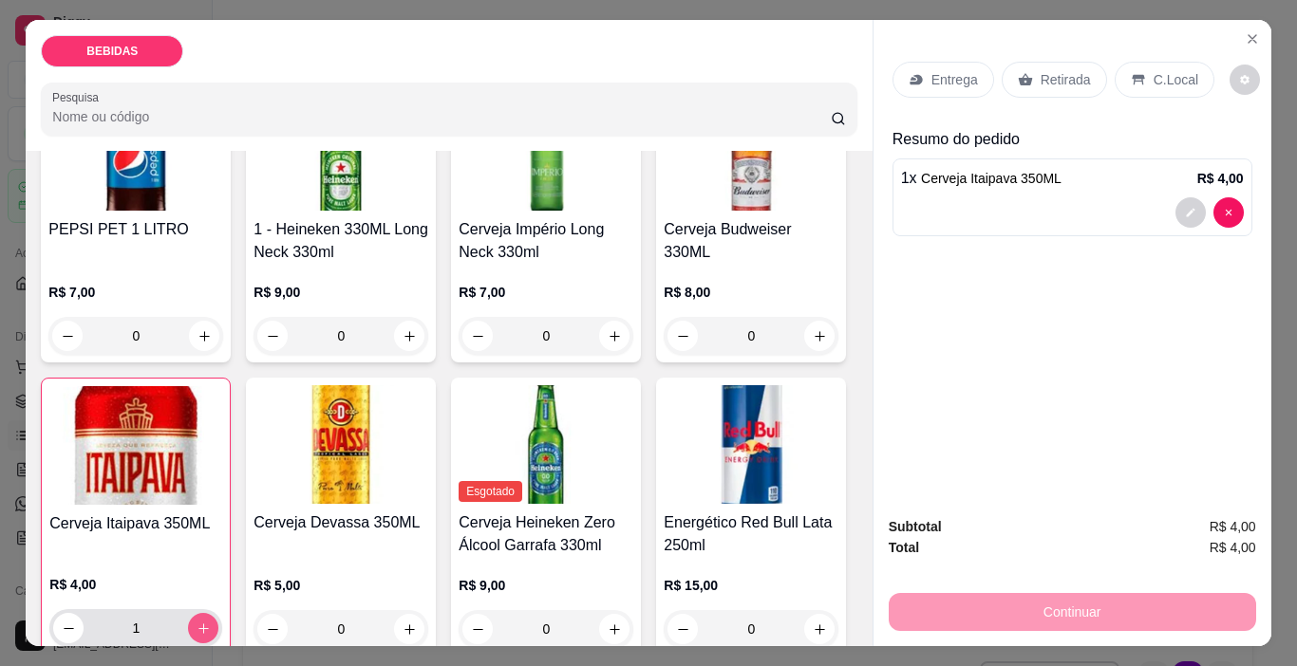
click at [218, 613] on button "increase-product-quantity" at bounding box center [203, 628] width 30 height 30
type input "2"
click at [1132, 75] on icon at bounding box center [1138, 80] width 12 height 10
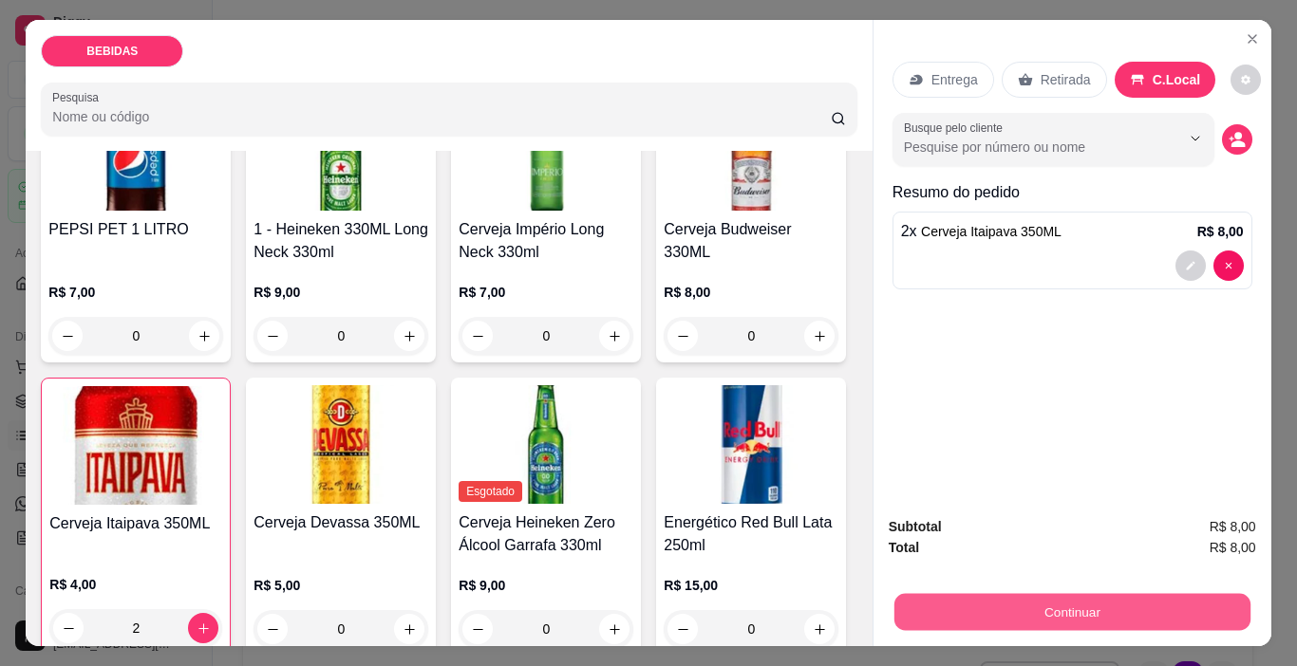
click at [1022, 605] on button "Continuar" at bounding box center [1071, 612] width 356 height 37
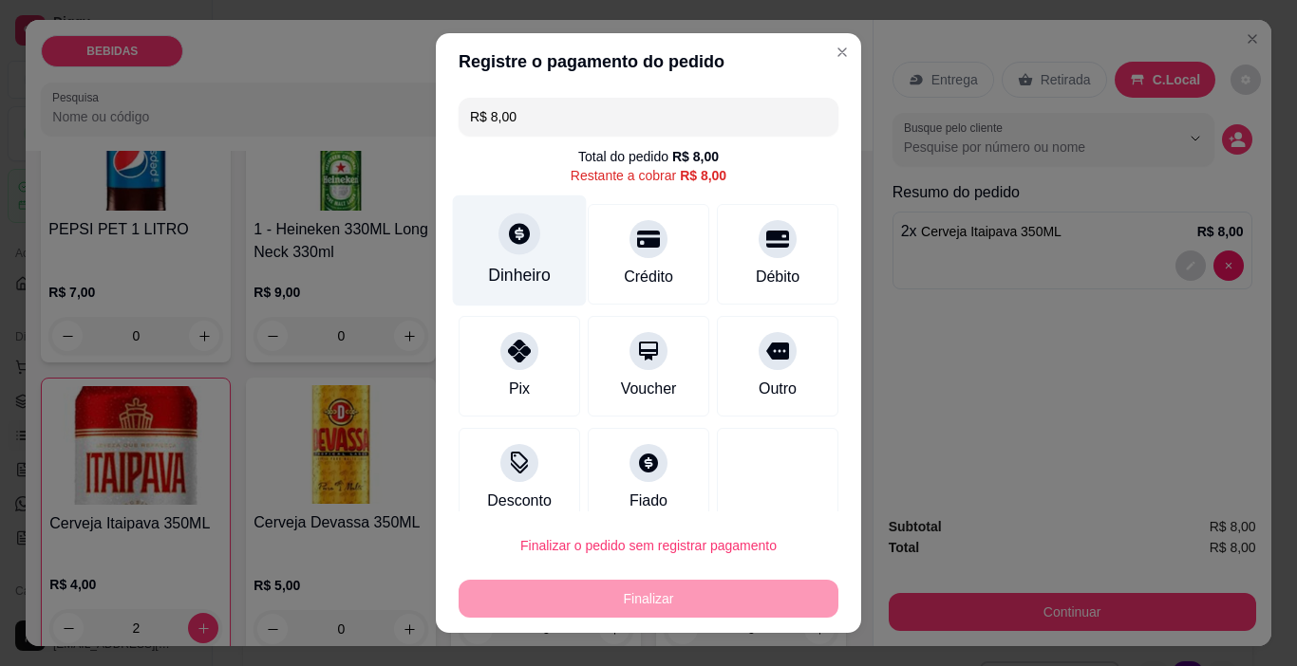
click at [507, 233] on icon at bounding box center [519, 233] width 25 height 25
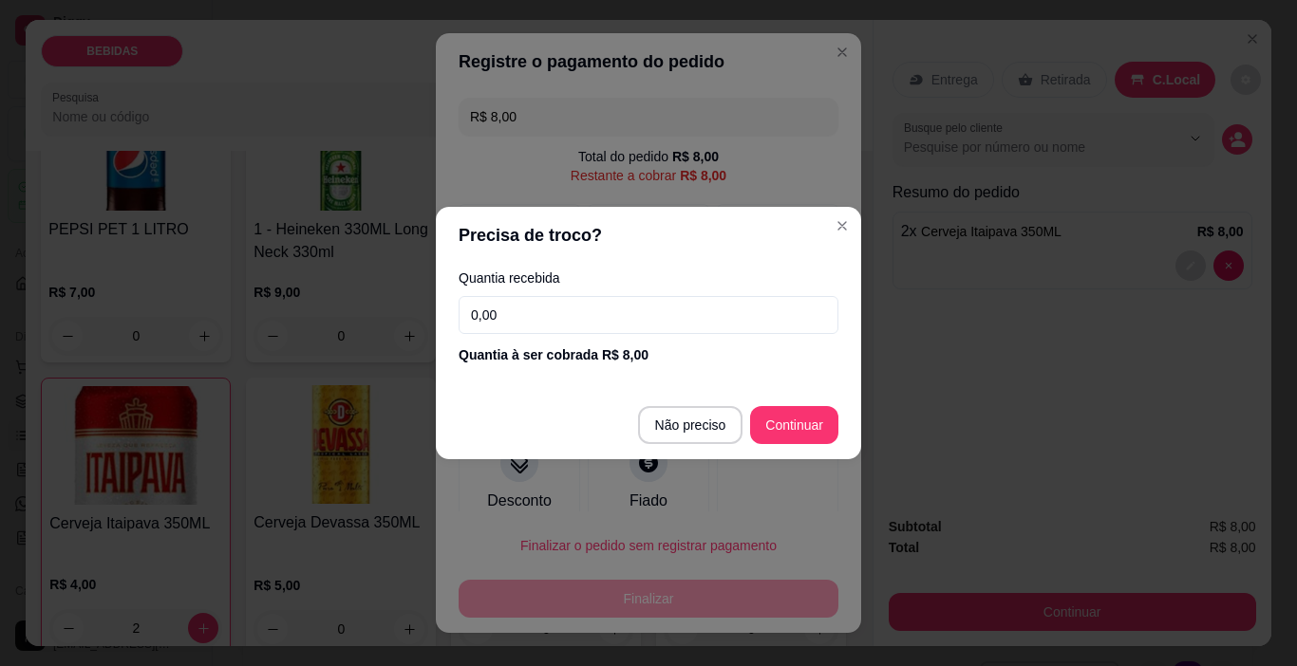
click at [575, 311] on input "0,00" at bounding box center [648, 315] width 380 height 38
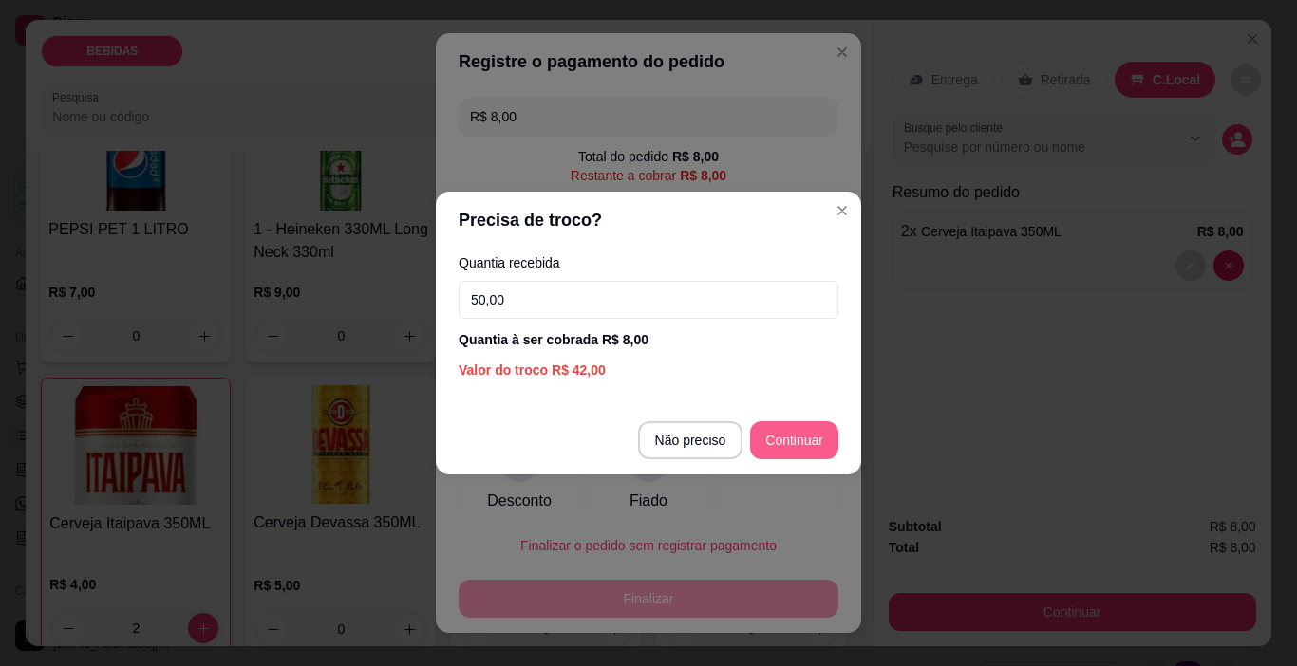
type input "50,00"
type input "R$ 0,00"
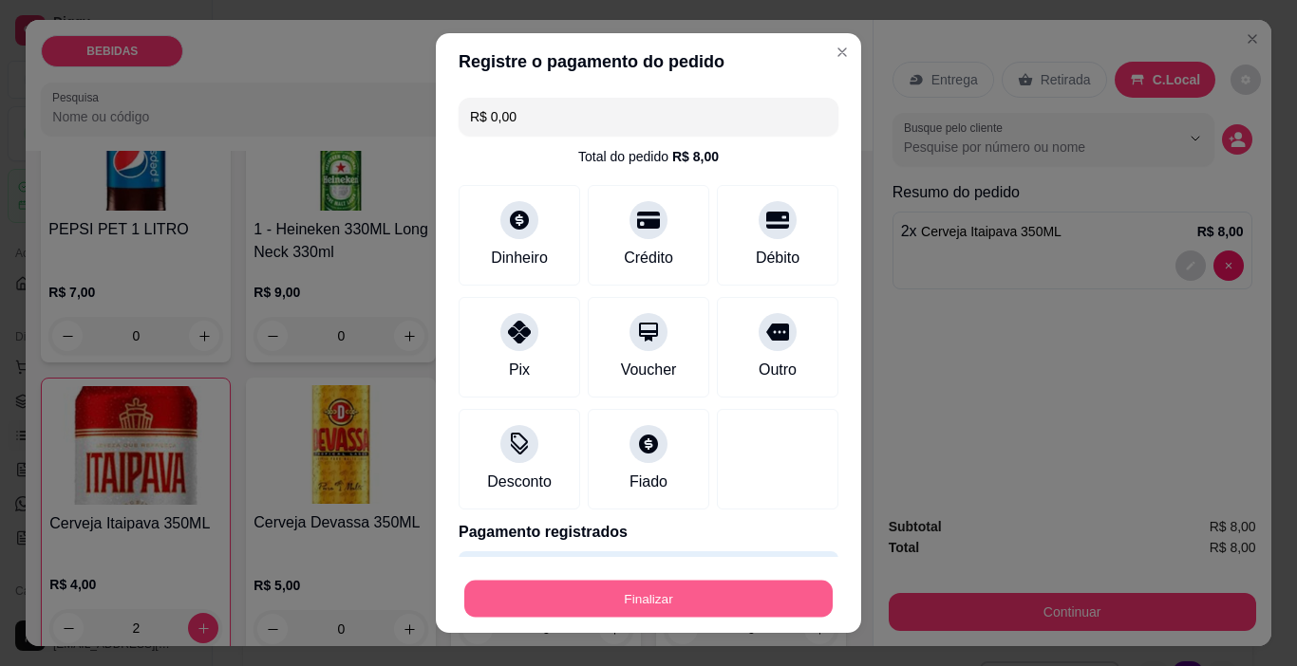
click at [748, 596] on button "Finalizar" at bounding box center [648, 599] width 368 height 37
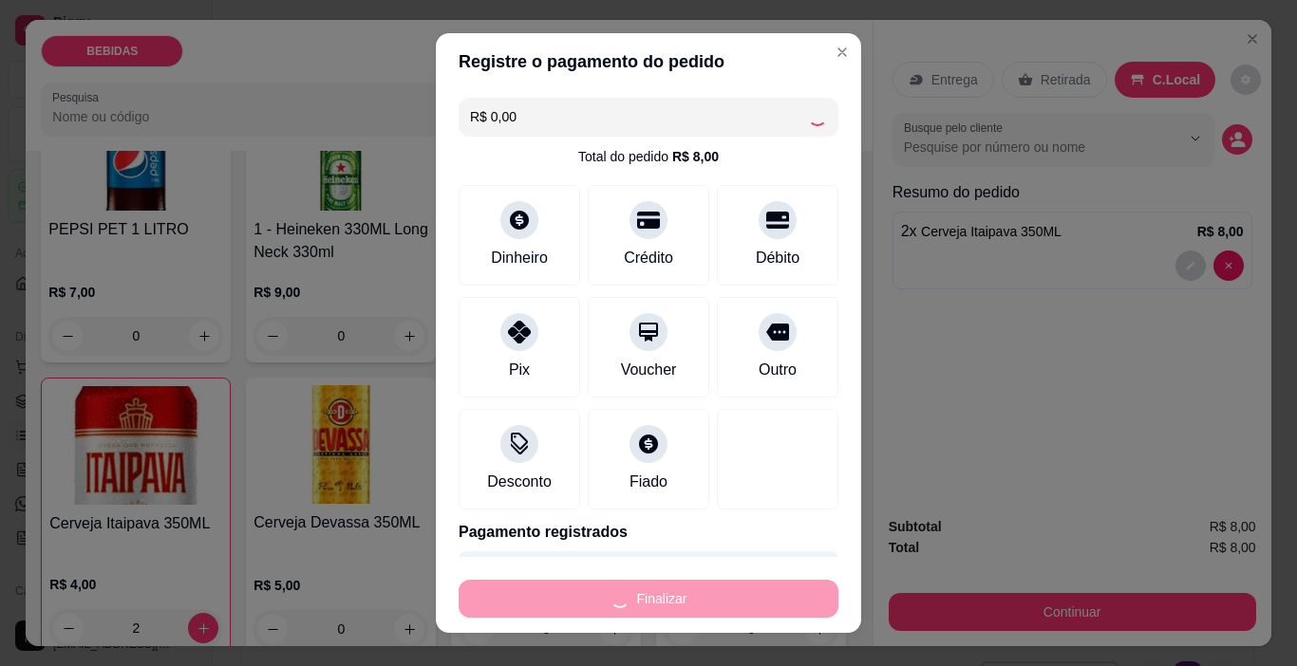
type input "0"
type input "-R$ 8,00"
